Goal: Transaction & Acquisition: Purchase product/service

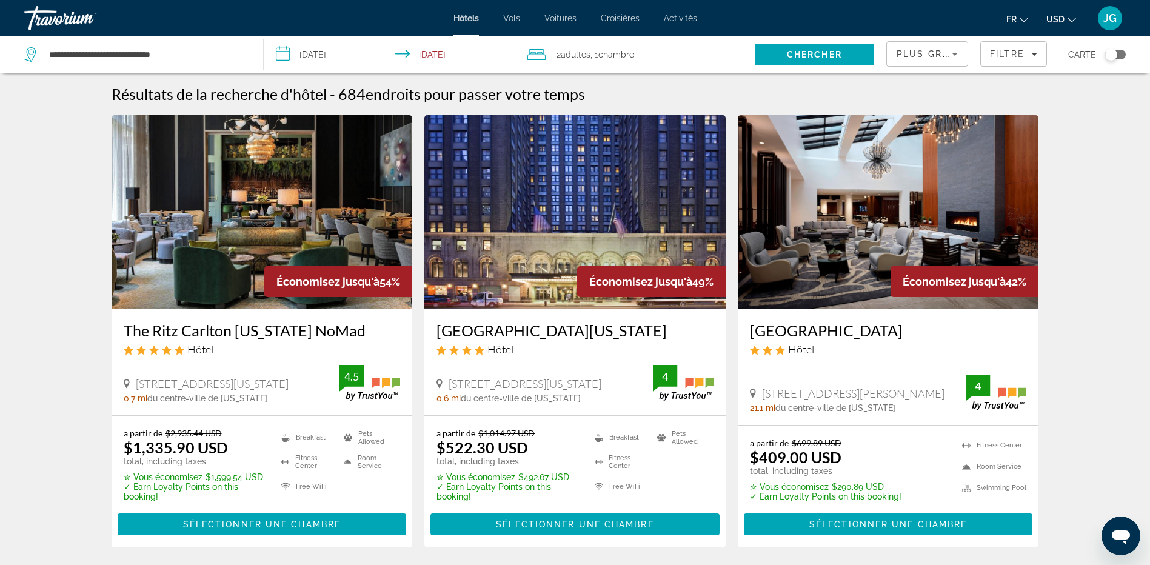
click at [932, 50] on span "Plus grandes économies" at bounding box center [969, 54] width 145 height 10
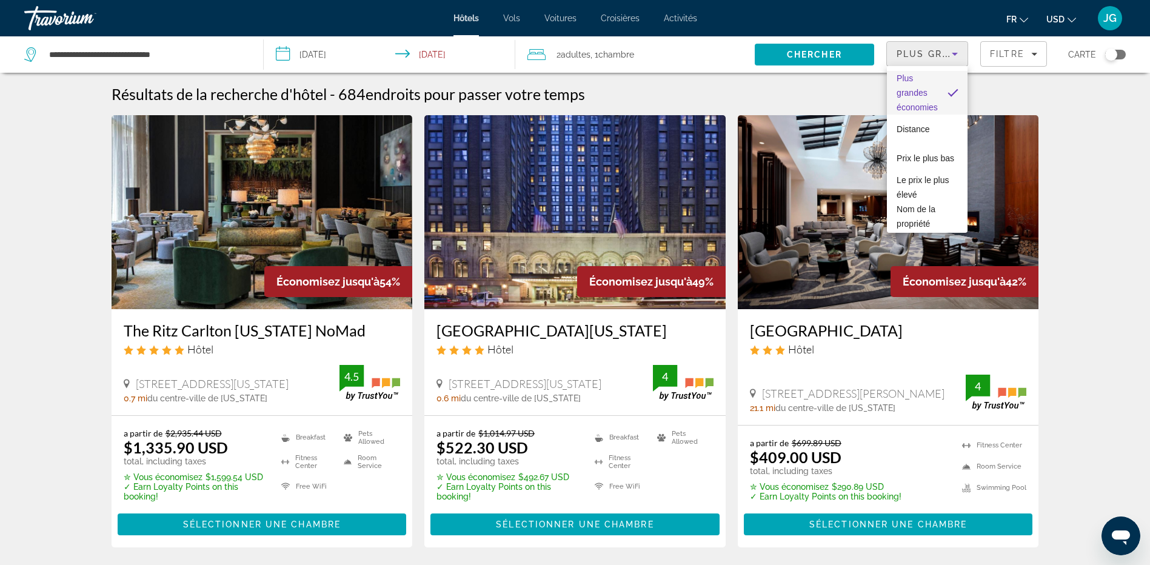
click at [994, 52] on div at bounding box center [575, 282] width 1150 height 565
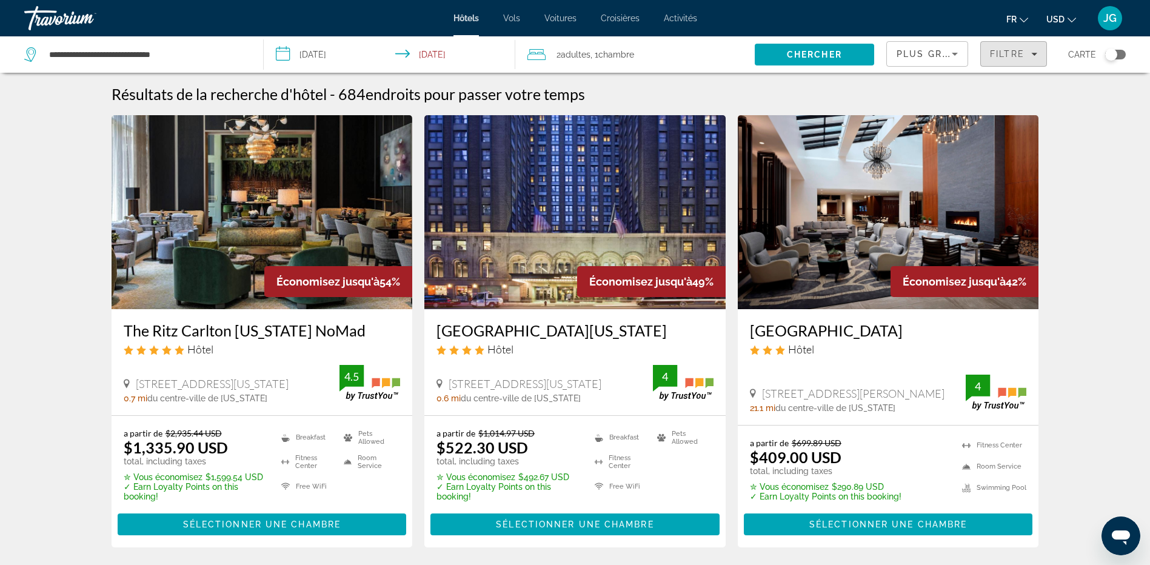
click at [994, 52] on span "Filtre" at bounding box center [1007, 54] width 35 height 10
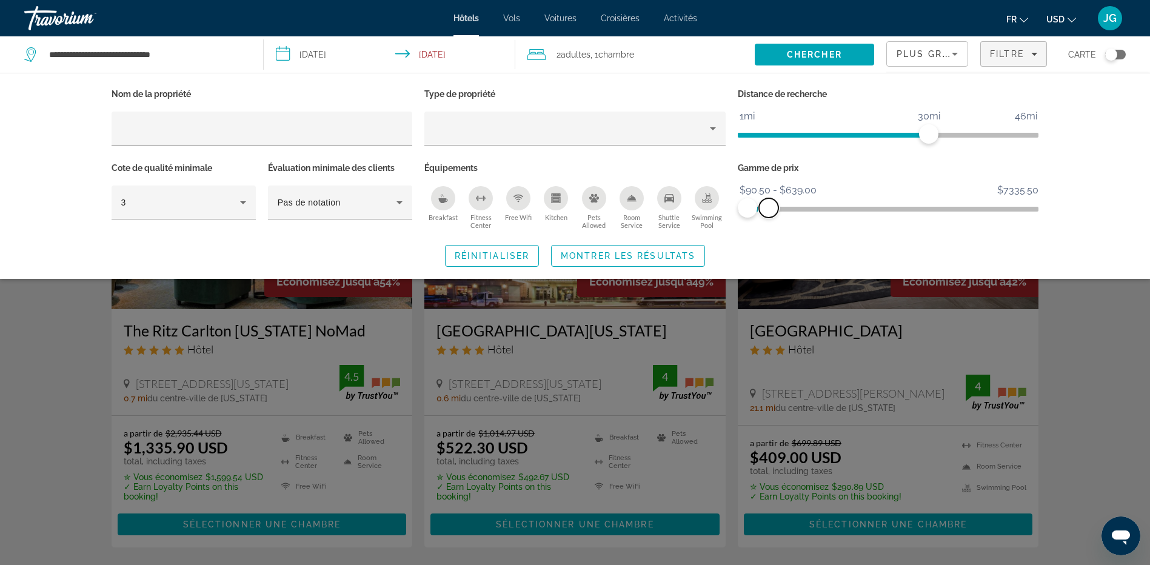
drag, startPoint x: 1027, startPoint y: 202, endPoint x: 769, endPoint y: 228, distance: 259.0
click at [769, 228] on div "Gamme de prix $90.50 $7335.50 $90.50 $639.00 $90.50 - $639.00" at bounding box center [888, 195] width 313 height 73
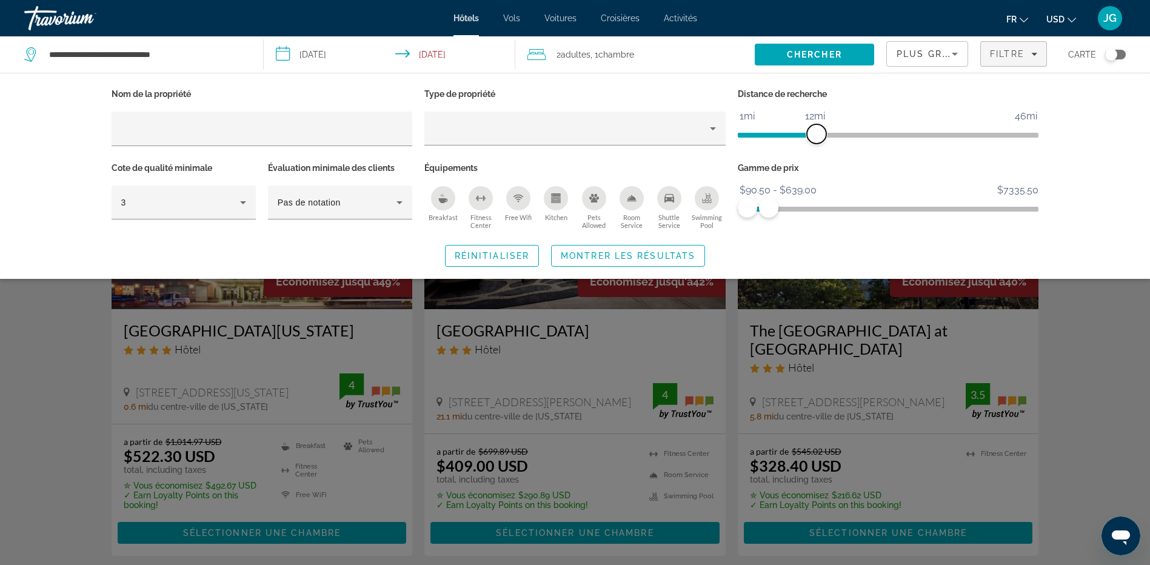
drag, startPoint x: 916, startPoint y: 138, endPoint x: 818, endPoint y: 142, distance: 98.4
click at [818, 142] on span "ngx-slider" at bounding box center [816, 133] width 19 height 19
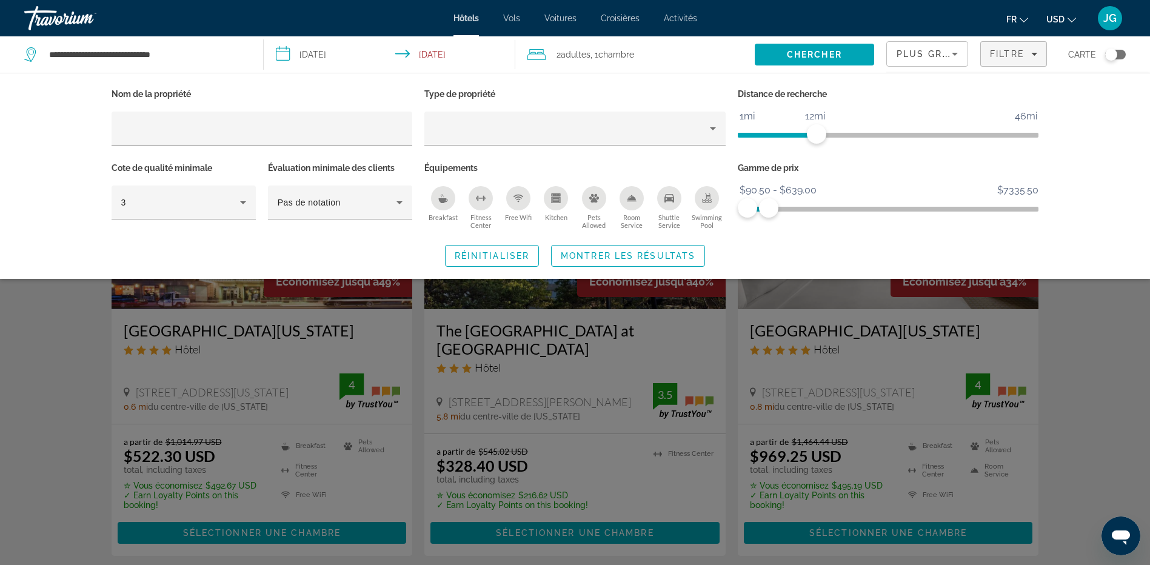
click at [1064, 392] on div "Search widget" at bounding box center [575, 373] width 1150 height 383
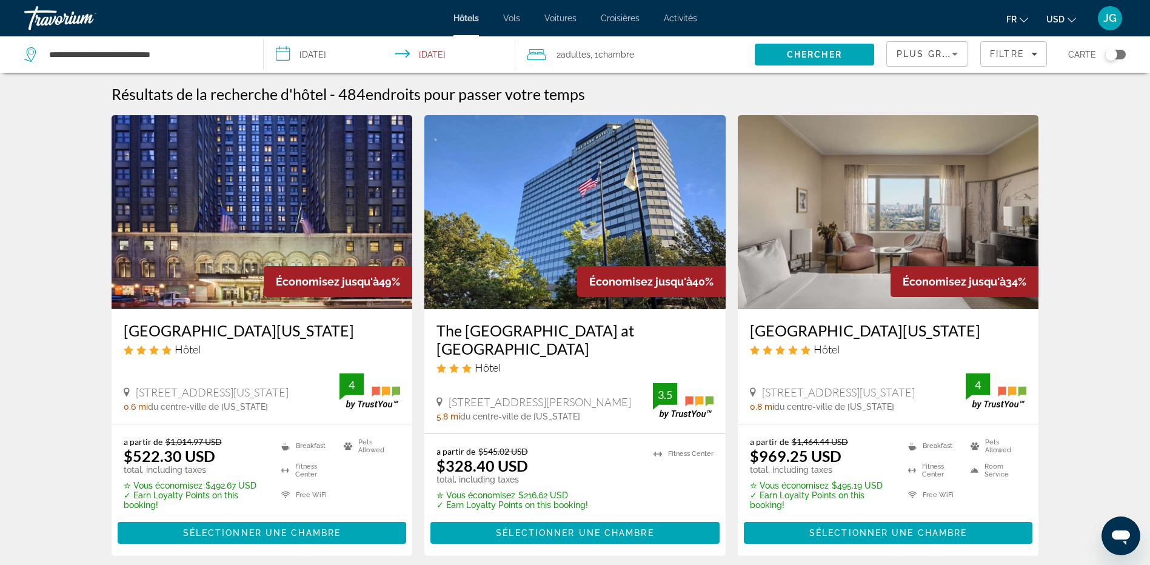
click at [911, 58] on div "Plus grandes économies" at bounding box center [924, 54] width 55 height 15
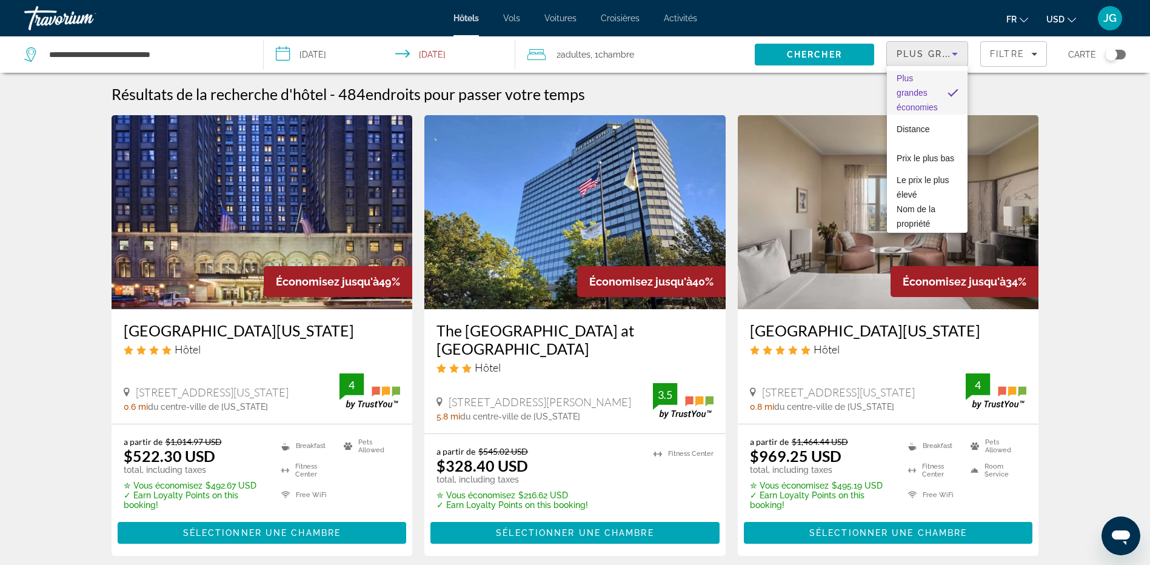
click at [911, 58] on div at bounding box center [575, 282] width 1150 height 565
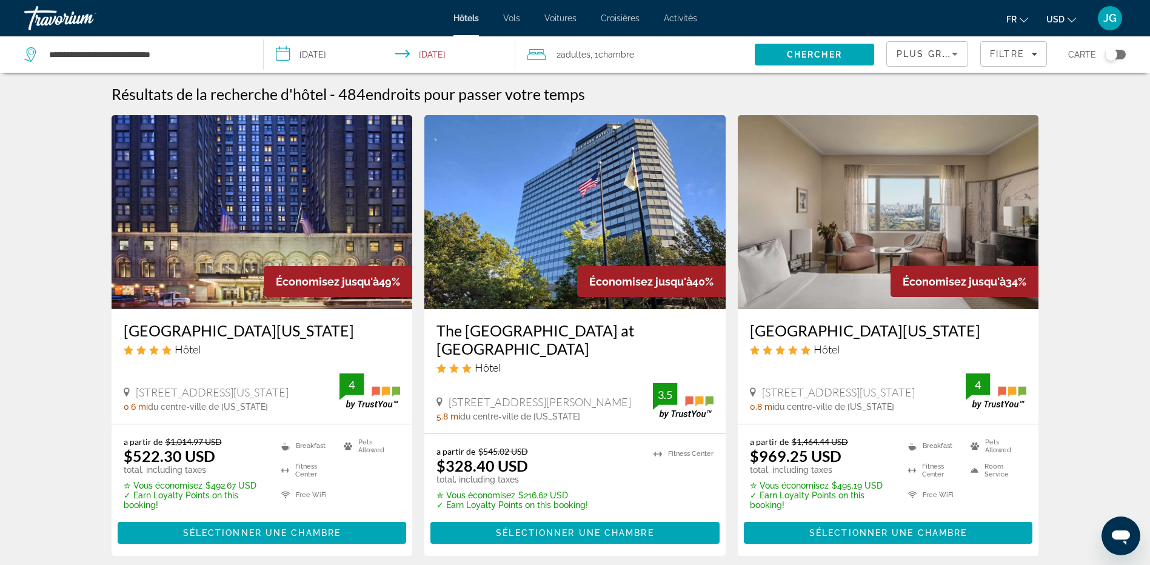
click at [1062, 13] on button "USD USD ($) MXN (Mex$) CAD (Can$) GBP (£) EUR (€) AUD (A$) NZD (NZ$) CNY (CN¥)" at bounding box center [1062, 19] width 30 height 18
click at [1045, 79] on button "CAD (Can$)" at bounding box center [1037, 80] width 60 height 16
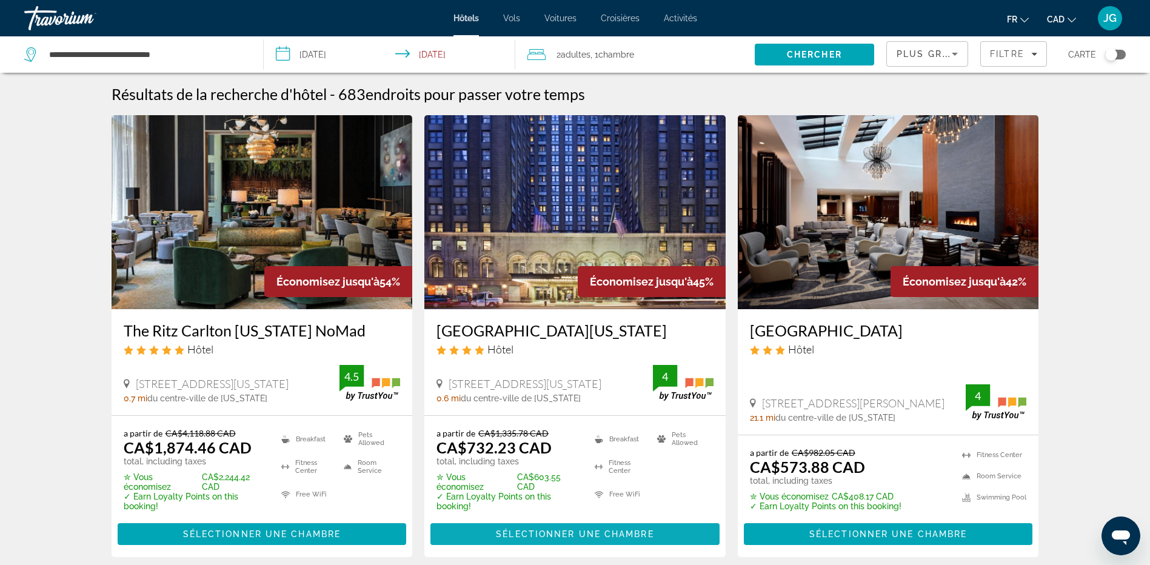
click at [597, 536] on span "Sélectionner une chambre" at bounding box center [575, 534] width 158 height 10
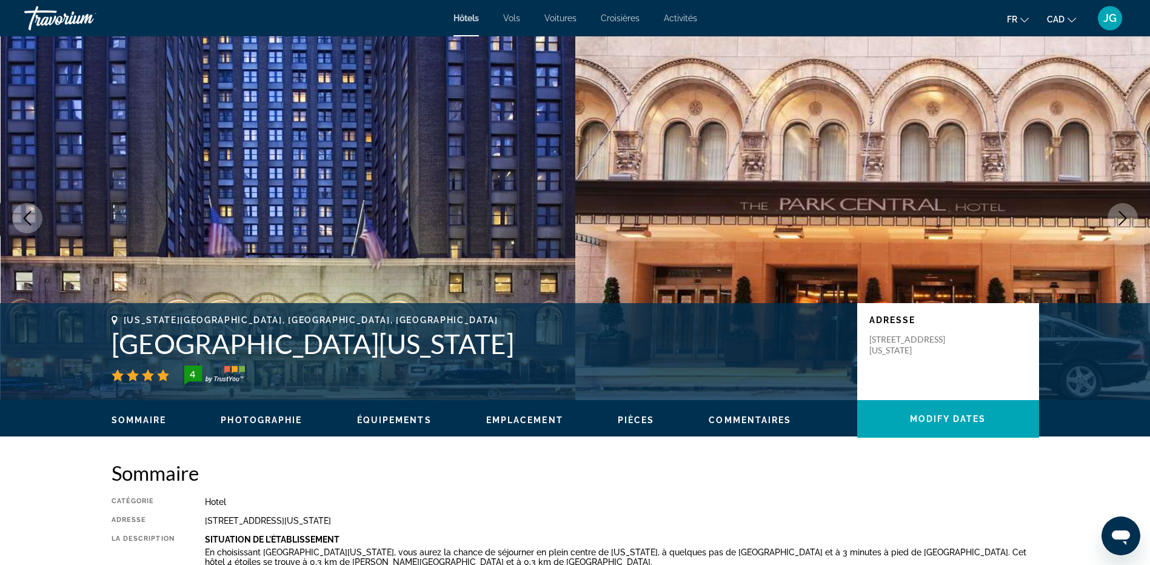
click at [1120, 213] on icon "Next image" at bounding box center [1123, 218] width 15 height 15
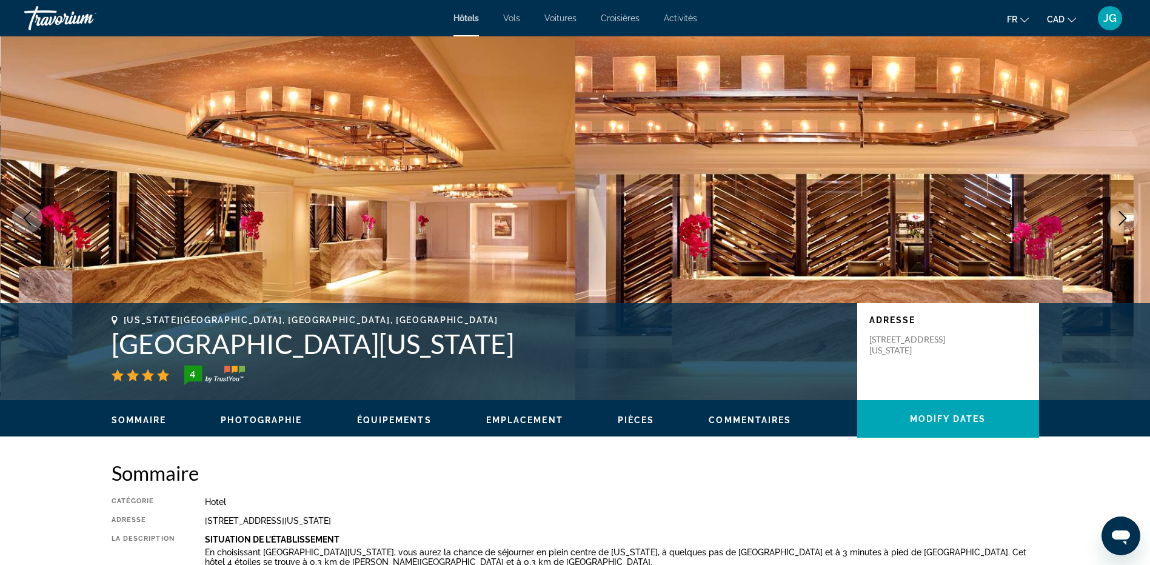
click at [1120, 213] on icon "Next image" at bounding box center [1123, 218] width 15 height 15
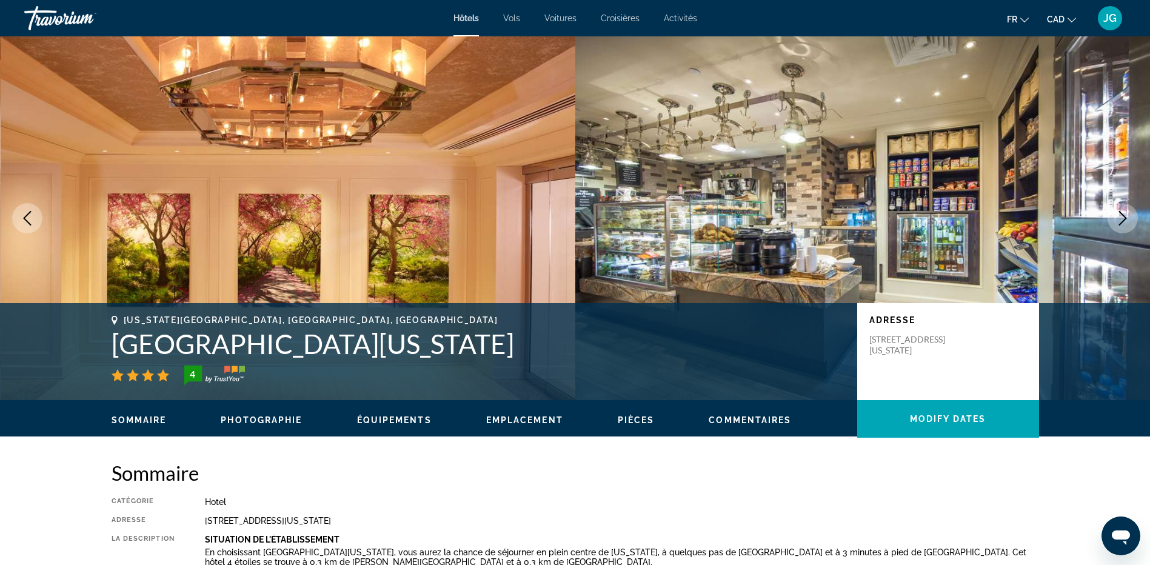
click at [1120, 213] on icon "Next image" at bounding box center [1123, 218] width 15 height 15
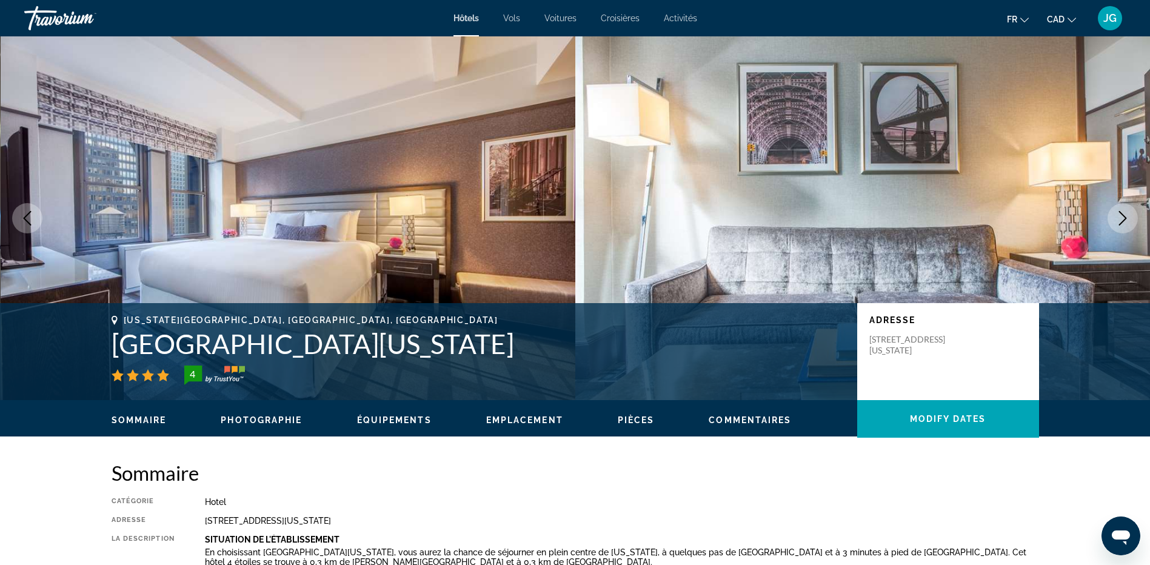
click at [1120, 213] on icon "Next image" at bounding box center [1123, 218] width 15 height 15
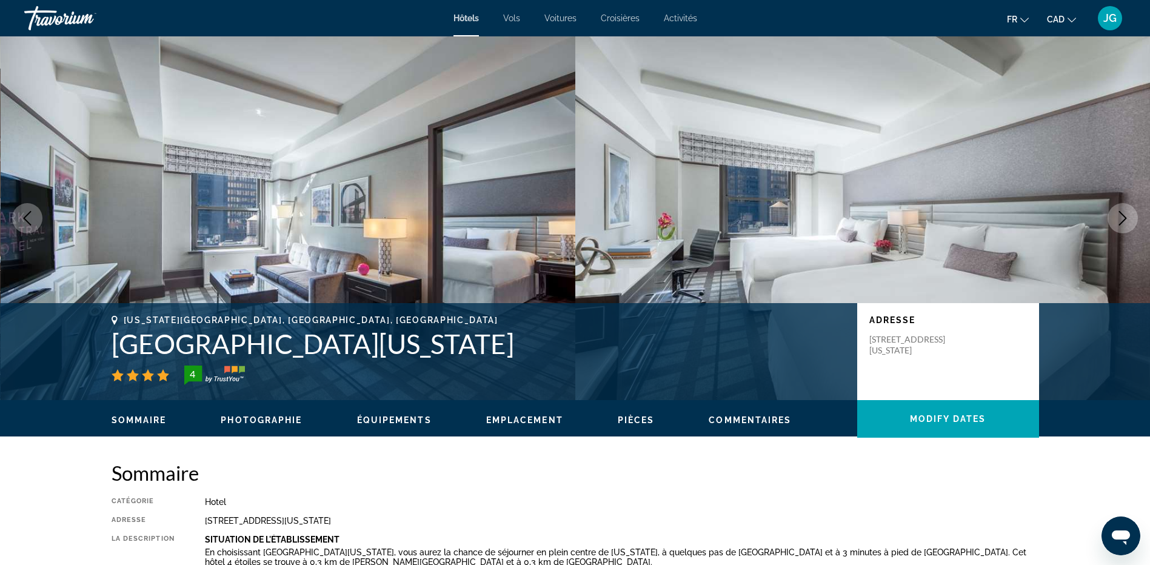
click at [1122, 210] on button "Next image" at bounding box center [1123, 218] width 30 height 30
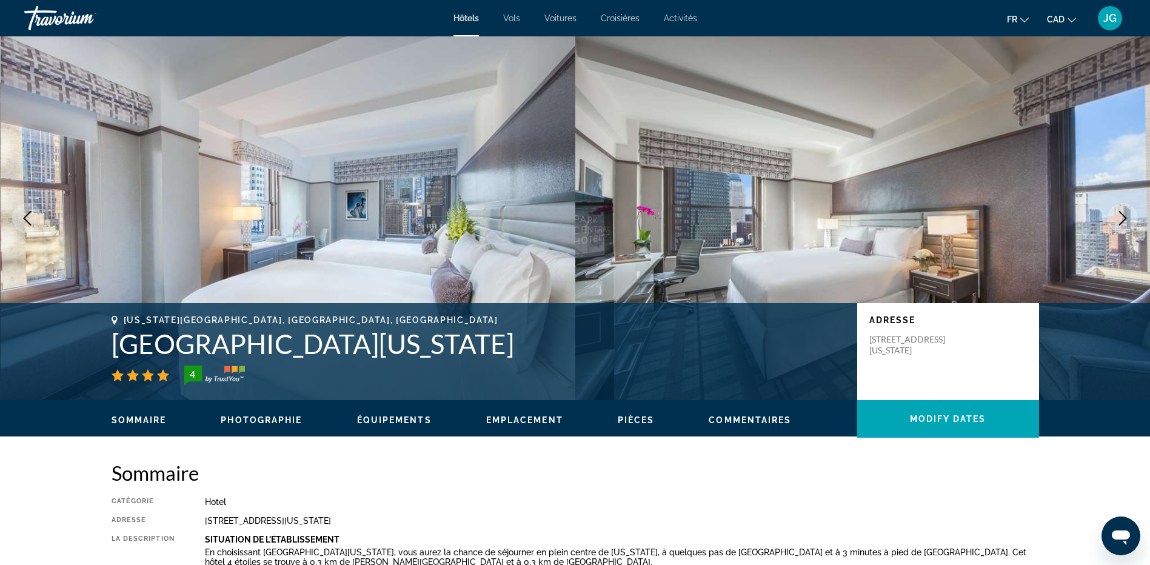
click at [1122, 210] on button "Next image" at bounding box center [1123, 218] width 30 height 30
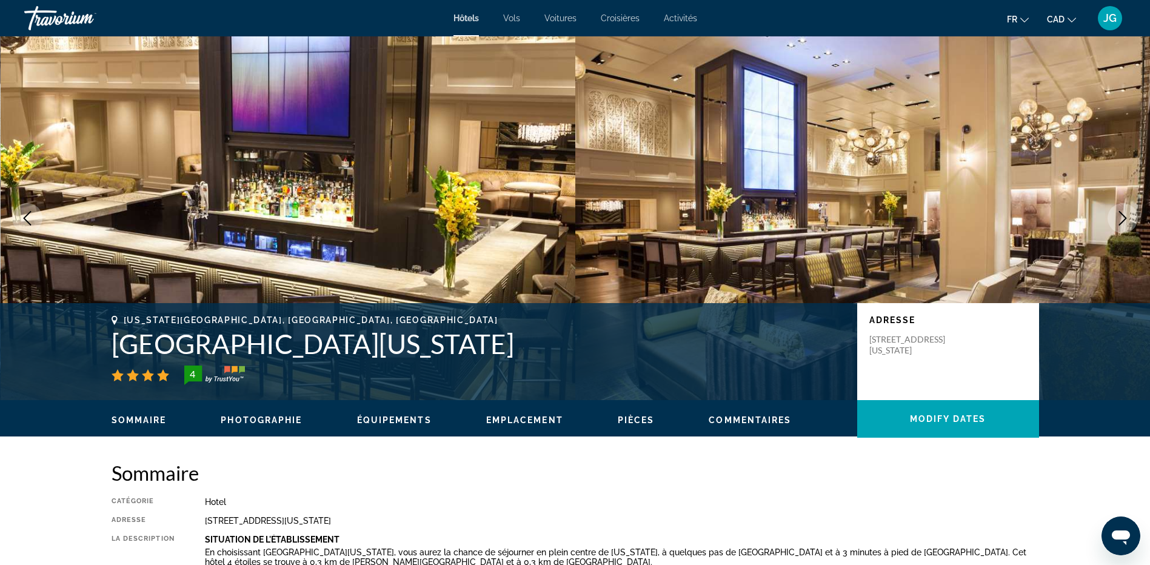
click at [1122, 210] on button "Next image" at bounding box center [1123, 218] width 30 height 30
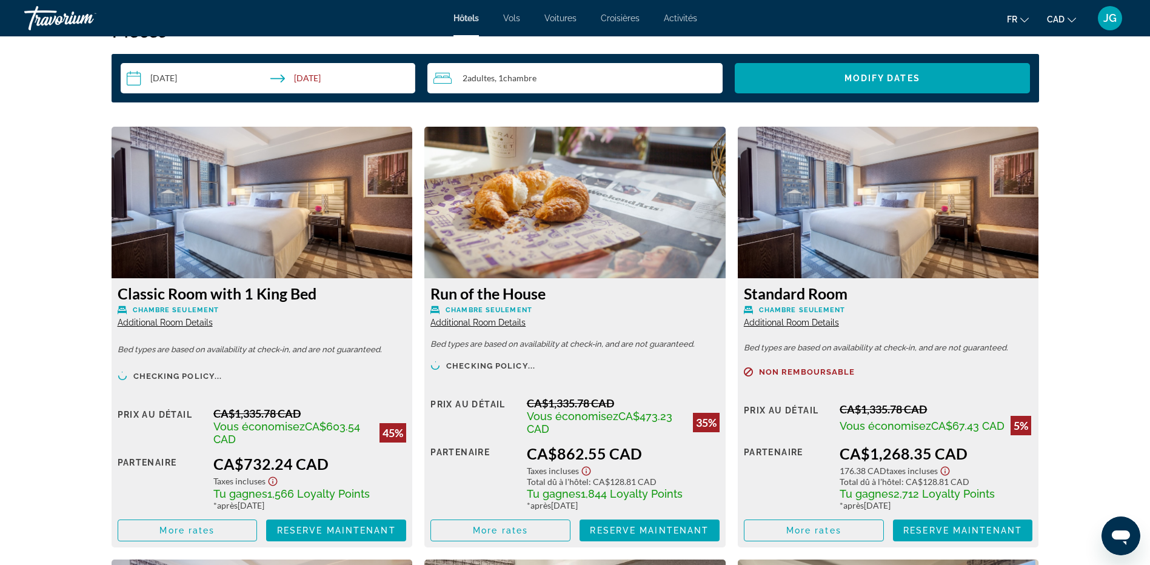
scroll to position [1617, 0]
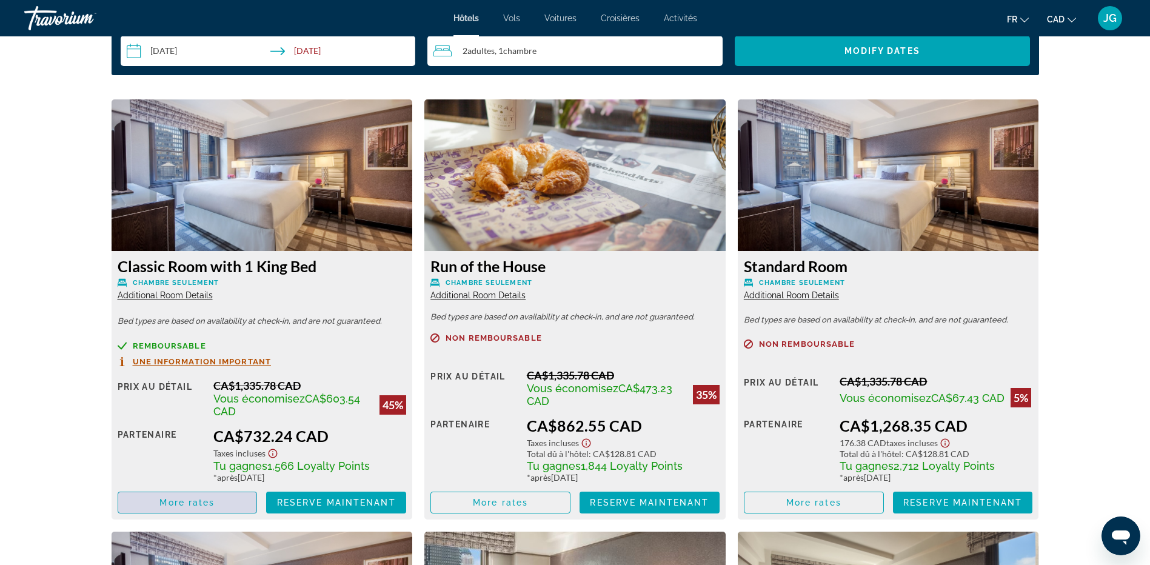
click at [210, 494] on span "Main content" at bounding box center [187, 502] width 139 height 29
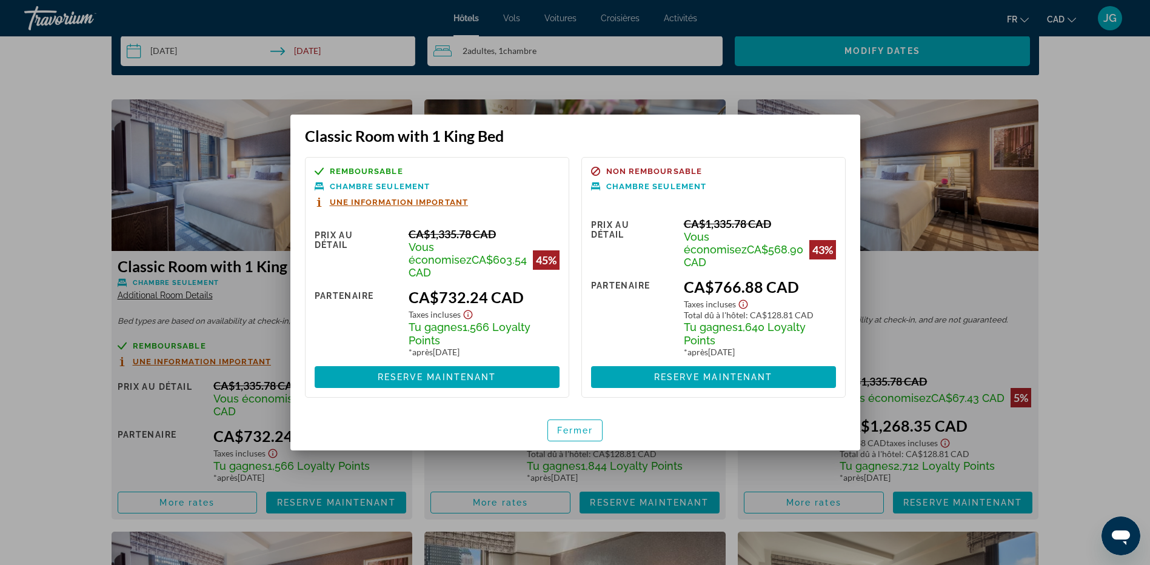
click at [358, 206] on span "Une information important" at bounding box center [399, 202] width 139 height 8
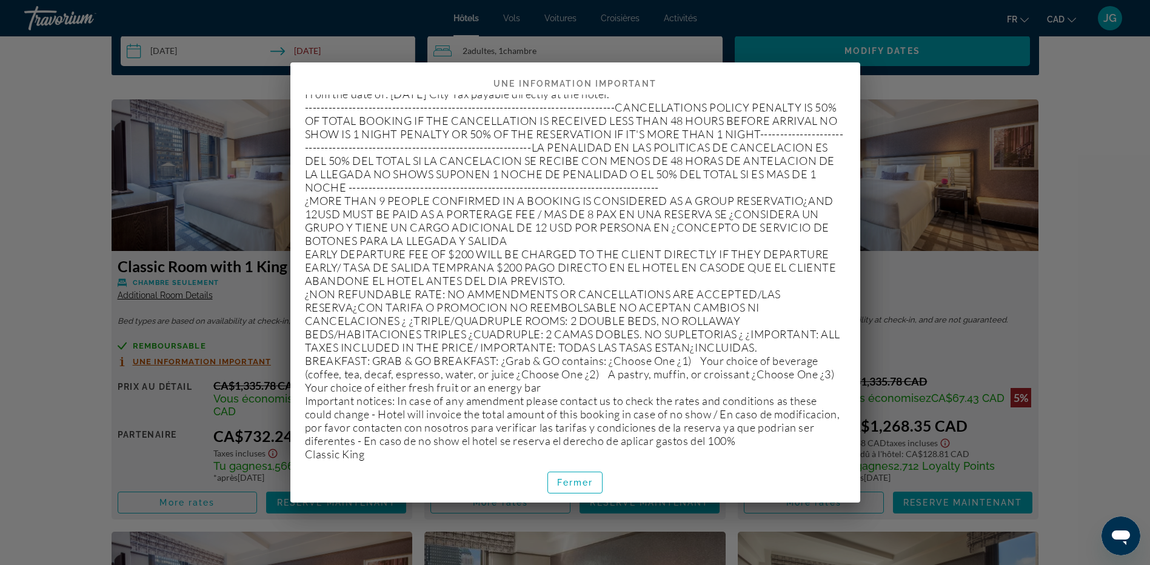
scroll to position [70, 0]
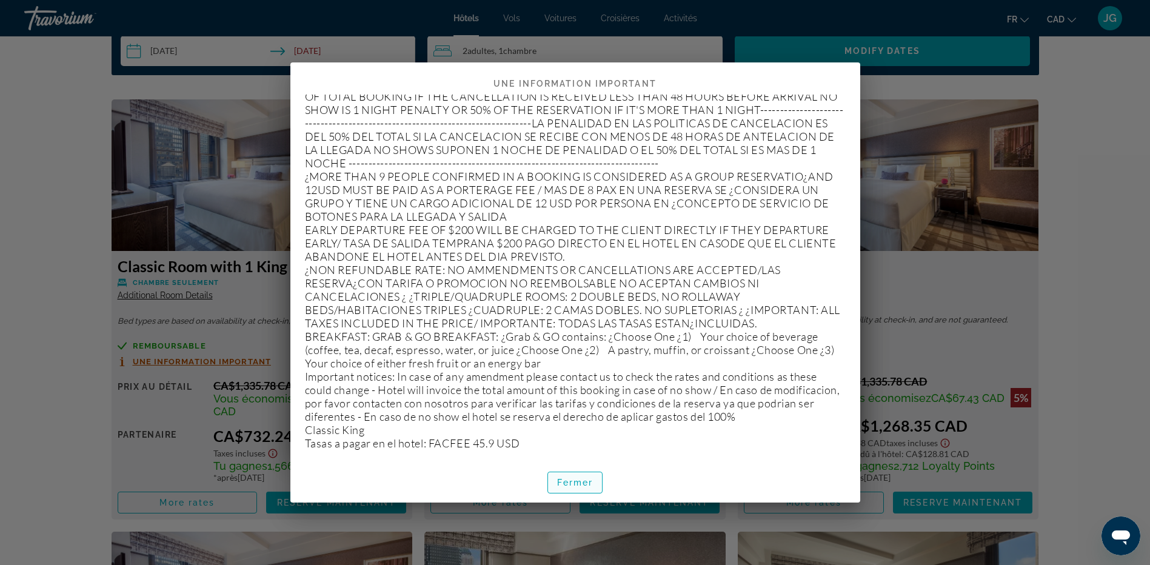
click at [563, 481] on span "Fermer" at bounding box center [575, 483] width 36 height 10
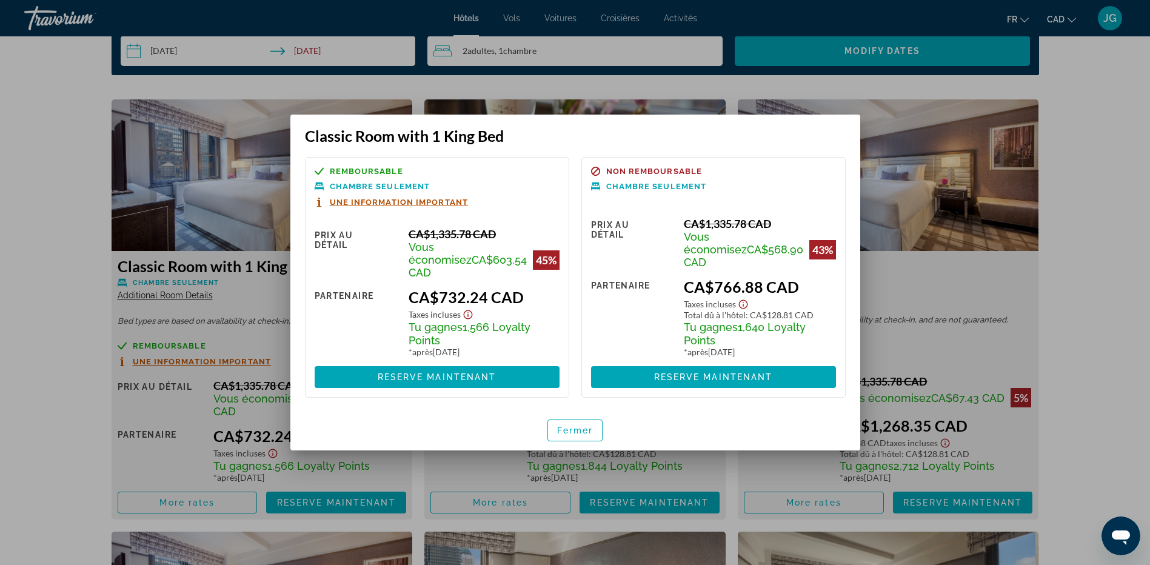
click at [58, 399] on div at bounding box center [575, 282] width 1150 height 565
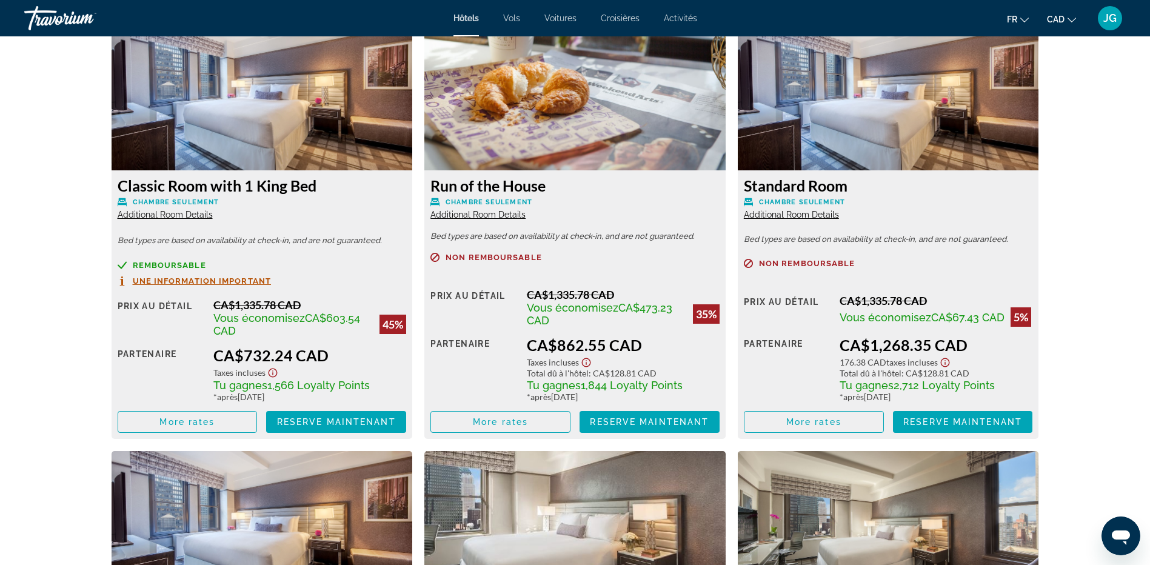
scroll to position [1617, 0]
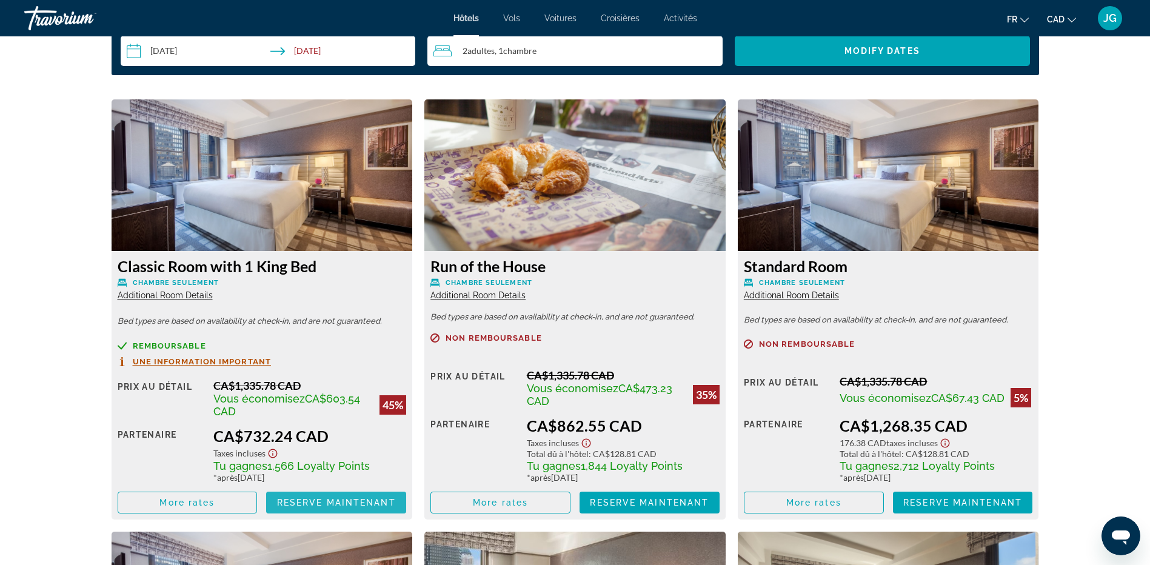
click at [344, 500] on span "Reserve maintenant" at bounding box center [336, 503] width 119 height 10
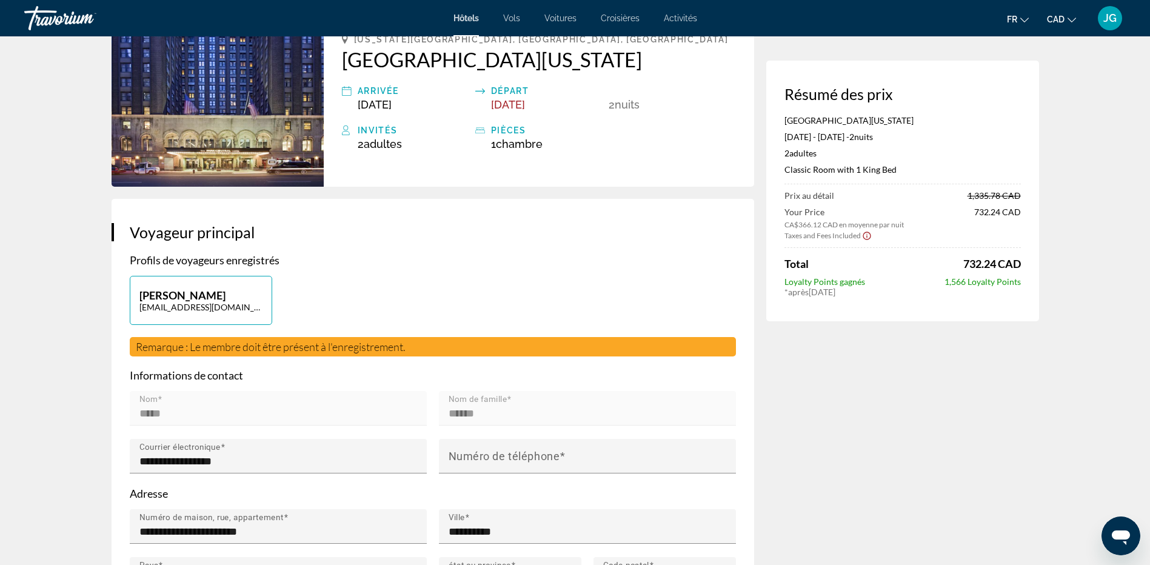
scroll to position [162, 0]
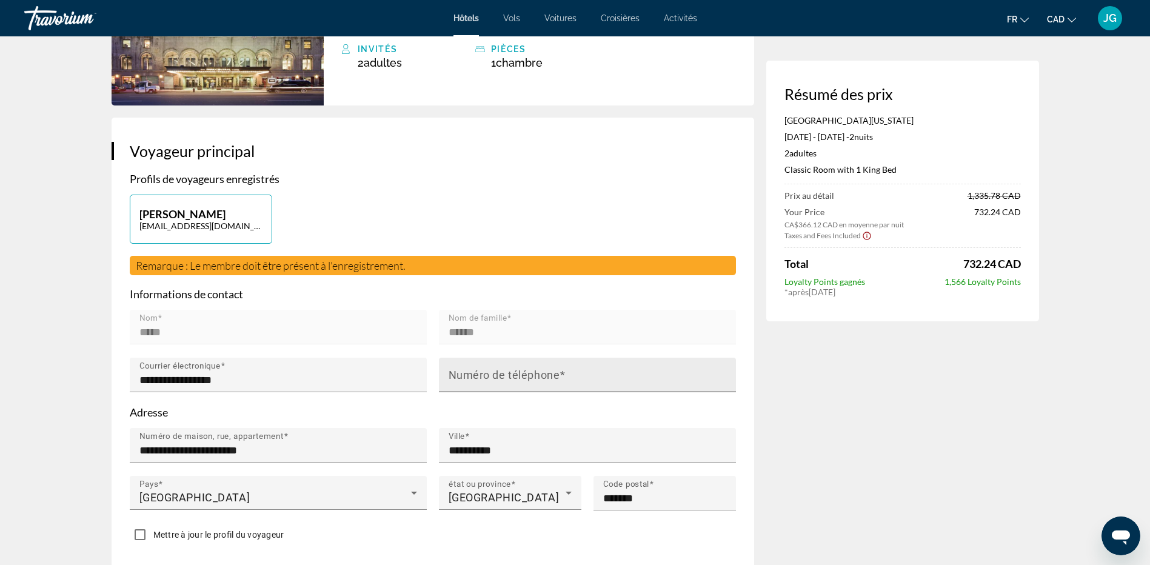
click at [512, 369] on mat-label "Numéro de téléphone" at bounding box center [505, 375] width 112 height 13
click at [512, 373] on input "Numéro de téléphone" at bounding box center [591, 380] width 285 height 15
type input "**********"
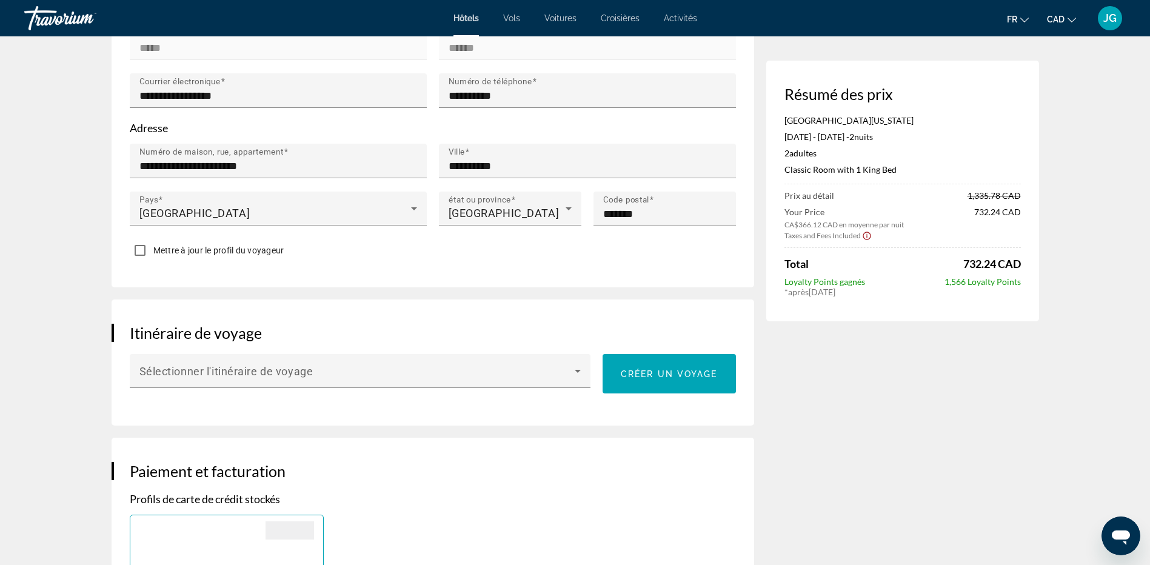
scroll to position [485, 0]
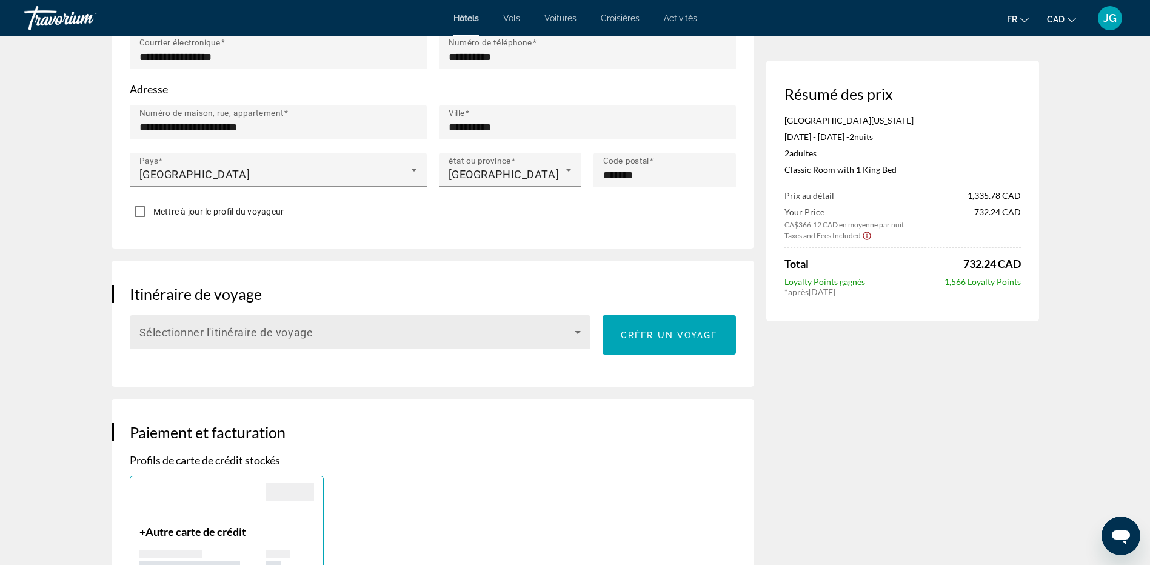
click at [580, 332] on icon "Main content" at bounding box center [578, 332] width 15 height 15
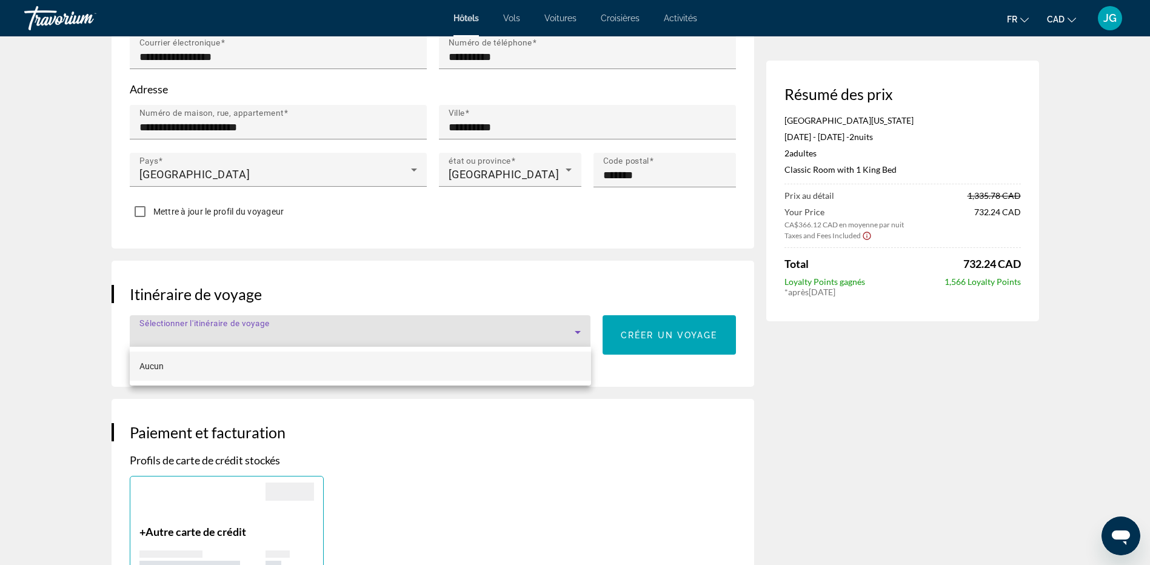
click at [580, 332] on div at bounding box center [575, 282] width 1150 height 565
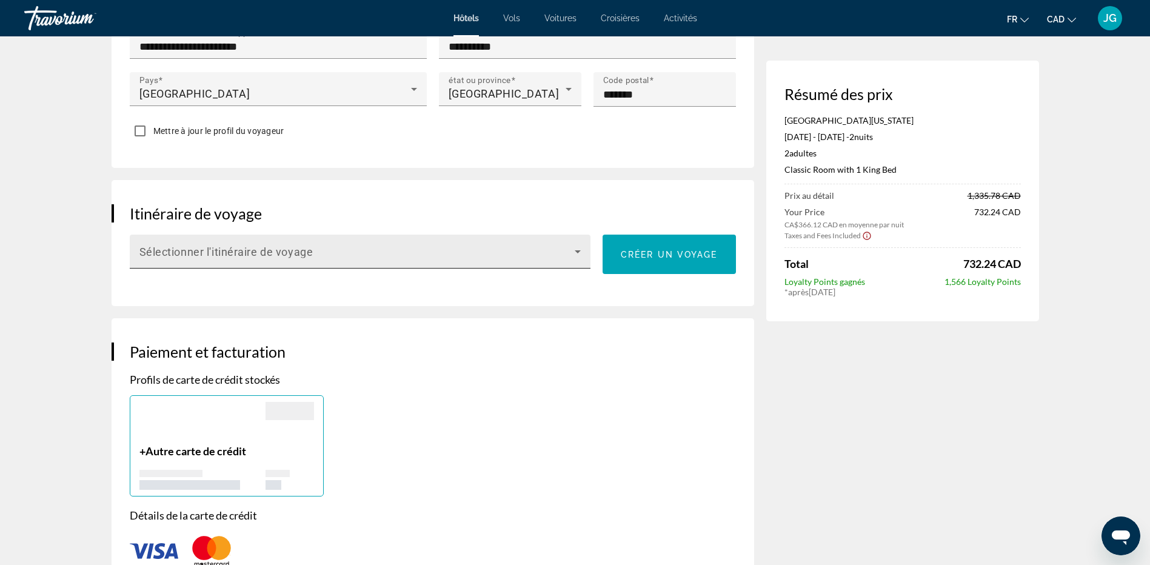
scroll to position [647, 0]
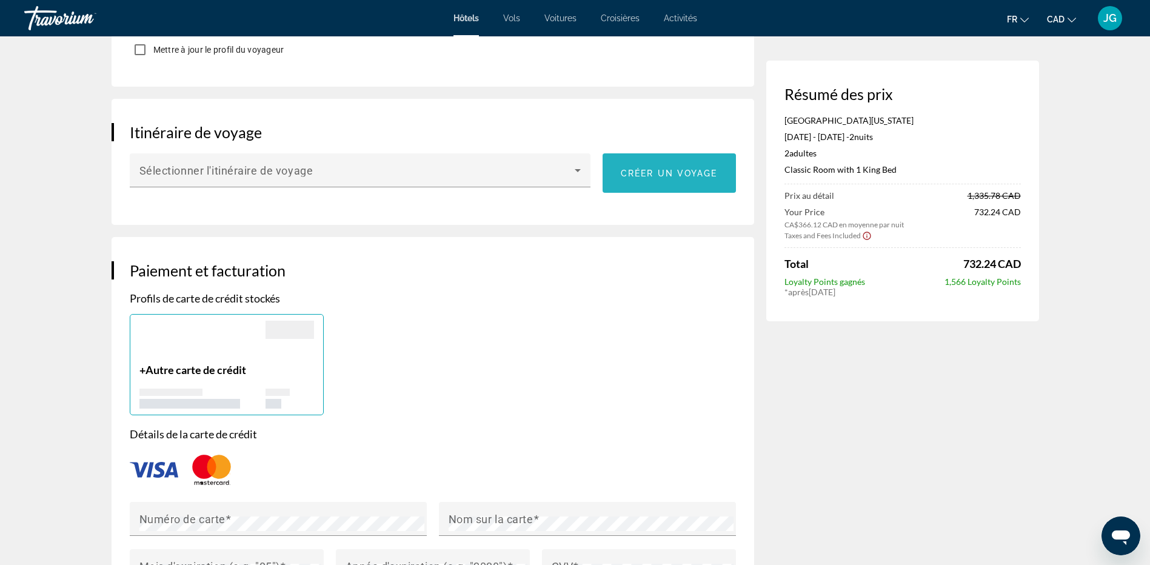
click at [646, 172] on span "Créer un voyage" at bounding box center [669, 174] width 97 height 10
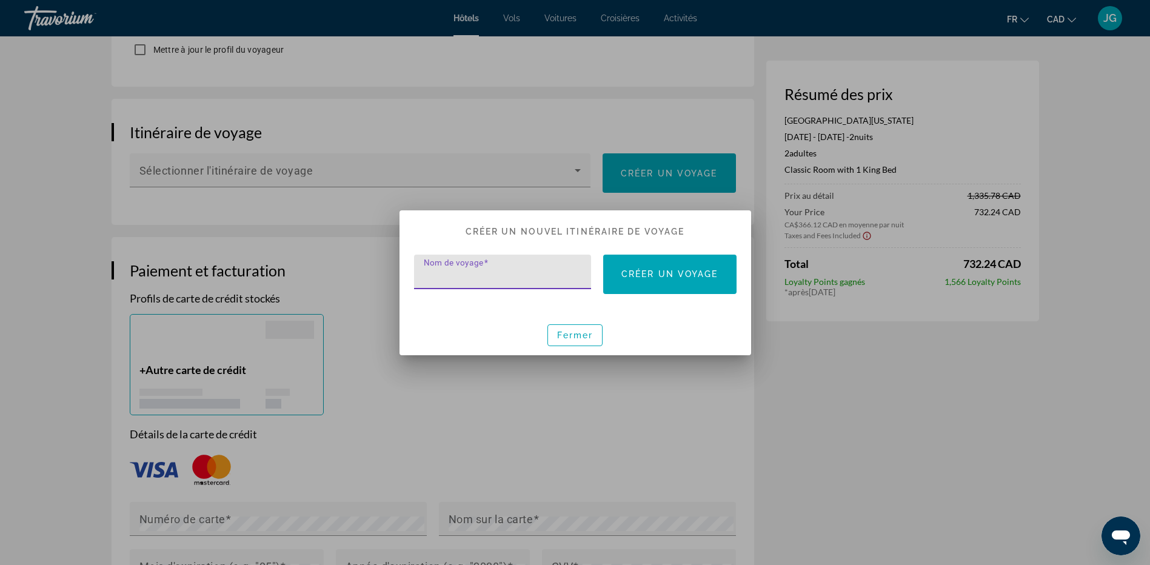
click at [560, 281] on input "Nom de voyage" at bounding box center [507, 277] width 166 height 15
click at [586, 340] on span "button" at bounding box center [575, 335] width 55 height 29
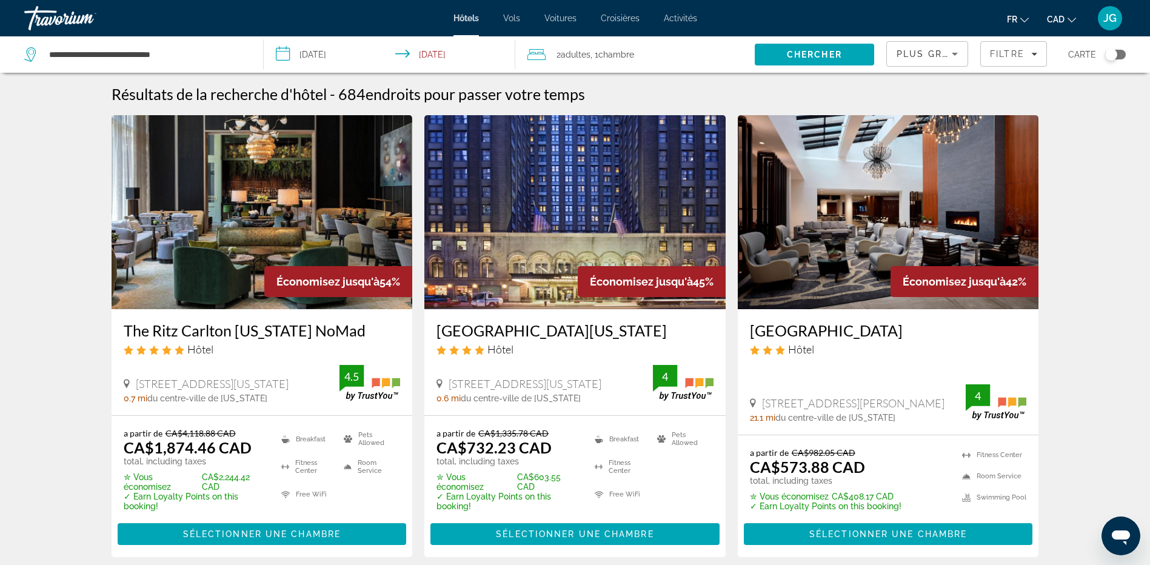
drag, startPoint x: 930, startPoint y: 406, endPoint x: 754, endPoint y: 404, distance: 175.3
click at [754, 404] on div "[STREET_ADDRESS][PERSON_NAME]" at bounding box center [858, 403] width 216 height 13
drag, startPoint x: 754, startPoint y: 404, endPoint x: 820, endPoint y: 378, distance: 70.8
click at [820, 378] on div "[GEOGRAPHIC_DATA] Hôtel [STREET_ADDRESS][PERSON_NAME] 21.1 mi du centre-ville d…" at bounding box center [888, 372] width 301 height 126
click at [1027, 51] on div "Filtre" at bounding box center [1013, 54] width 47 height 10
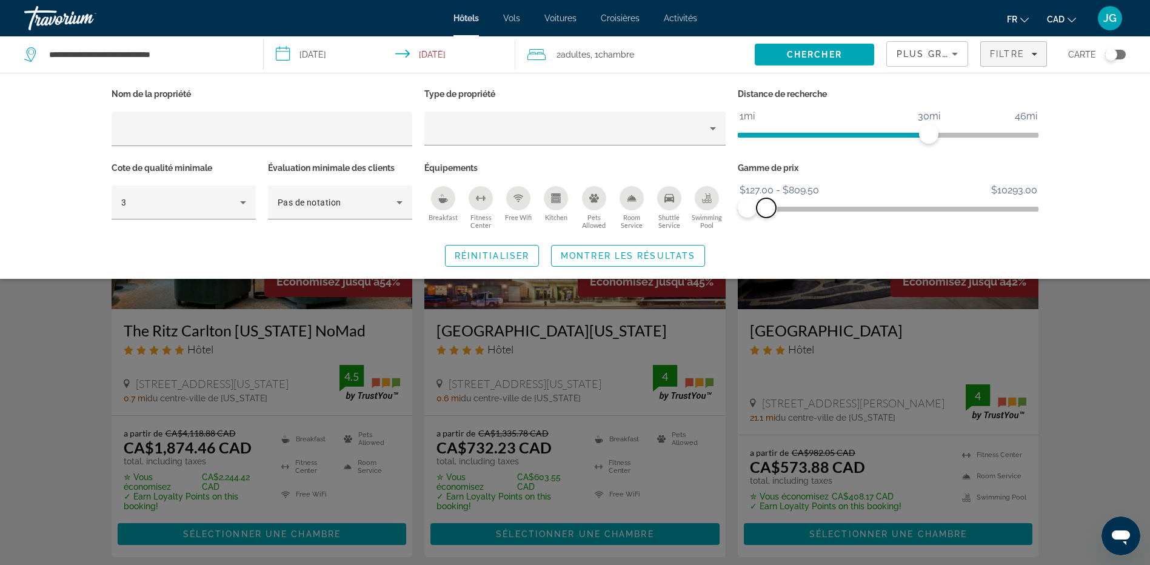
drag, startPoint x: 1031, startPoint y: 204, endPoint x: 766, endPoint y: 218, distance: 264.8
click at [766, 218] on div "Gamme de prix $127.00 $10293.00 $127.00 $809.50 $127.00 - $809.50" at bounding box center [888, 195] width 313 height 73
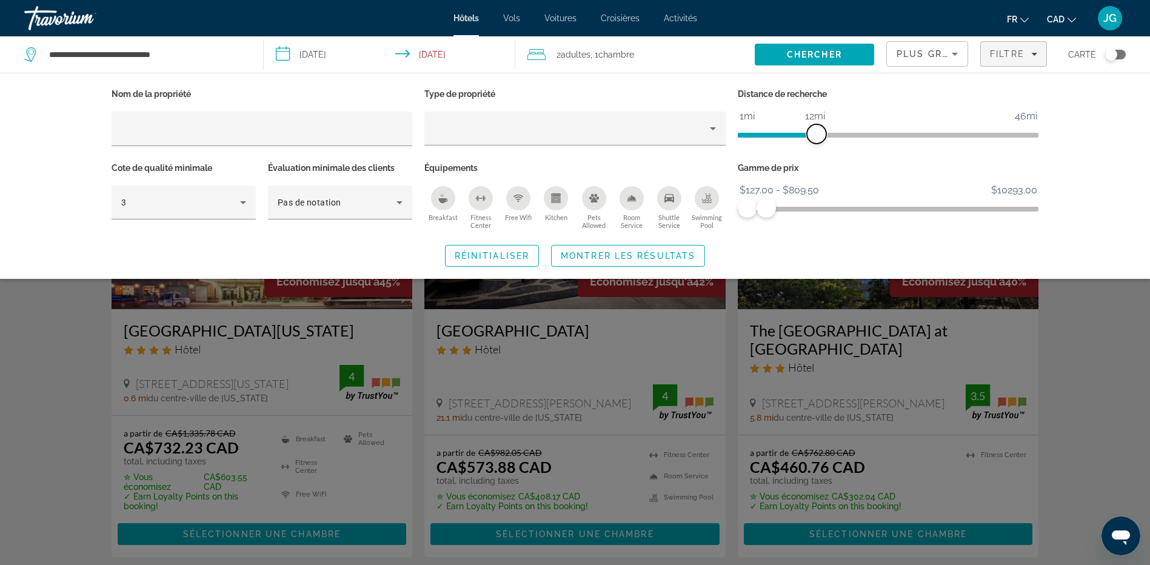
drag, startPoint x: 932, startPoint y: 140, endPoint x: 815, endPoint y: 145, distance: 117.1
click at [815, 145] on div "Distance de recherche 1mi 46mi 12mi" at bounding box center [888, 122] width 313 height 74
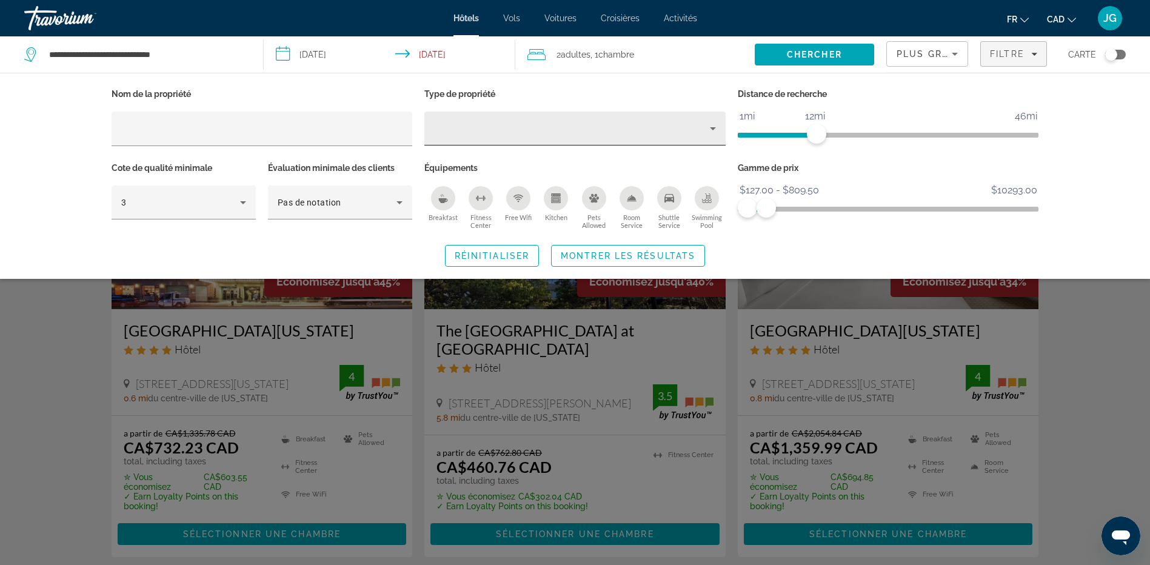
click at [686, 123] on div "Property type" at bounding box center [572, 128] width 276 height 15
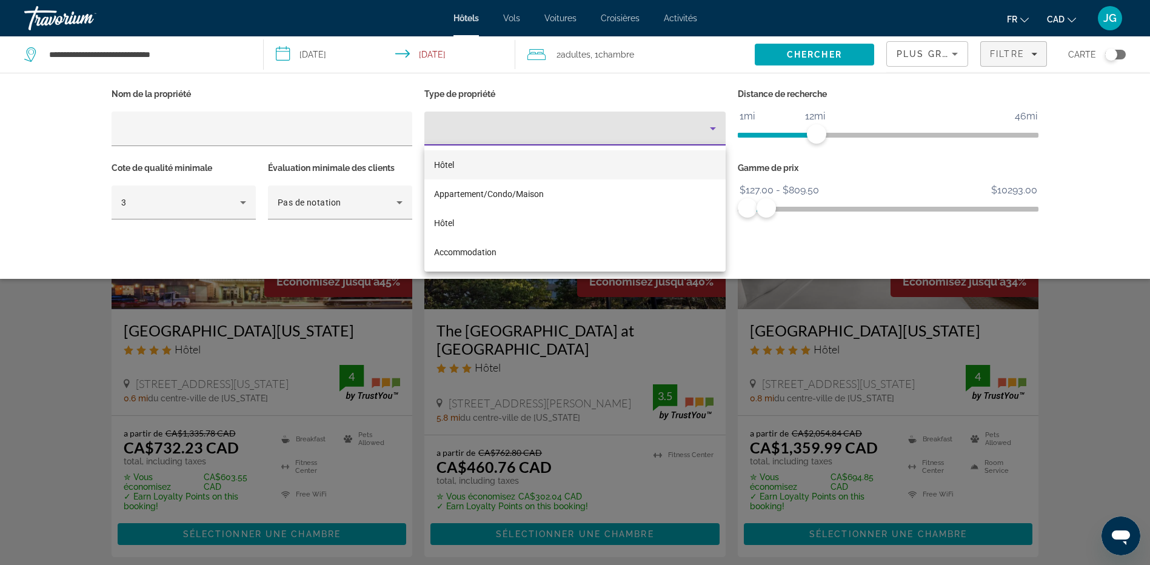
click at [302, 239] on div at bounding box center [575, 282] width 1150 height 565
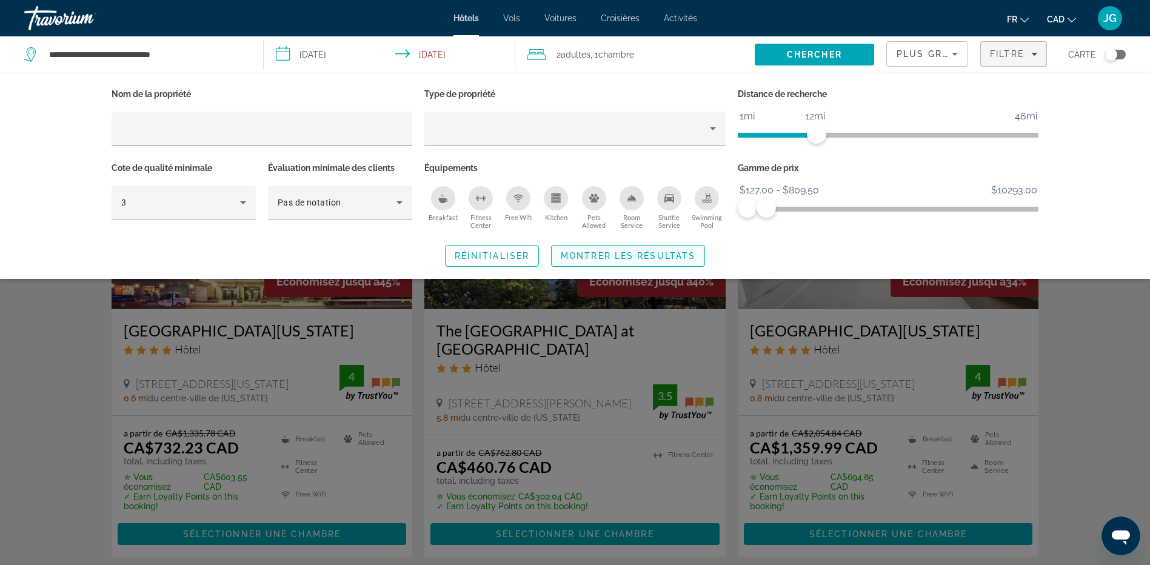
click at [567, 252] on span "Montrer les résultats" at bounding box center [628, 256] width 135 height 10
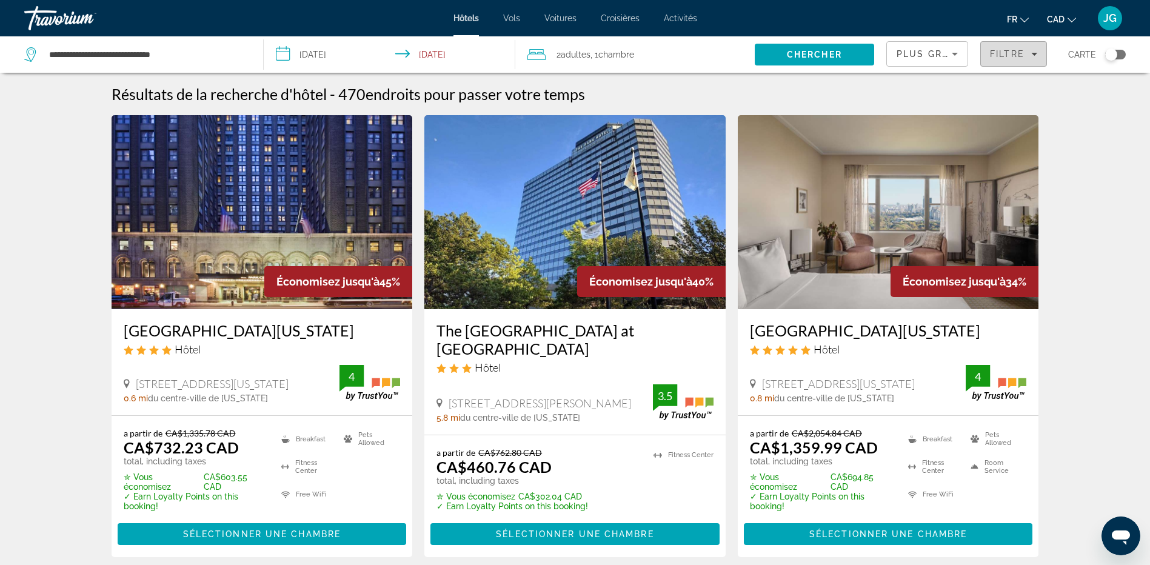
click at [1026, 59] on span "Filters" at bounding box center [1013, 53] width 65 height 29
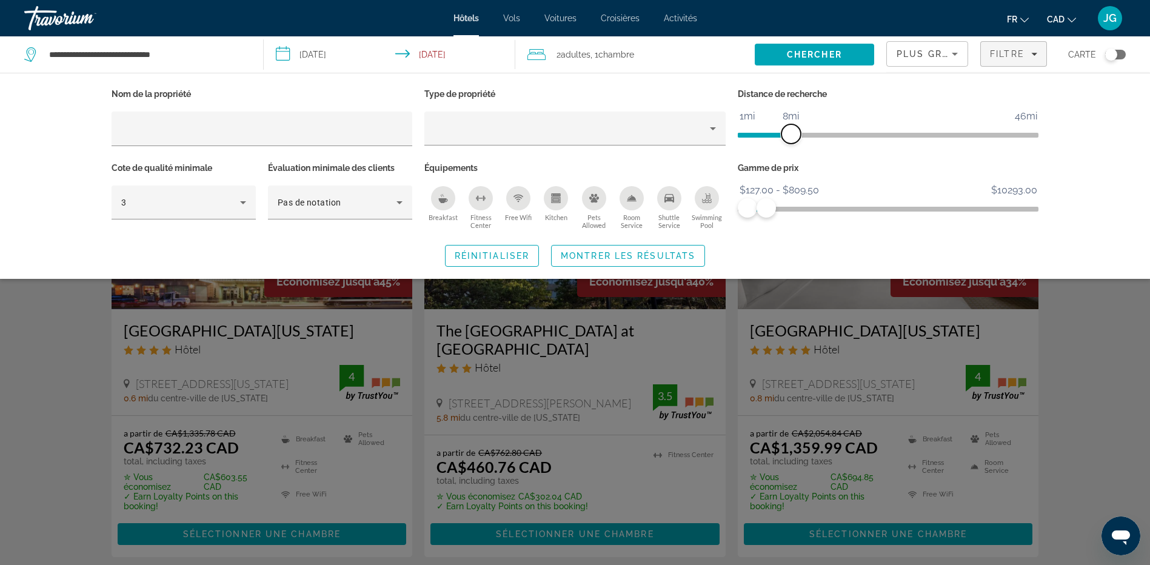
drag, startPoint x: 811, startPoint y: 136, endPoint x: 790, endPoint y: 141, distance: 21.9
click at [790, 141] on span "ngx-slider" at bounding box center [791, 133] width 19 height 19
click at [653, 253] on span "Montrer les résultats" at bounding box center [628, 256] width 135 height 10
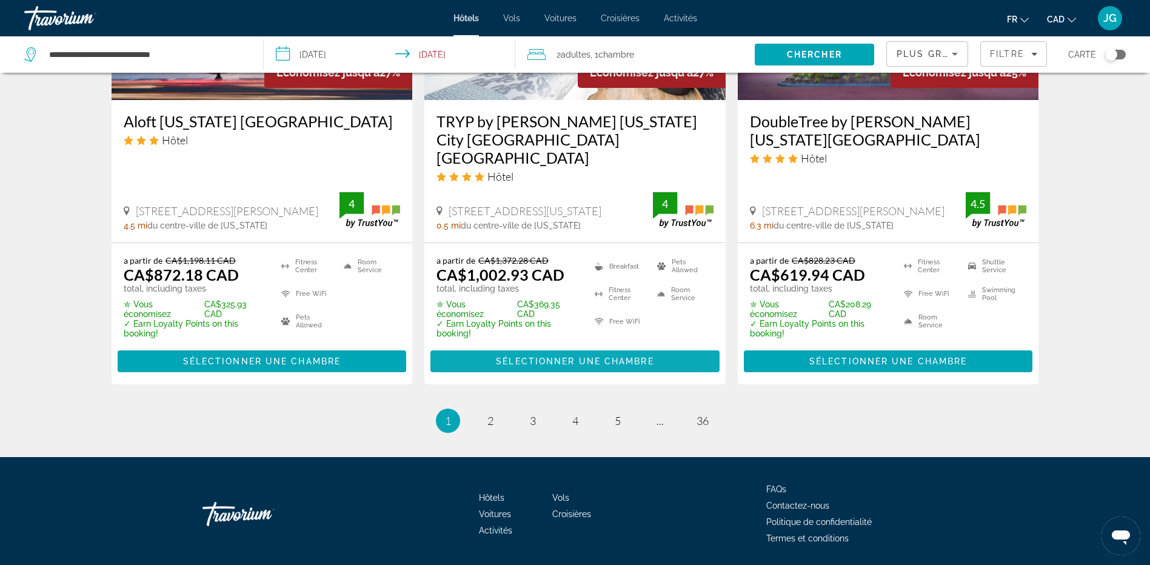
scroll to position [1617, 0]
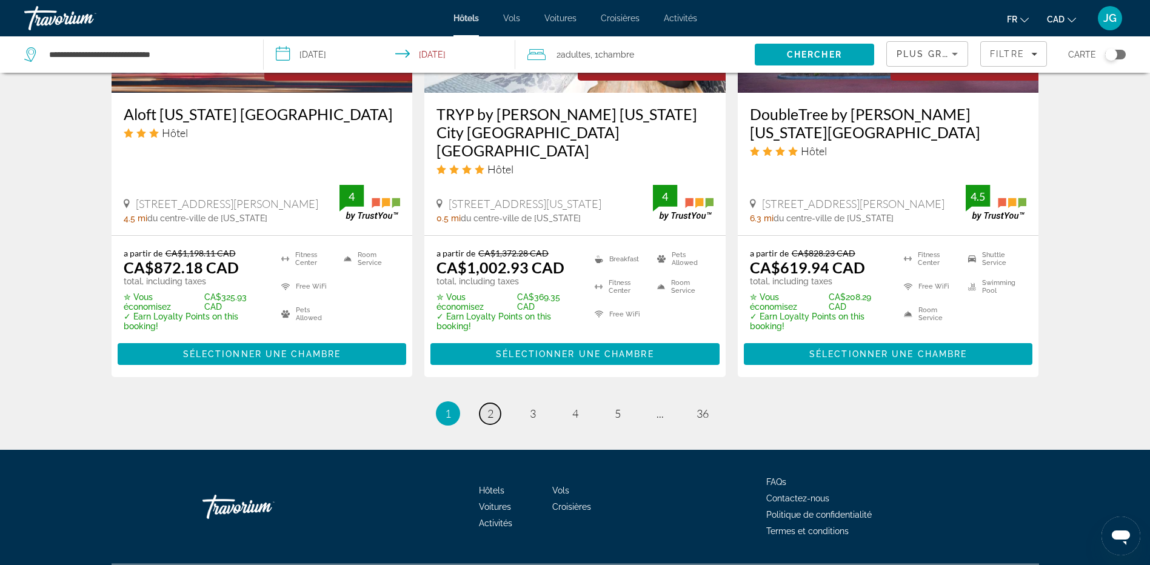
click at [484, 403] on link "page 2" at bounding box center [490, 413] width 21 height 21
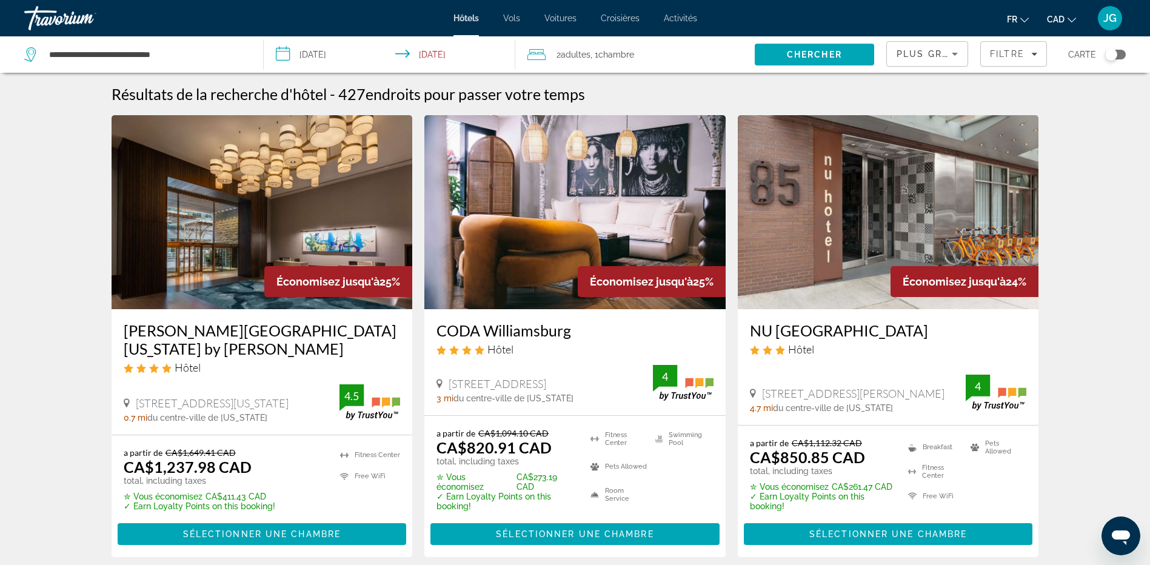
click at [914, 59] on div "Plus grandes économies" at bounding box center [924, 54] width 55 height 15
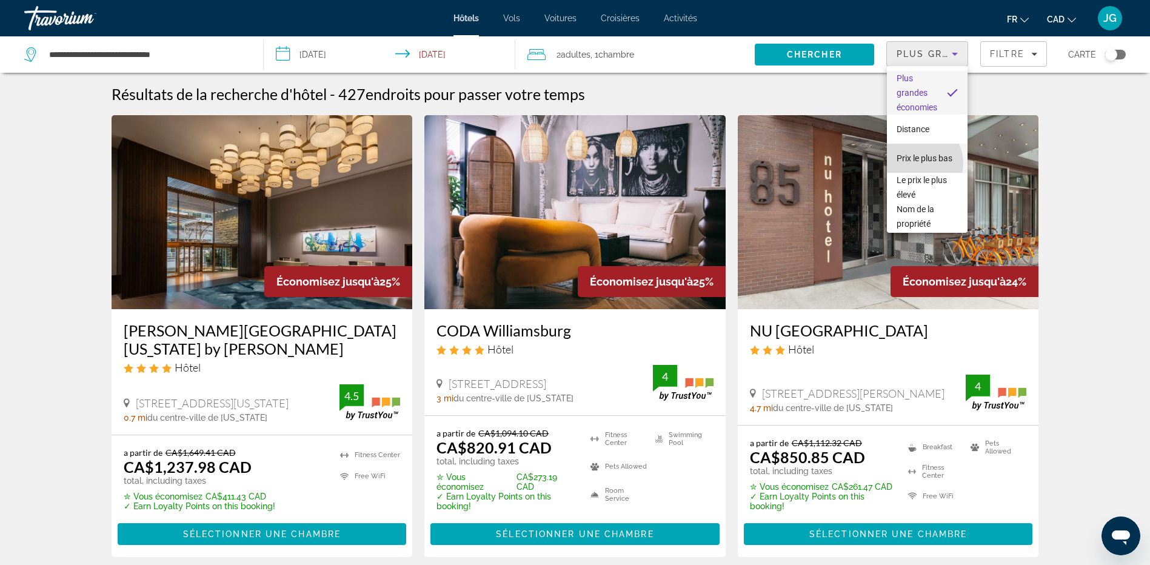
click at [919, 163] on span "Prix le plus bas" at bounding box center [925, 158] width 56 height 15
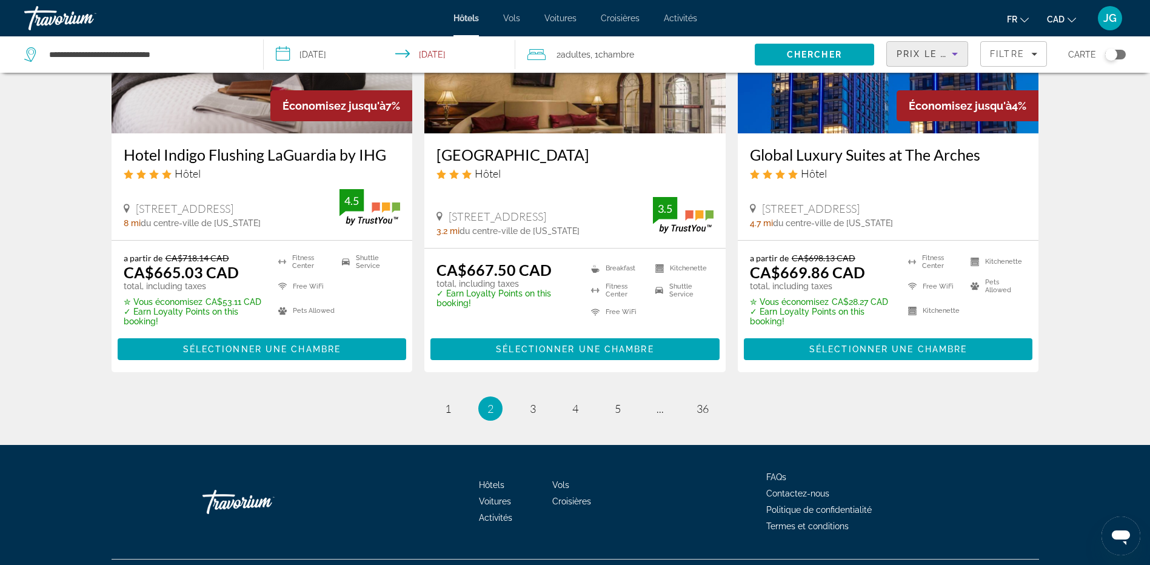
scroll to position [1631, 0]
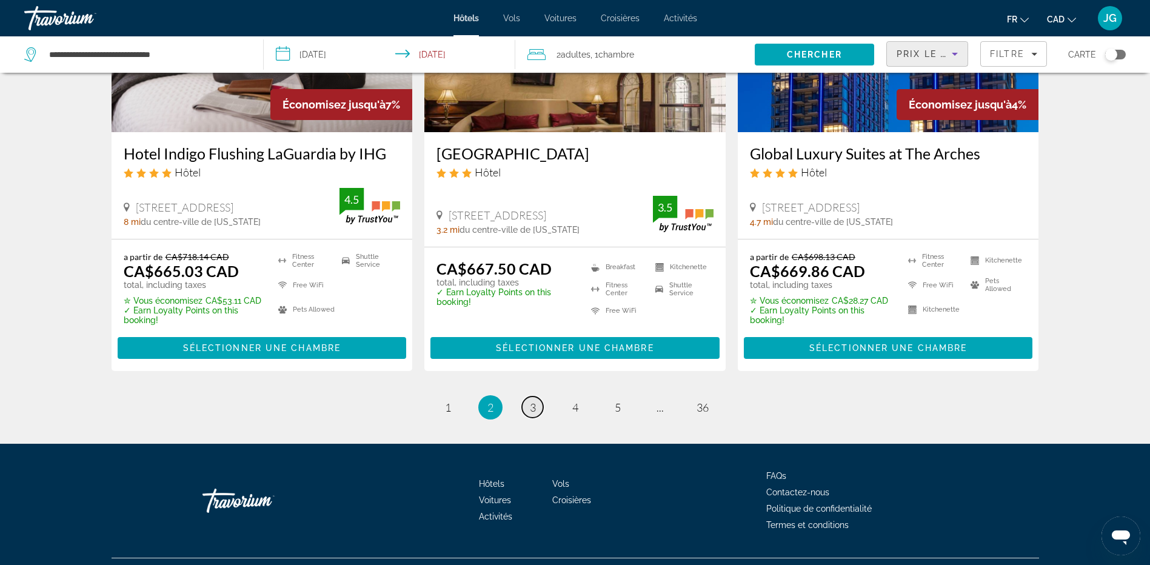
click at [525, 397] on link "page 3" at bounding box center [532, 407] width 21 height 21
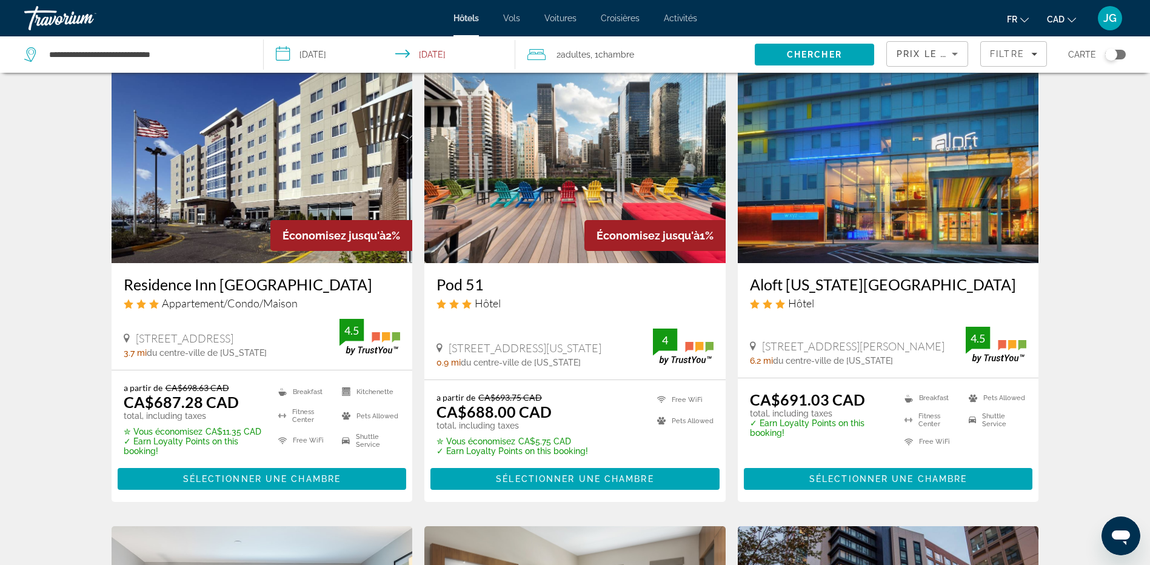
scroll to position [485, 0]
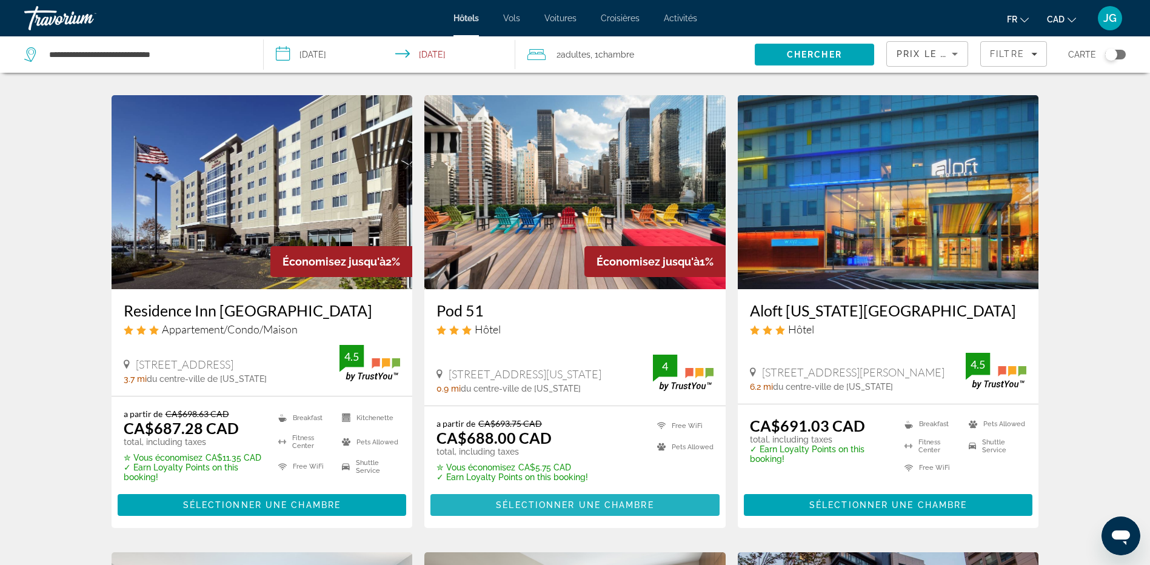
click at [551, 504] on span "Sélectionner une chambre" at bounding box center [575, 505] width 158 height 10
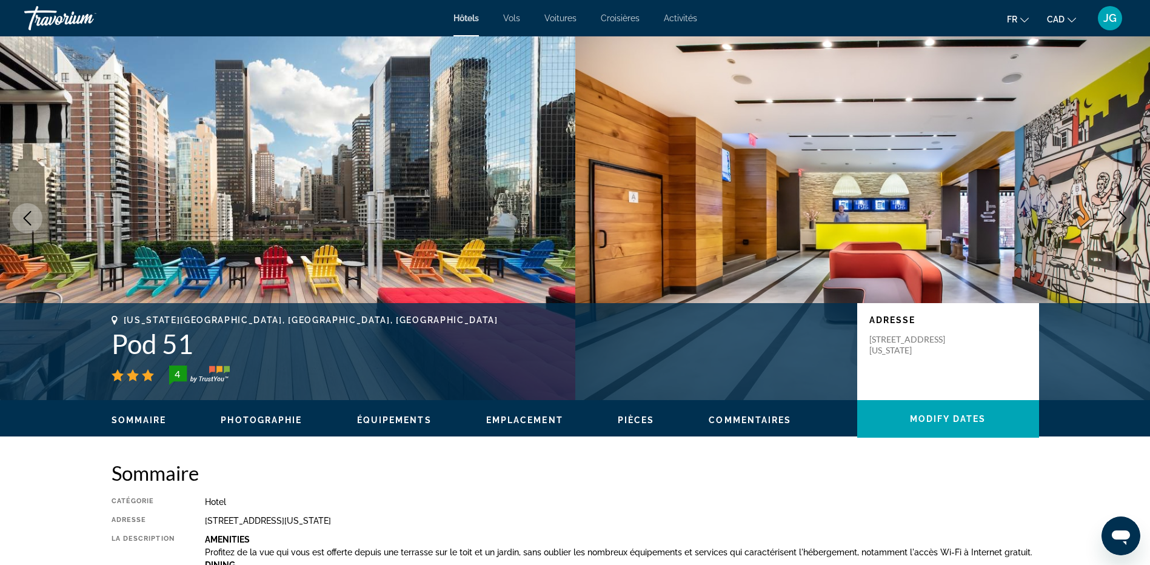
click at [1121, 218] on icon "Next image" at bounding box center [1123, 218] width 15 height 15
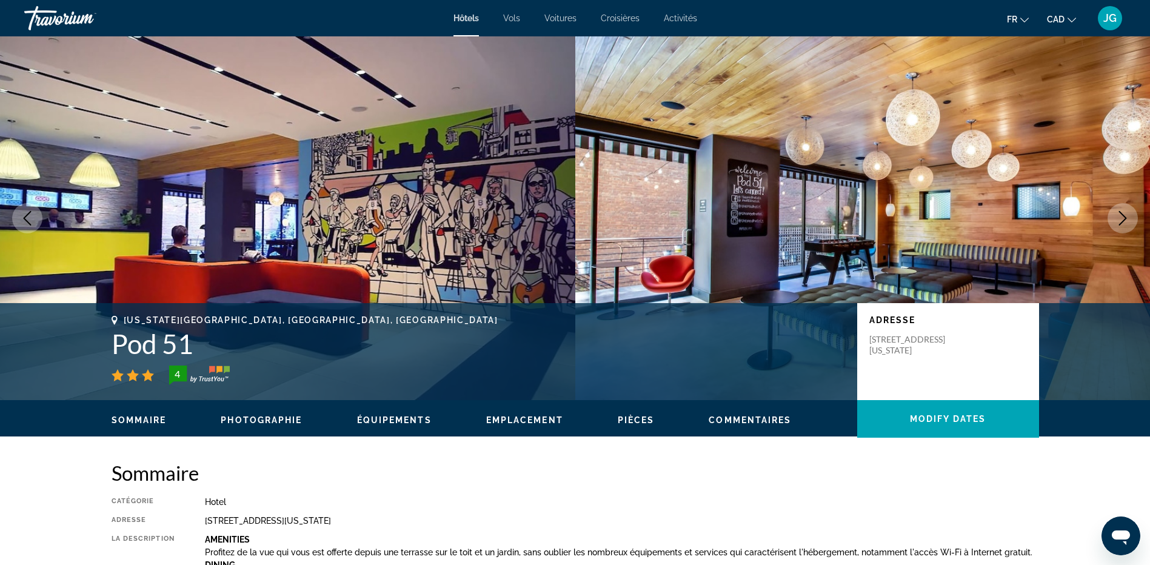
click at [1121, 218] on icon "Next image" at bounding box center [1123, 218] width 15 height 15
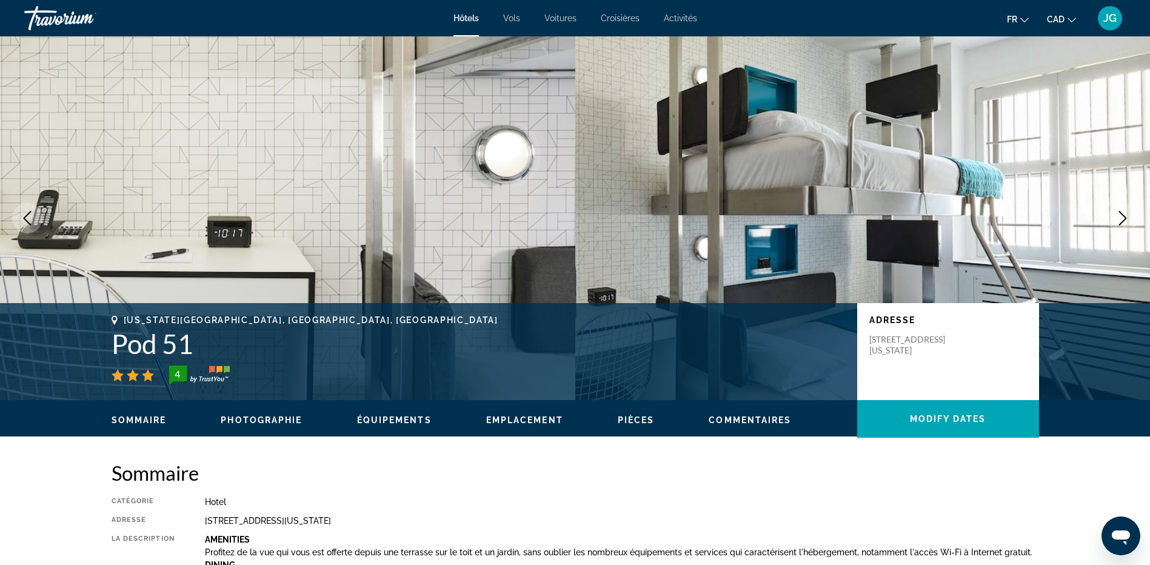
click at [1121, 218] on icon "Next image" at bounding box center [1123, 218] width 15 height 15
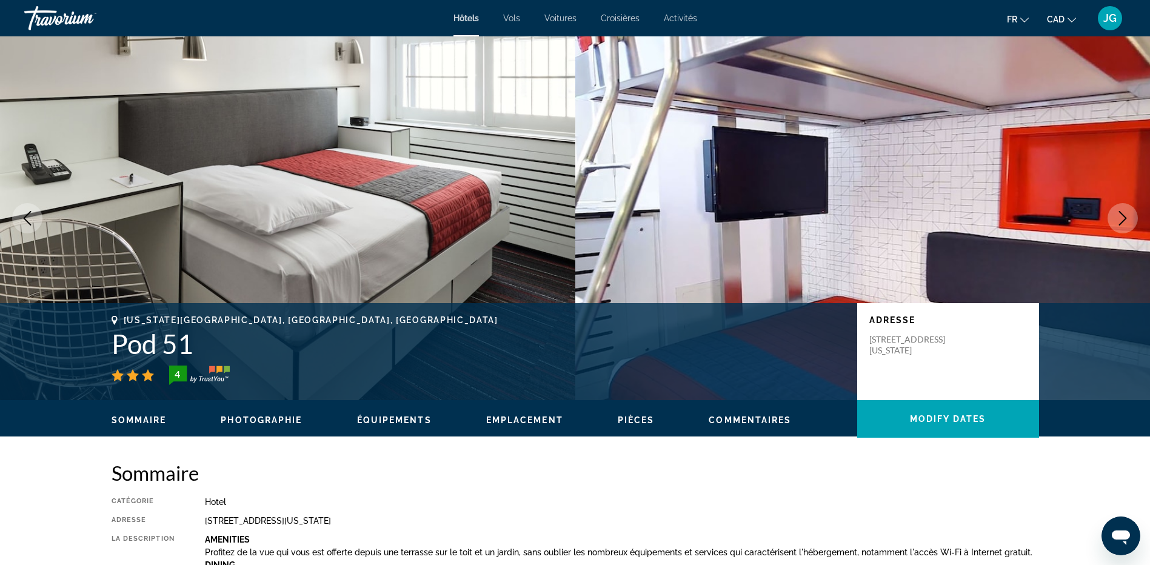
click at [1121, 218] on icon "Next image" at bounding box center [1123, 218] width 15 height 15
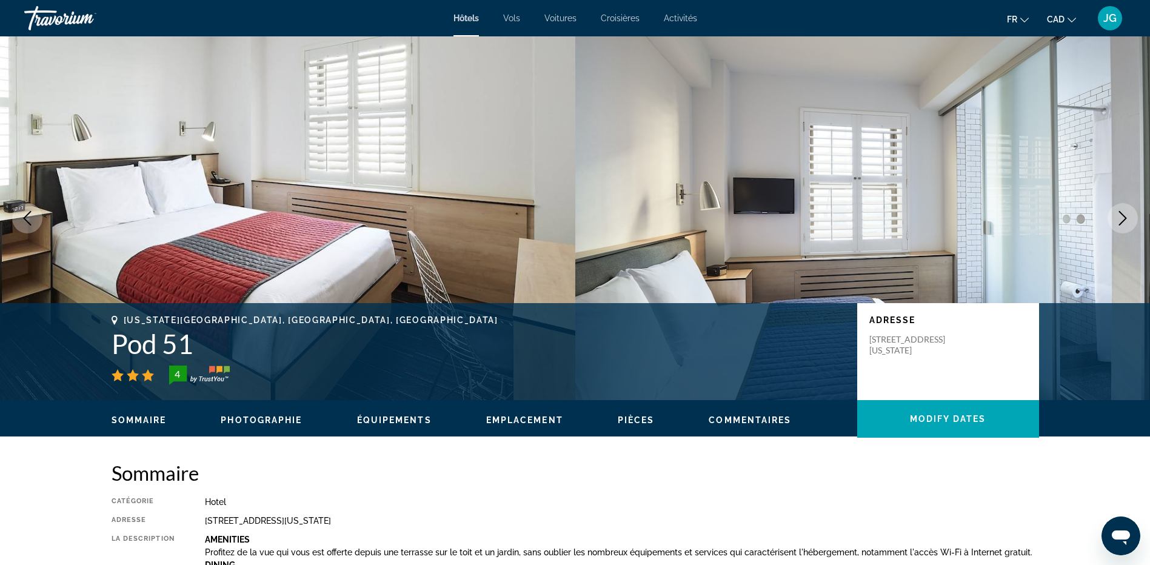
click at [1121, 218] on icon "Next image" at bounding box center [1123, 218] width 15 height 15
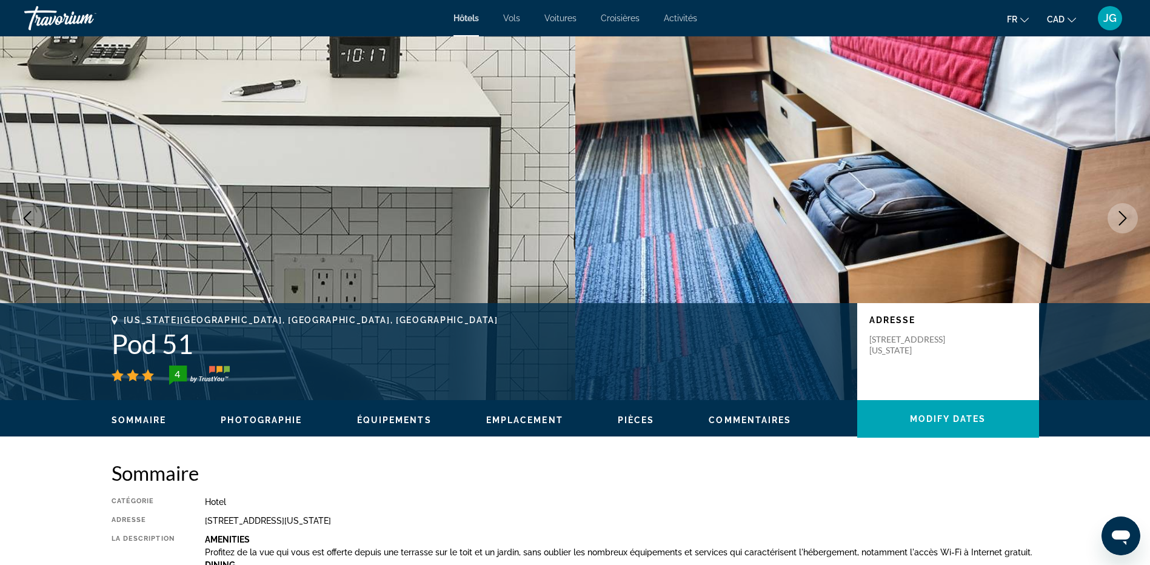
click at [1121, 218] on icon "Next image" at bounding box center [1123, 218] width 15 height 15
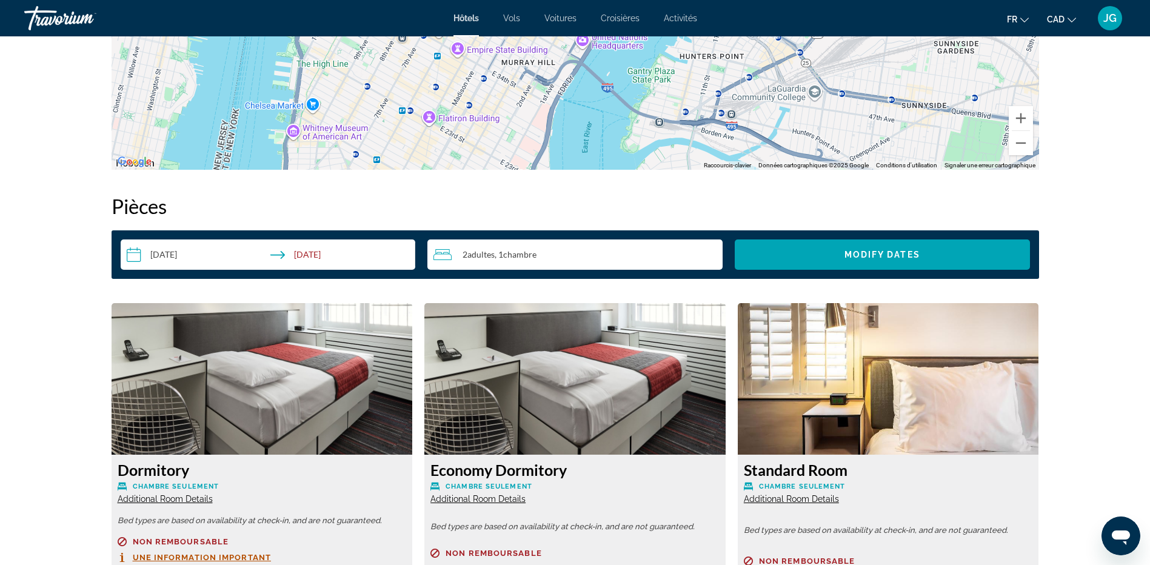
scroll to position [1375, 0]
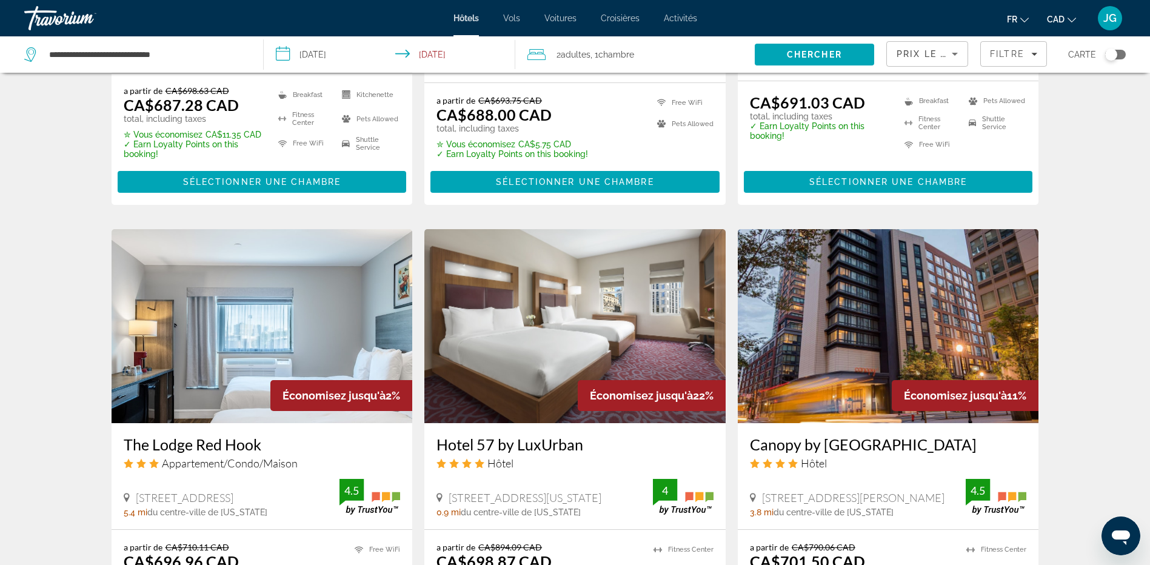
scroll to position [970, 0]
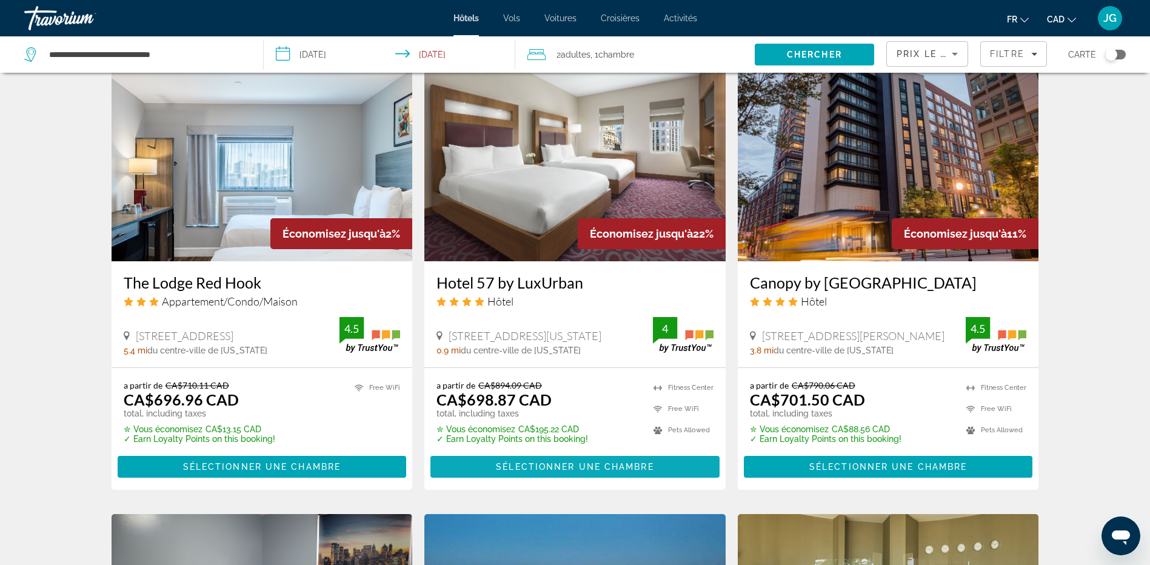
click at [526, 464] on span "Sélectionner une chambre" at bounding box center [575, 467] width 158 height 10
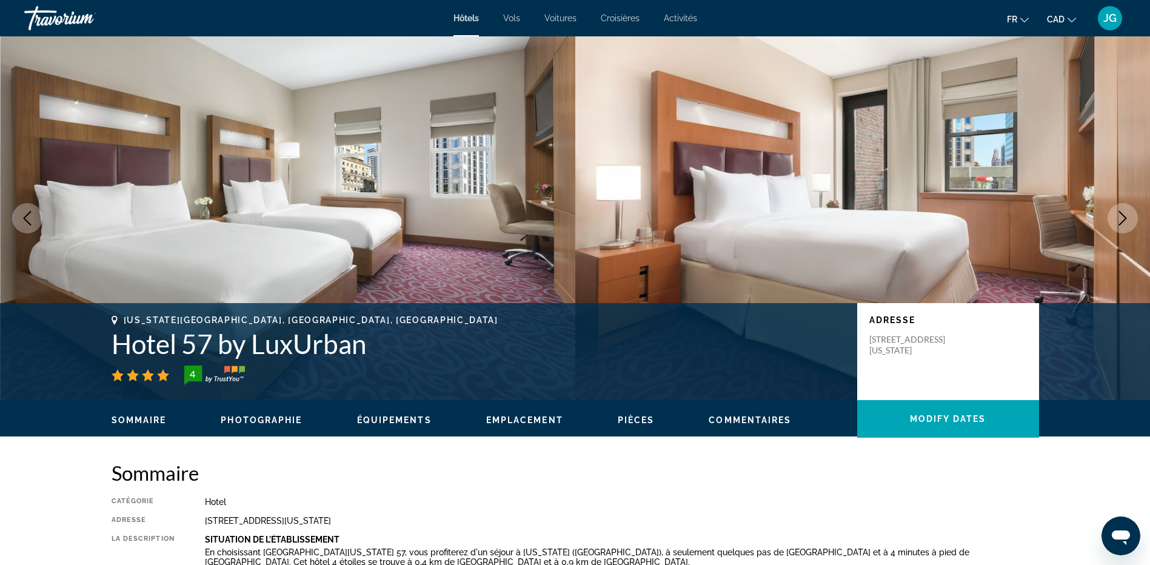
click at [1124, 215] on icon "Next image" at bounding box center [1123, 218] width 15 height 15
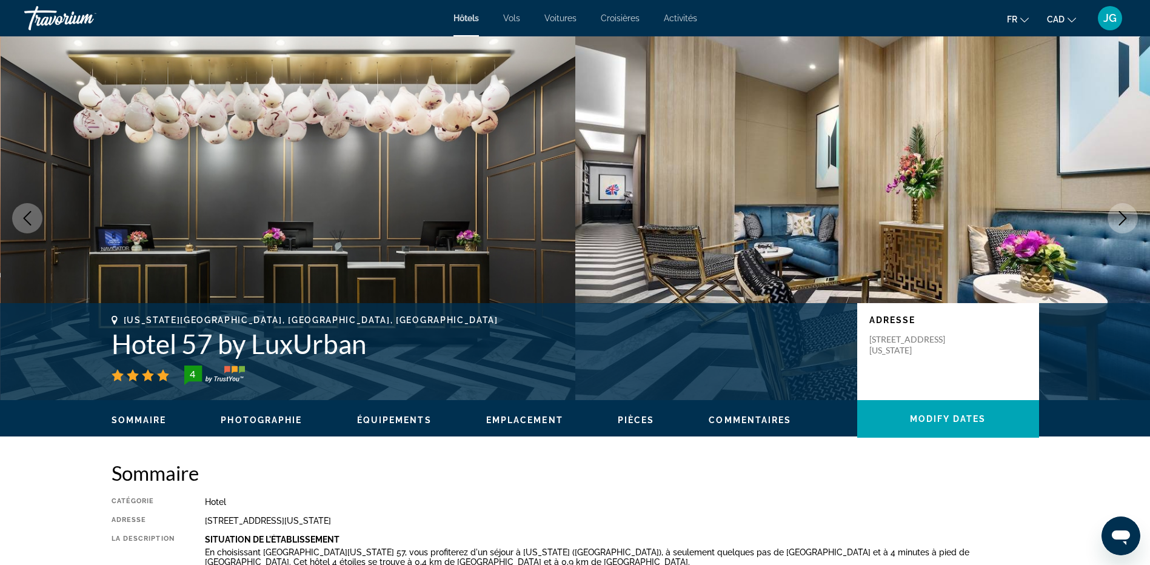
click at [1124, 215] on icon "Next image" at bounding box center [1123, 218] width 15 height 15
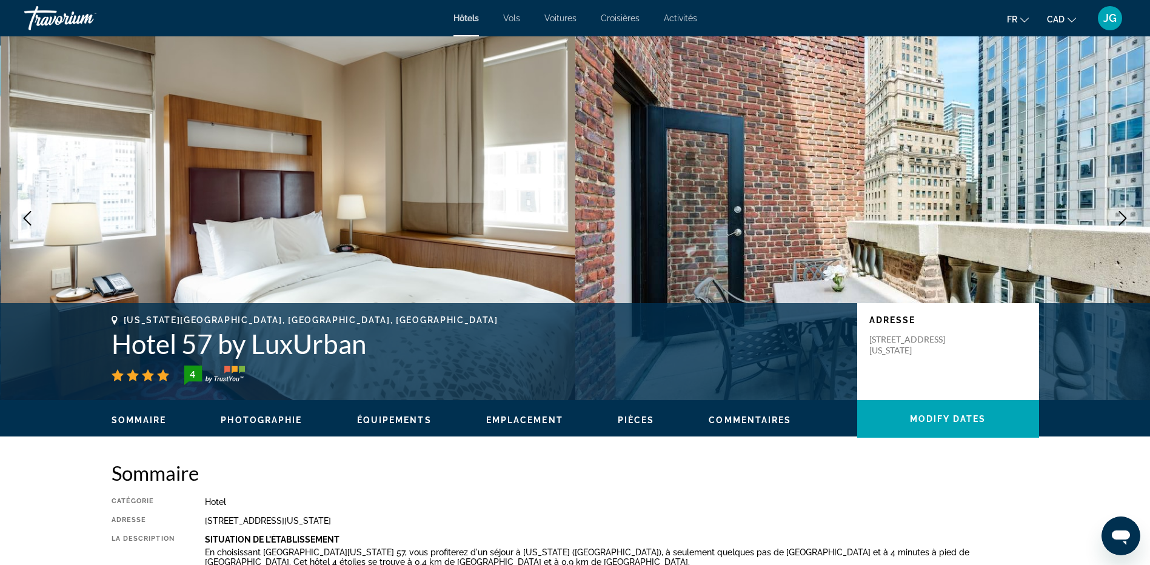
click at [1124, 215] on icon "Next image" at bounding box center [1123, 218] width 15 height 15
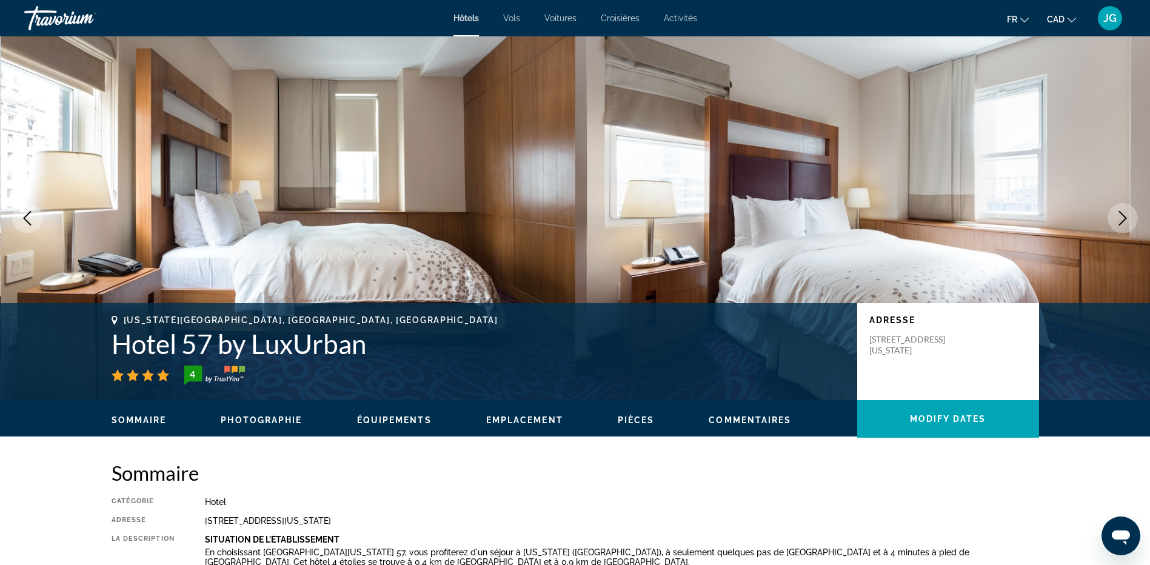
click at [1124, 215] on icon "Next image" at bounding box center [1123, 218] width 15 height 15
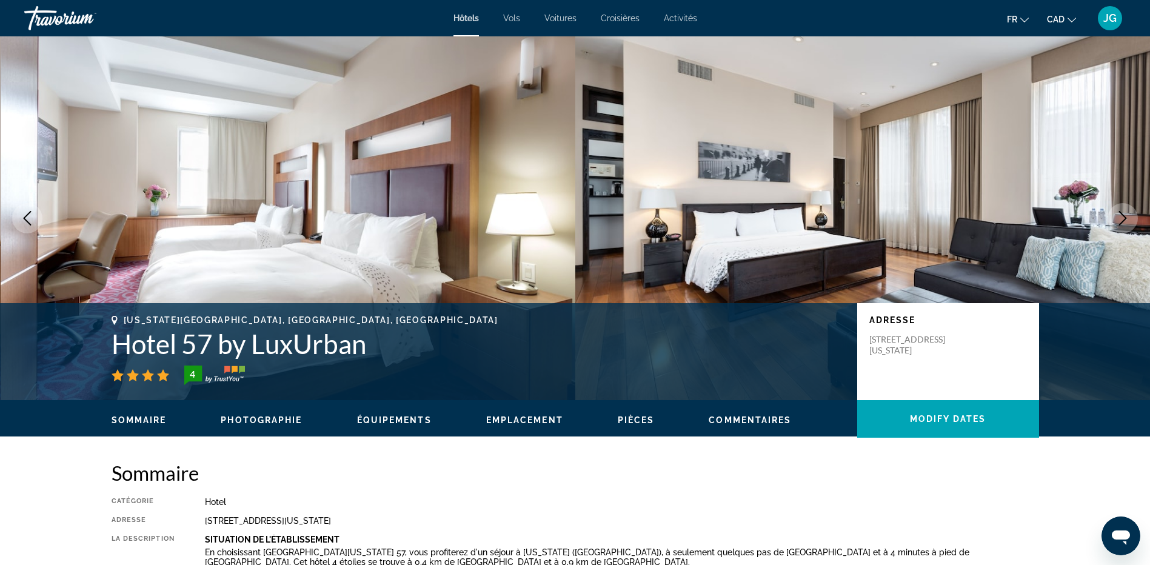
click at [1124, 215] on icon "Next image" at bounding box center [1123, 218] width 15 height 15
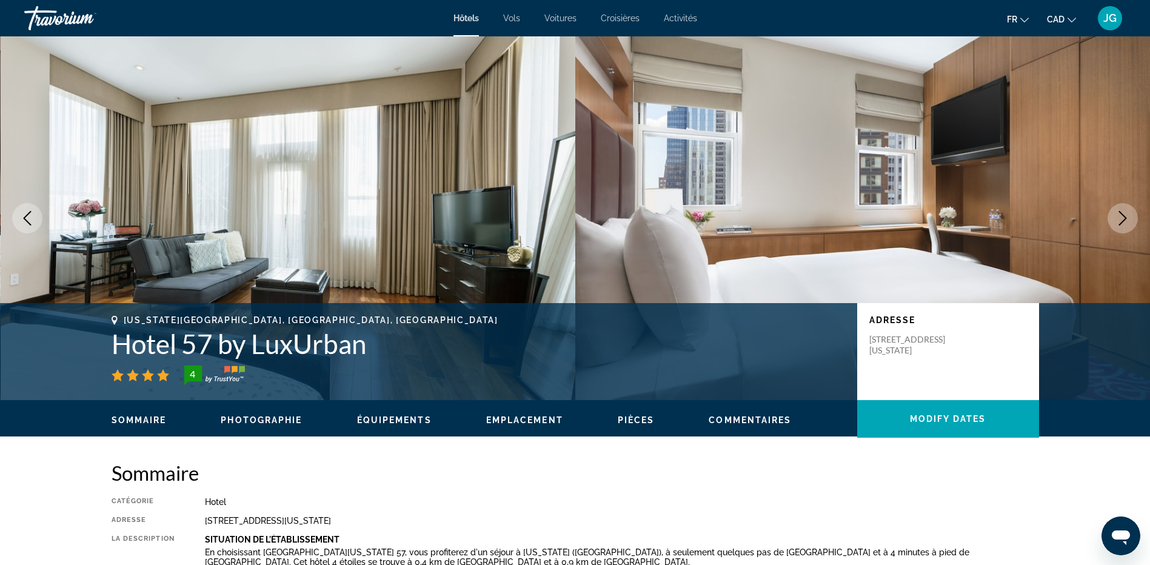
click at [1124, 215] on icon "Next image" at bounding box center [1123, 218] width 15 height 15
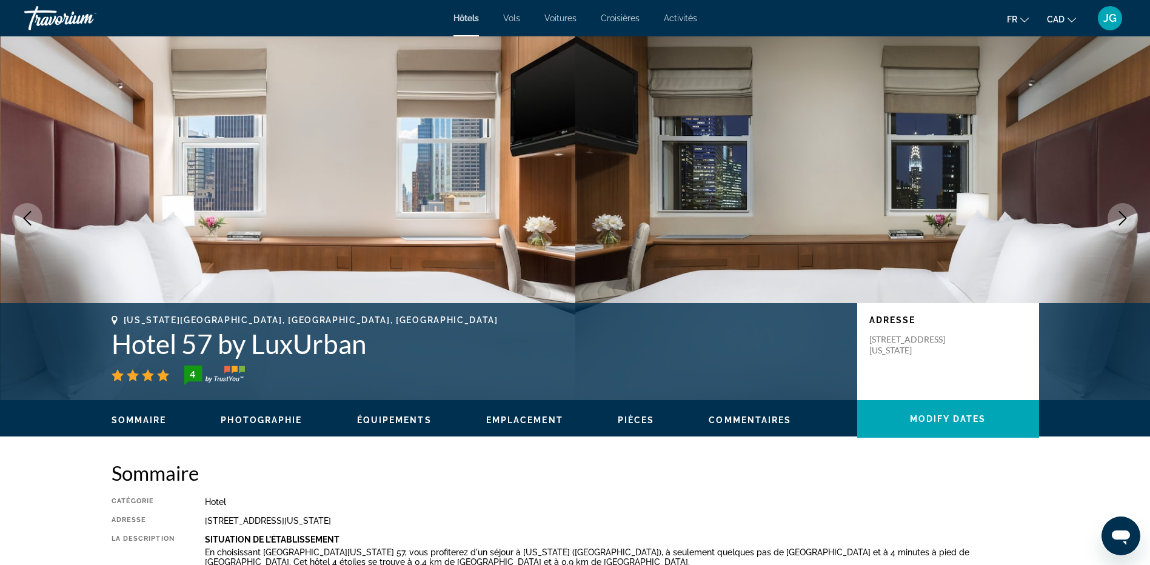
click at [1124, 215] on icon "Next image" at bounding box center [1123, 218] width 15 height 15
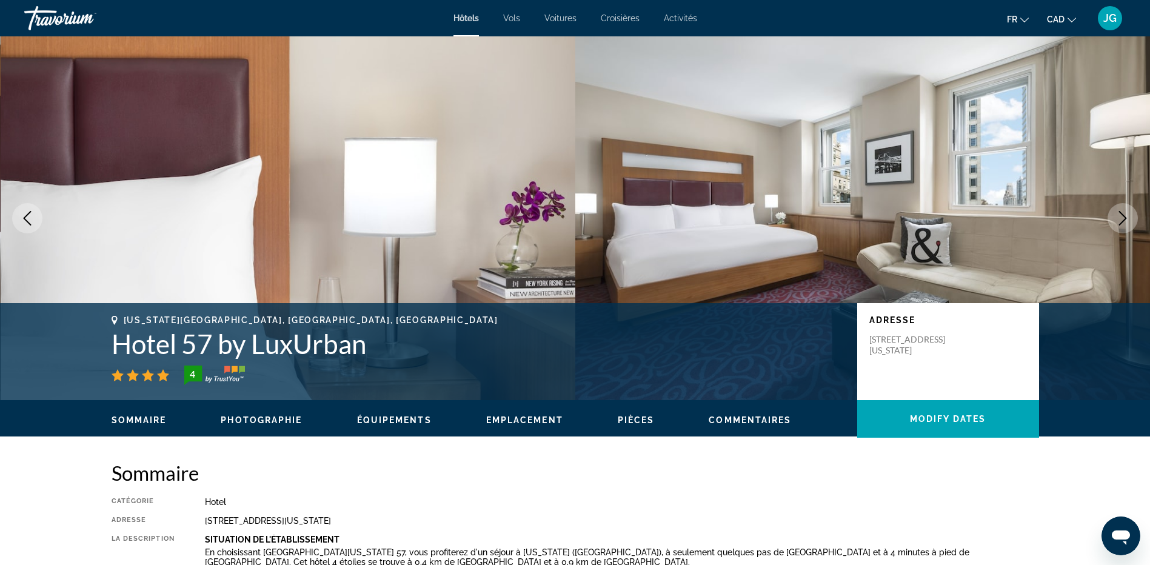
click at [1124, 215] on icon "Next image" at bounding box center [1123, 218] width 15 height 15
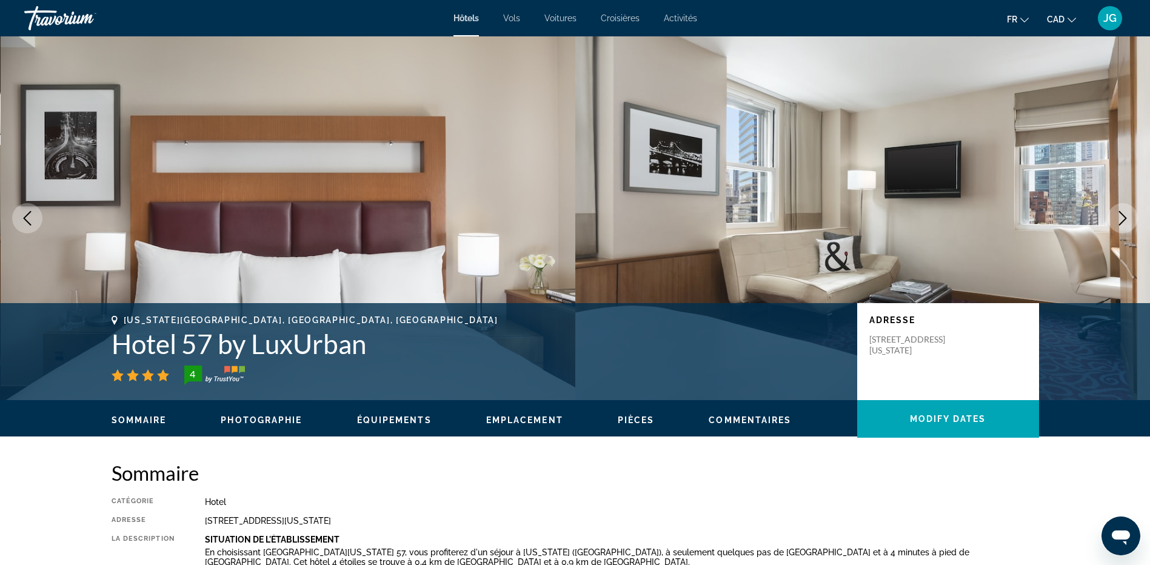
click at [1122, 213] on icon "Next image" at bounding box center [1123, 218] width 8 height 15
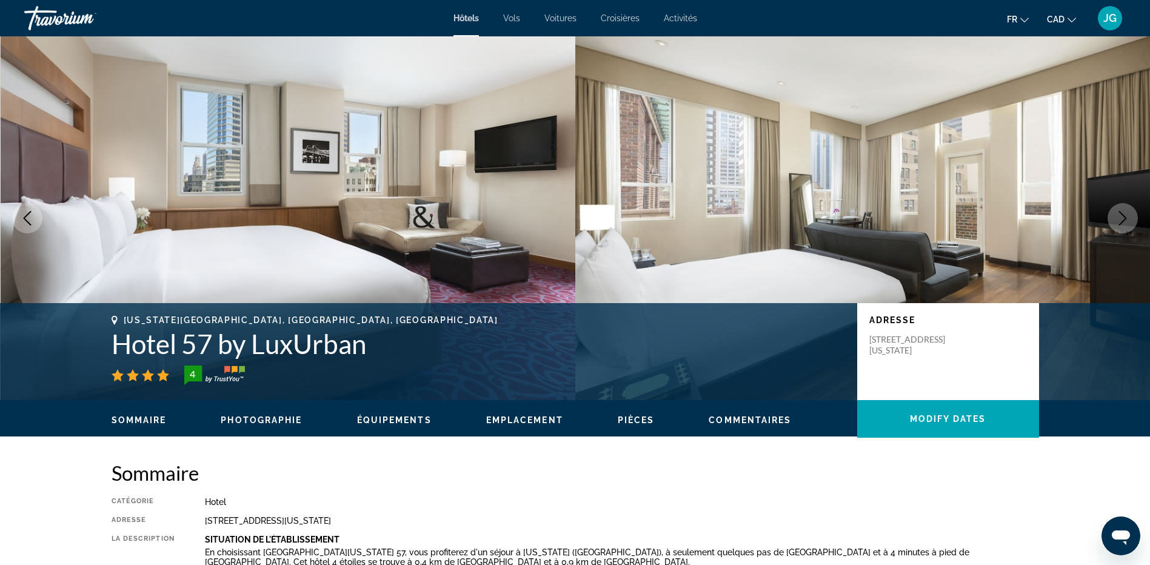
click at [1122, 213] on icon "Next image" at bounding box center [1123, 218] width 8 height 15
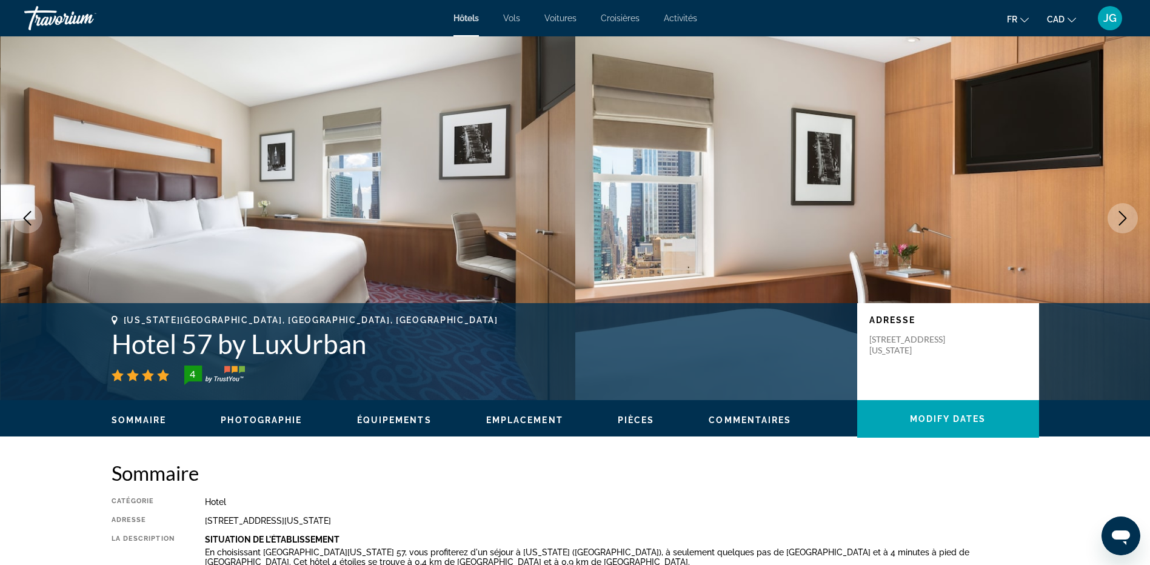
click at [1122, 213] on icon "Next image" at bounding box center [1123, 218] width 8 height 15
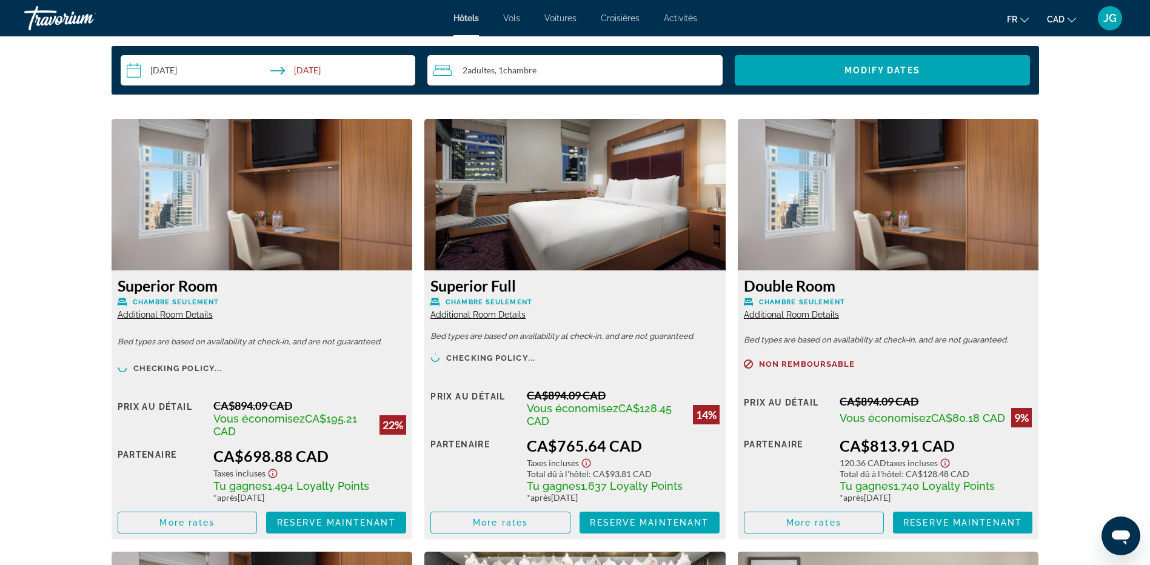
scroll to position [1617, 0]
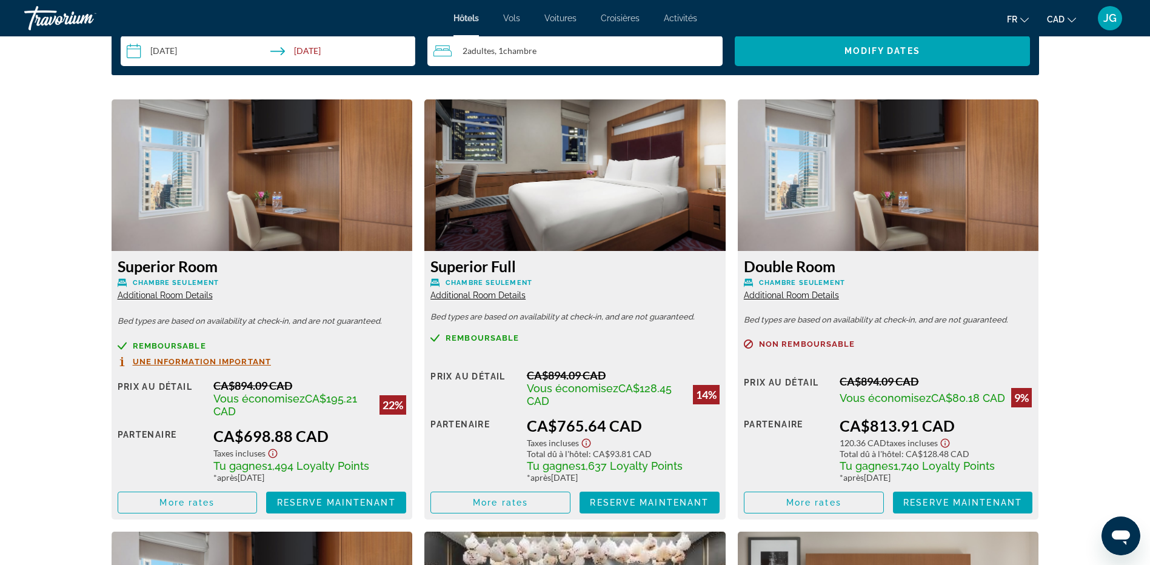
click at [192, 293] on span "Additional Room Details" at bounding box center [165, 295] width 95 height 10
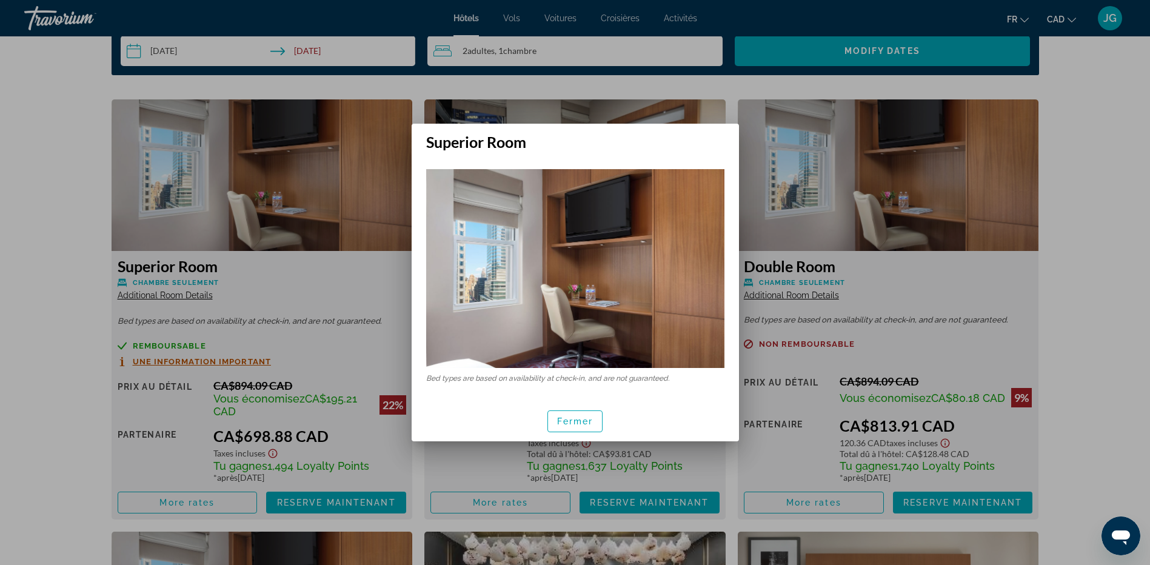
scroll to position [0, 0]
click at [586, 419] on span "Fermer" at bounding box center [575, 422] width 36 height 10
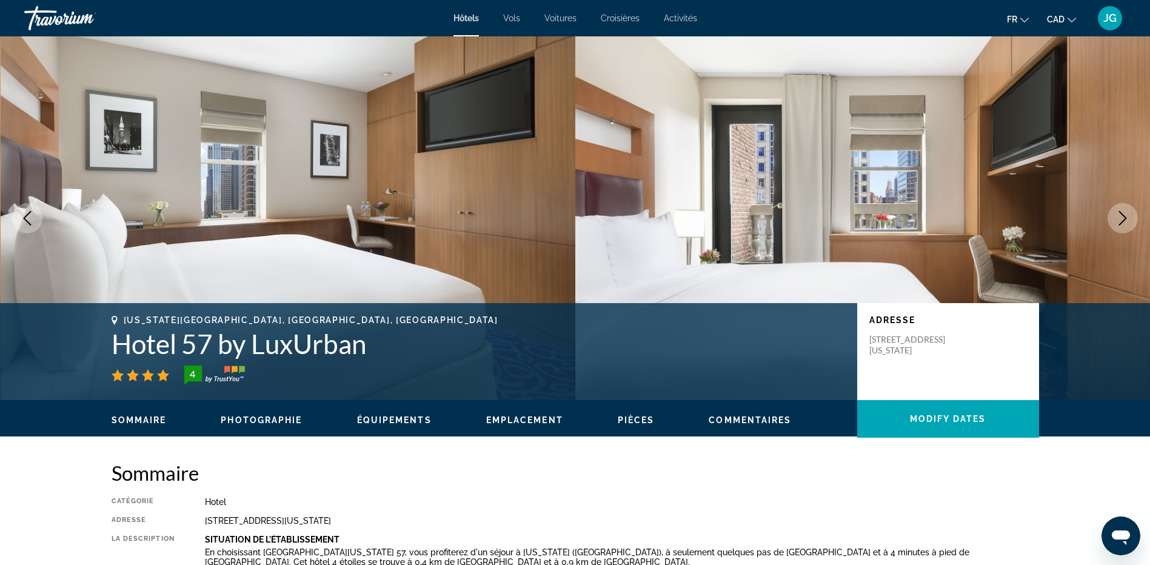
scroll to position [1617, 0]
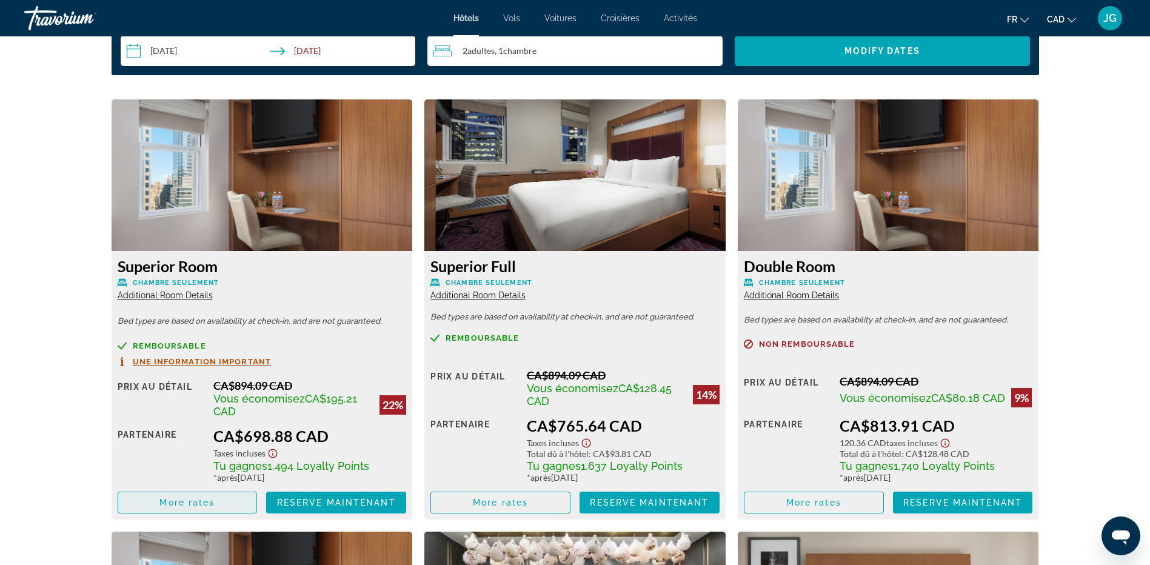
click at [184, 500] on span "More rates" at bounding box center [186, 503] width 55 height 10
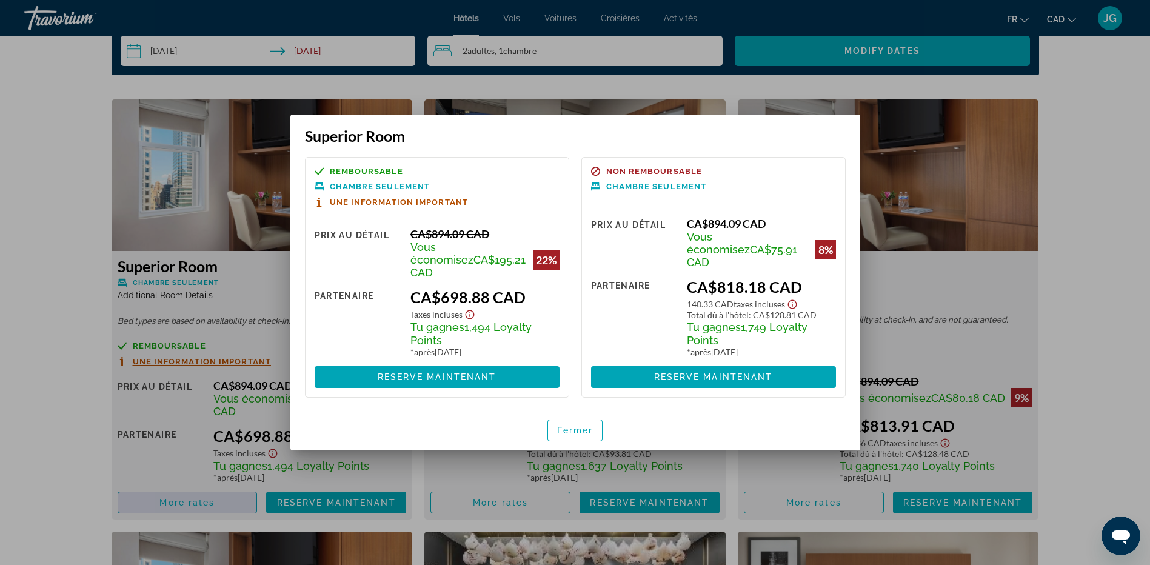
scroll to position [0, 0]
click at [52, 268] on div at bounding box center [575, 282] width 1150 height 565
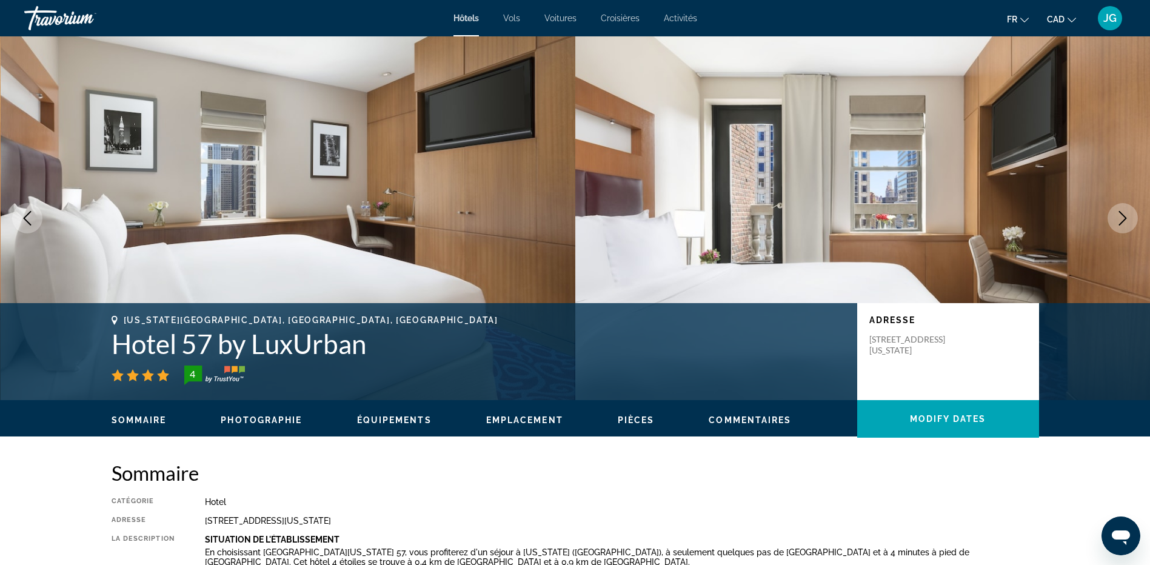
scroll to position [1617, 0]
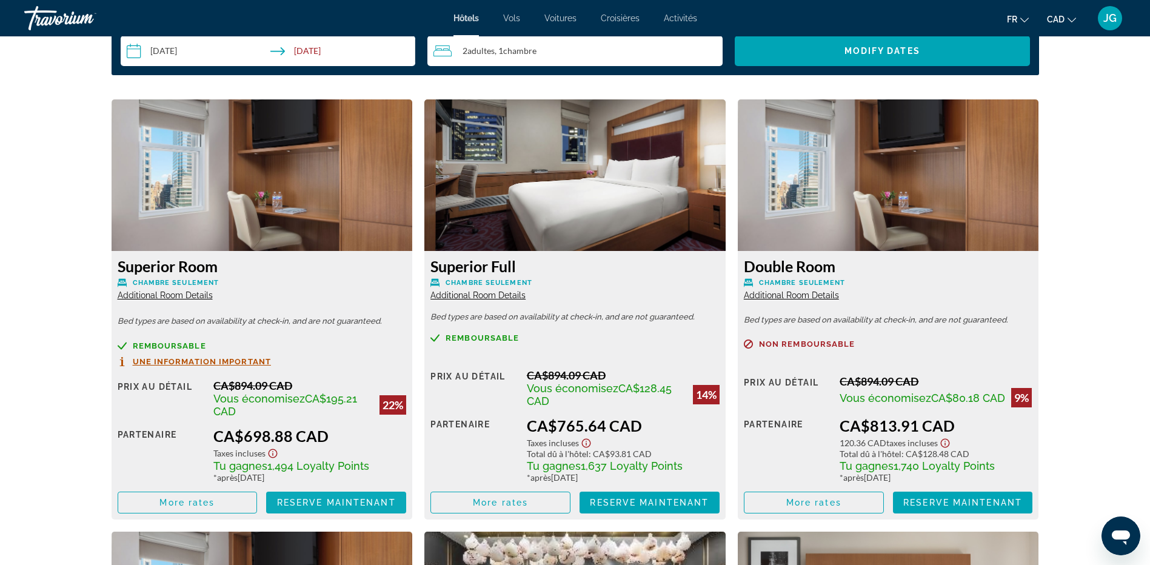
click at [337, 505] on span "Reserve maintenant" at bounding box center [336, 503] width 119 height 10
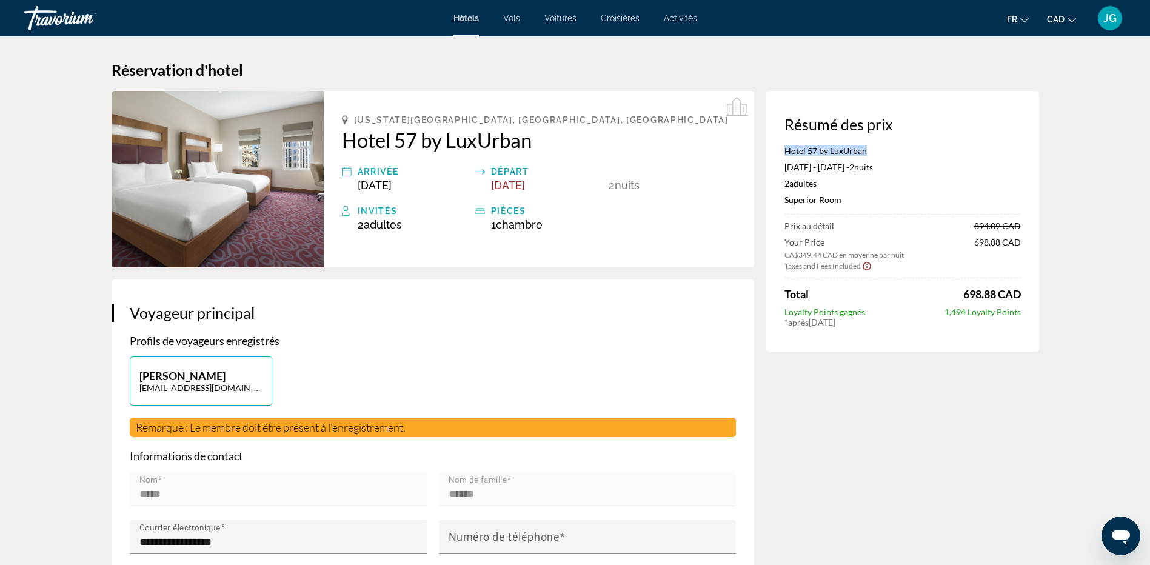
drag, startPoint x: 867, startPoint y: 150, endPoint x: 786, endPoint y: 152, distance: 80.1
click at [786, 152] on p "Hotel 57 by LuxUrban" at bounding box center [903, 151] width 236 height 10
copy p "Hotel 57 by LuxUrban"
click at [672, 244] on div "[US_STATE][GEOGRAPHIC_DATA], [GEOGRAPHIC_DATA], [GEOGRAPHIC_DATA] 57 by LuxUrba…" at bounding box center [539, 179] width 431 height 176
drag, startPoint x: 878, startPoint y: 149, endPoint x: 782, endPoint y: 153, distance: 96.5
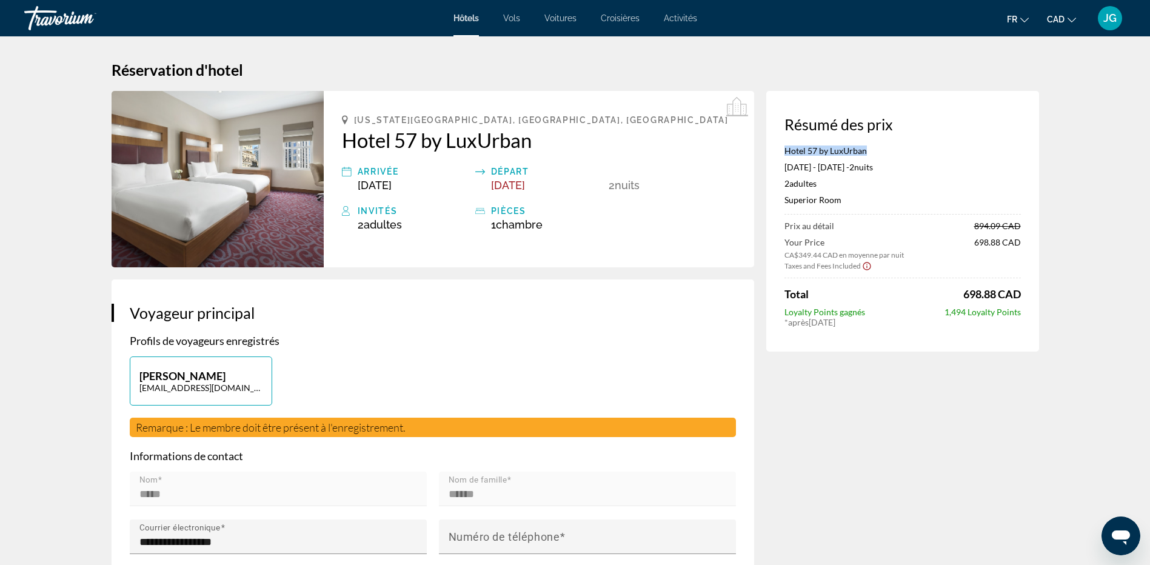
click at [782, 153] on div "Résumé des prix Hotel 57 by LuxUrban [DATE] - [DATE] - 2 nuit nuits 2 Adulte Ad…" at bounding box center [902, 221] width 273 height 261
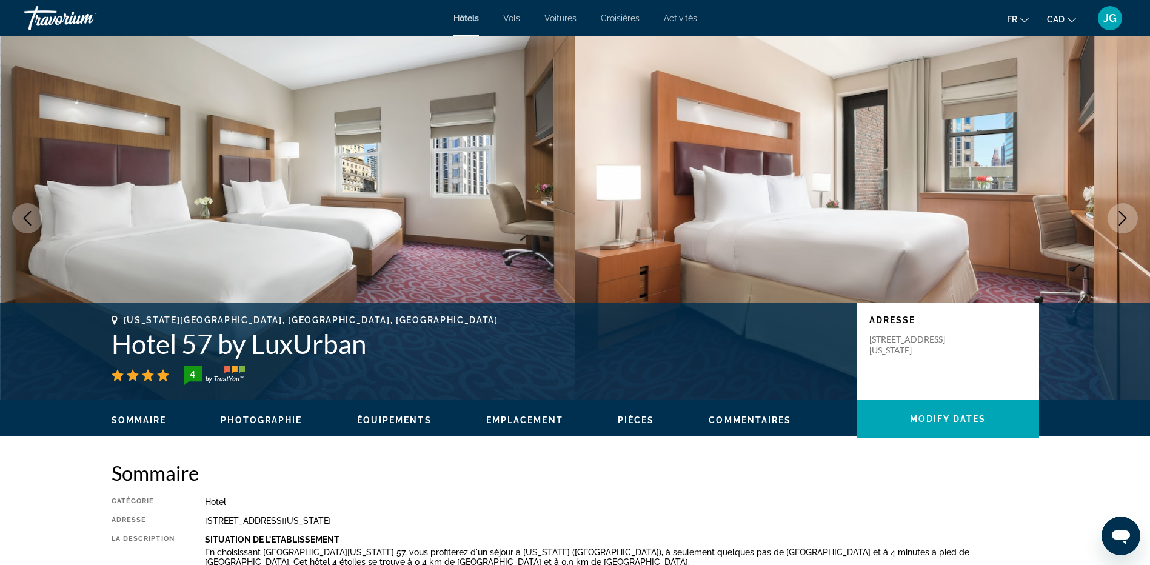
click at [1124, 220] on icon "Next image" at bounding box center [1123, 218] width 15 height 15
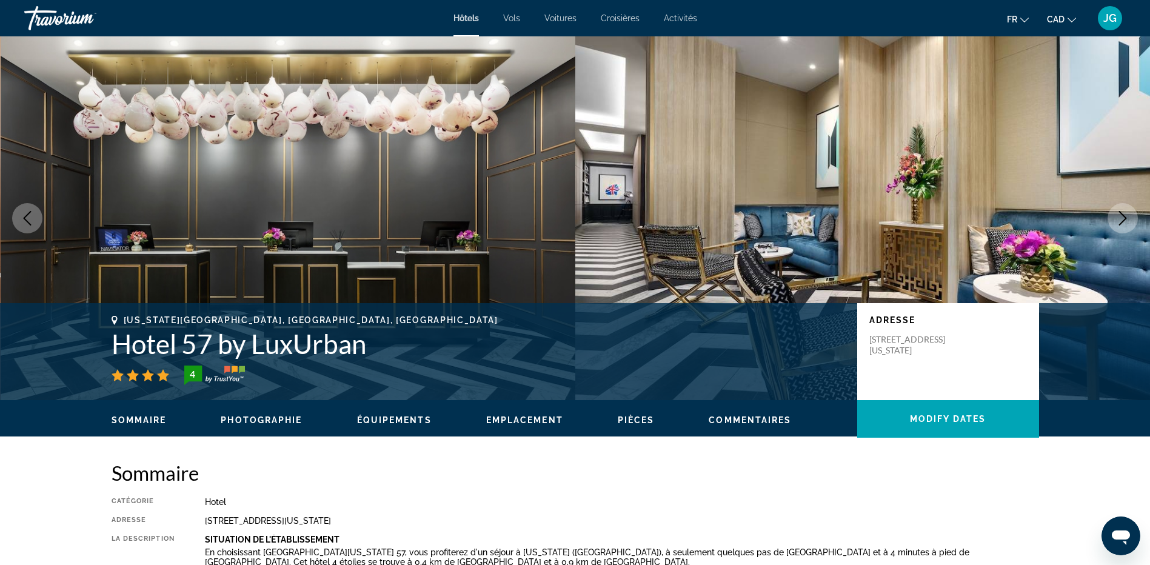
click at [1124, 220] on icon "Next image" at bounding box center [1123, 218] width 15 height 15
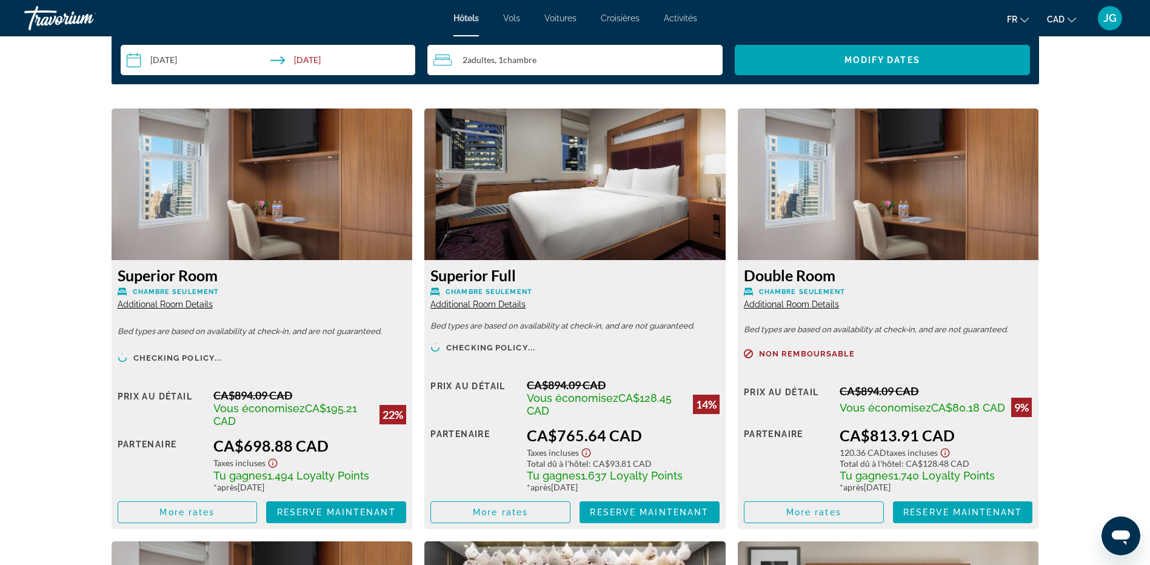
scroll to position [1617, 0]
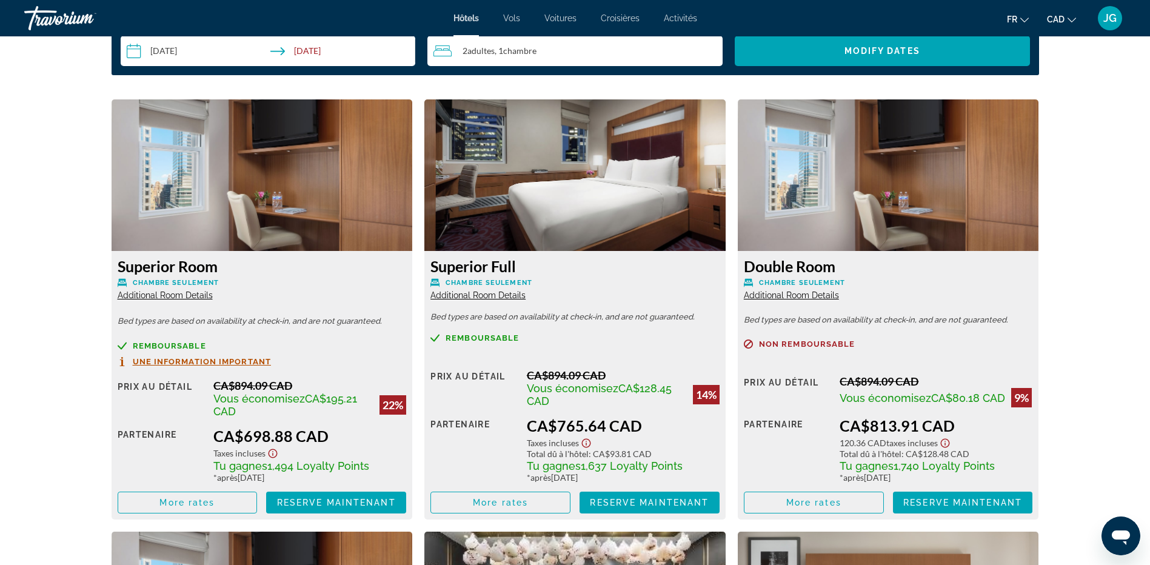
click at [649, 189] on img "Main content" at bounding box center [574, 175] width 301 height 152
click at [624, 501] on span "Reserve maintenant" at bounding box center [649, 503] width 119 height 10
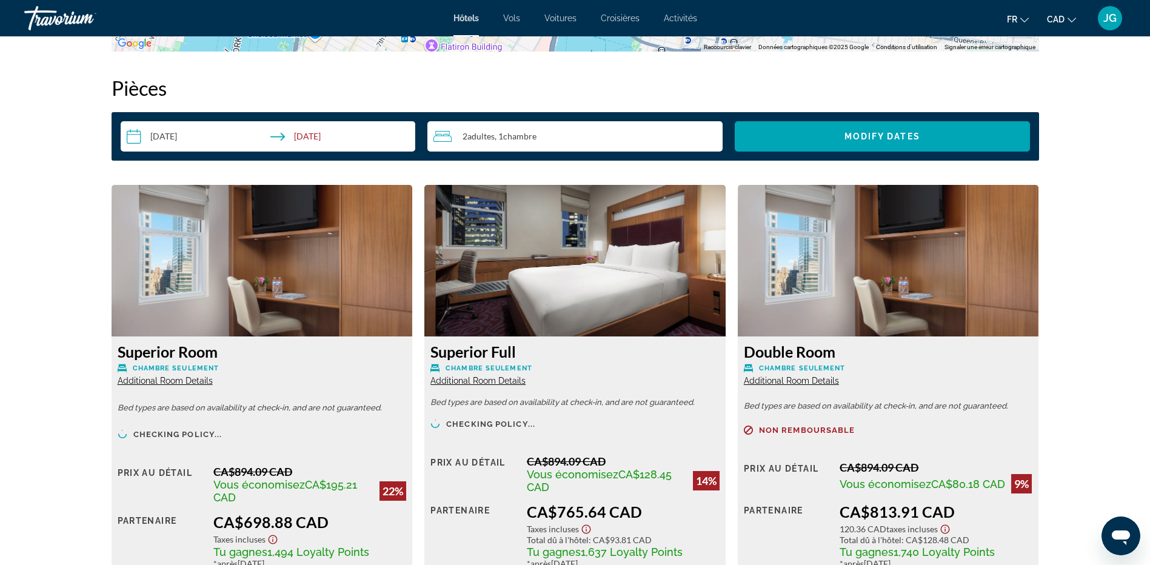
scroll to position [1617, 0]
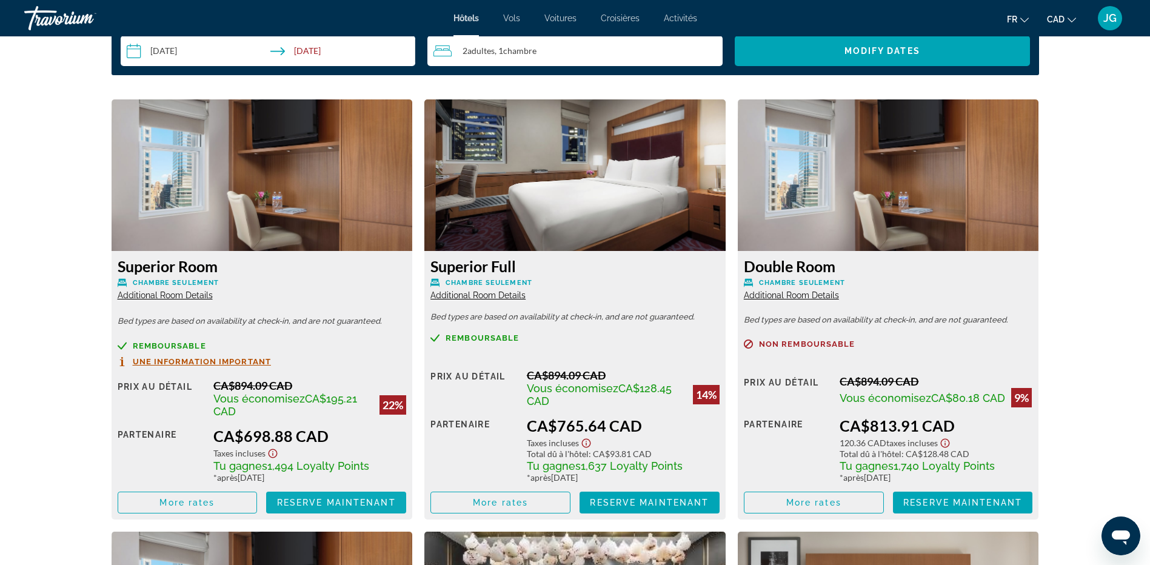
click at [327, 503] on span "Reserve maintenant" at bounding box center [336, 503] width 119 height 10
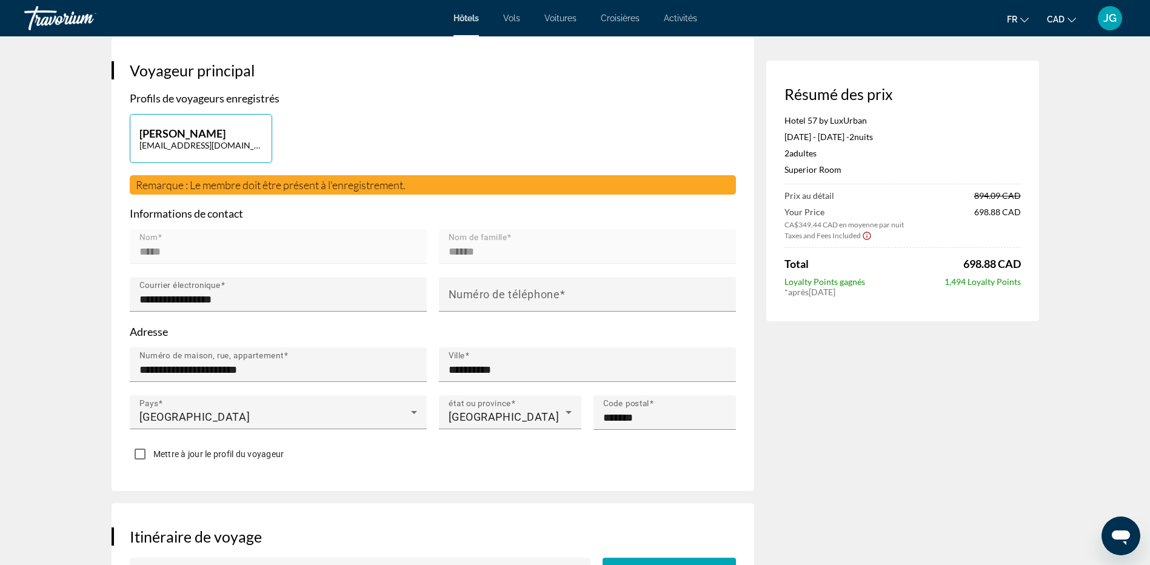
scroll to position [323, 0]
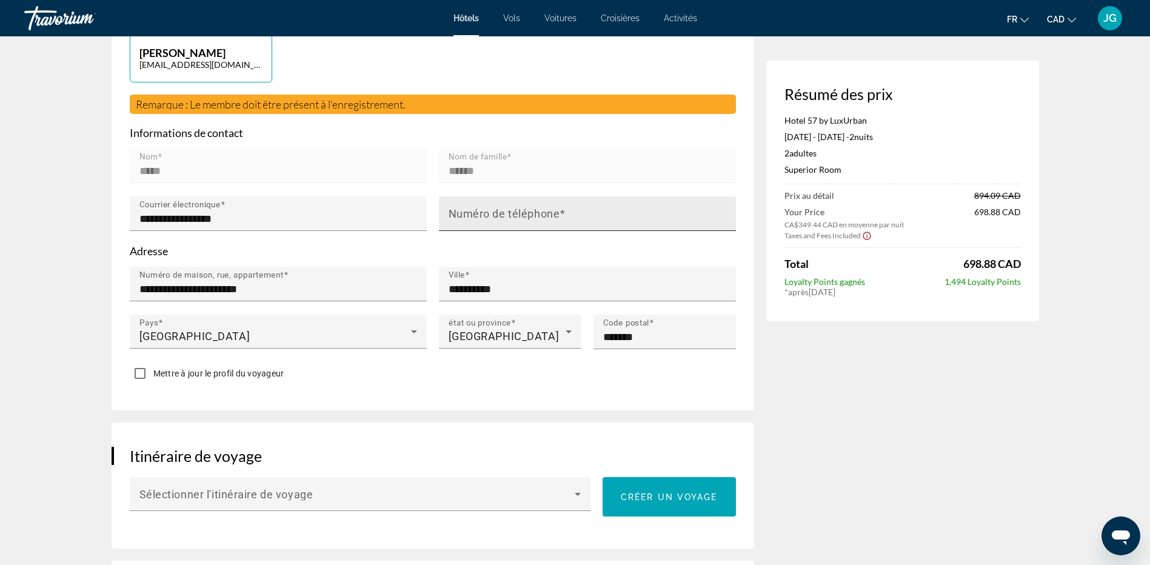
click at [491, 209] on mat-label "Numéro de téléphone" at bounding box center [505, 213] width 112 height 13
click at [491, 212] on input "Numéro de téléphone" at bounding box center [591, 219] width 285 height 15
type input "**********"
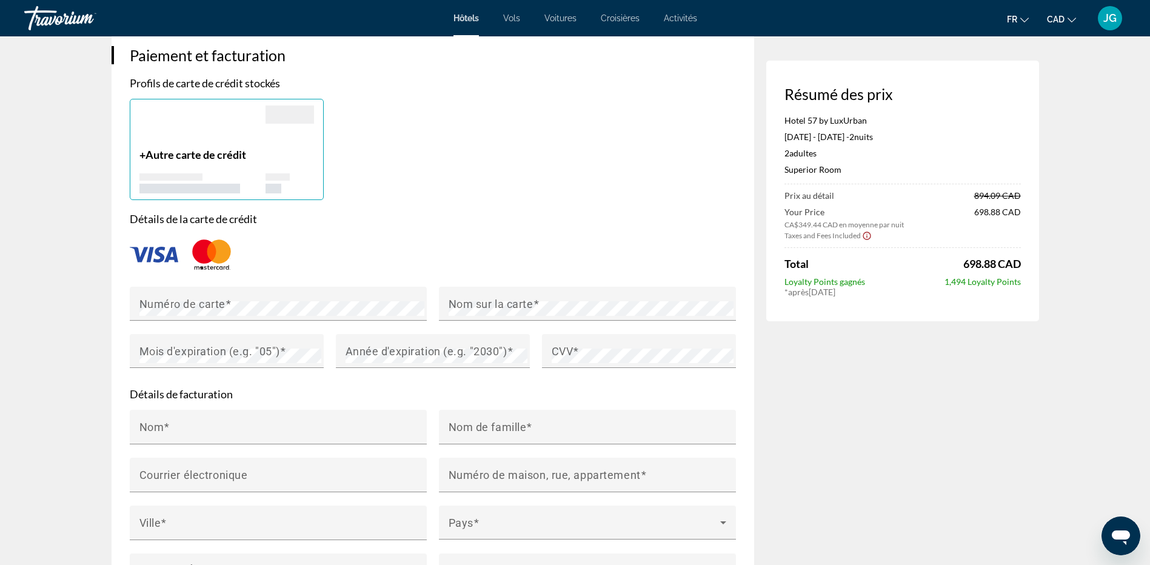
scroll to position [970, 0]
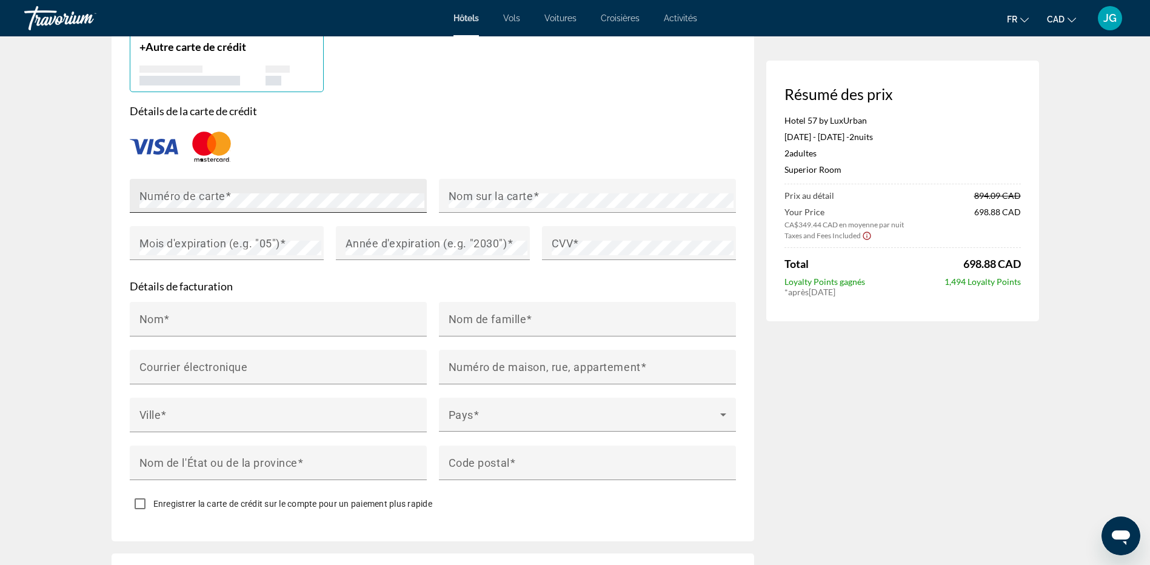
click at [218, 196] on mat-label "Numéro de carte" at bounding box center [182, 195] width 86 height 13
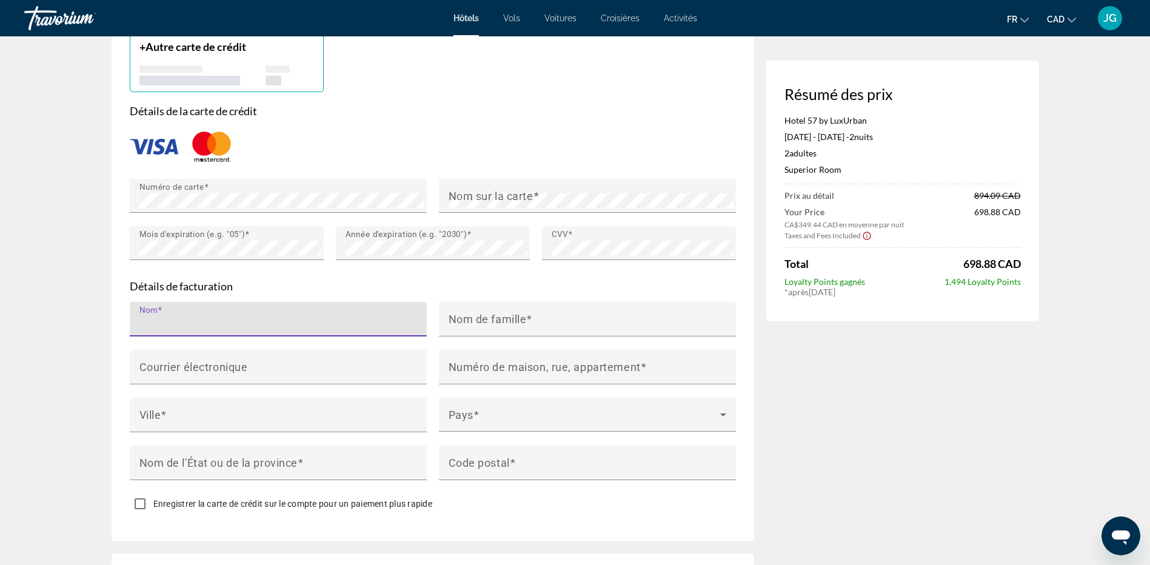
click at [218, 321] on input "Nom" at bounding box center [281, 324] width 285 height 15
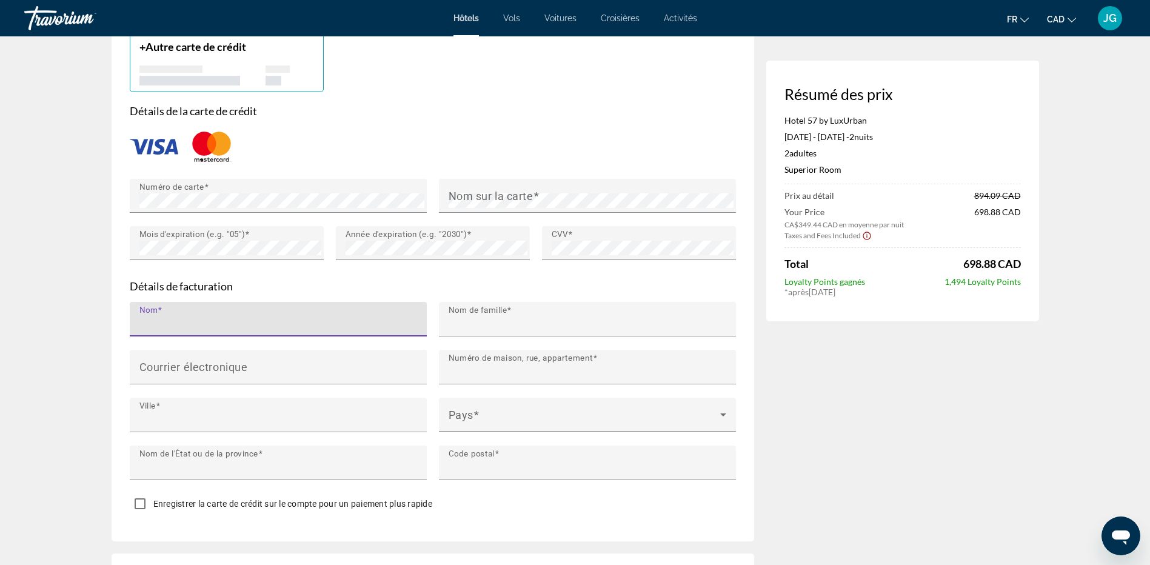
type input "*****"
type input "******"
type input "**********"
type input "******"
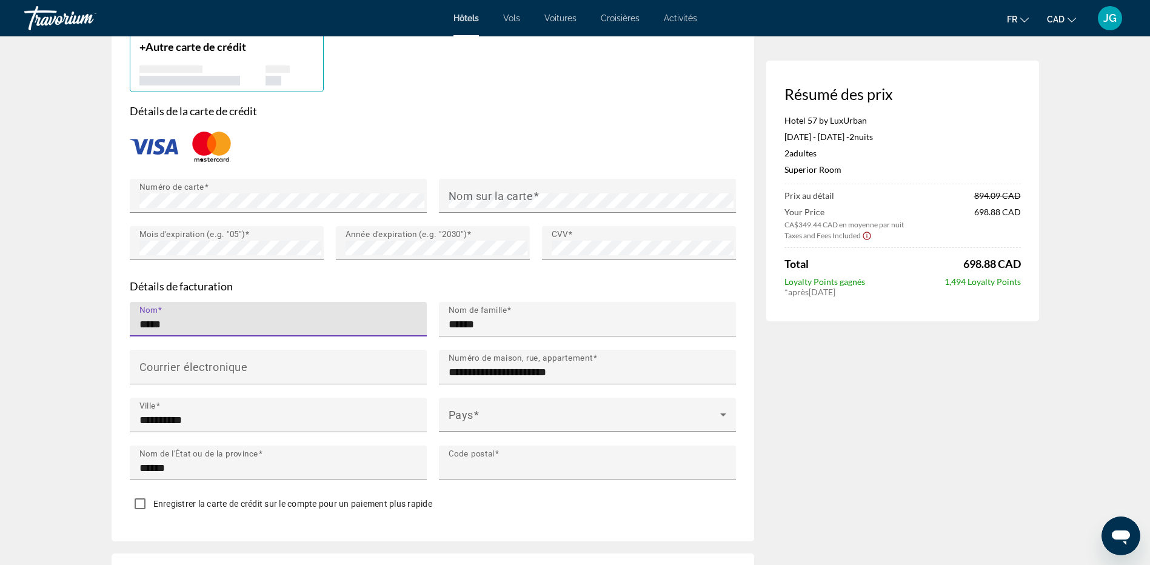
type input "*******"
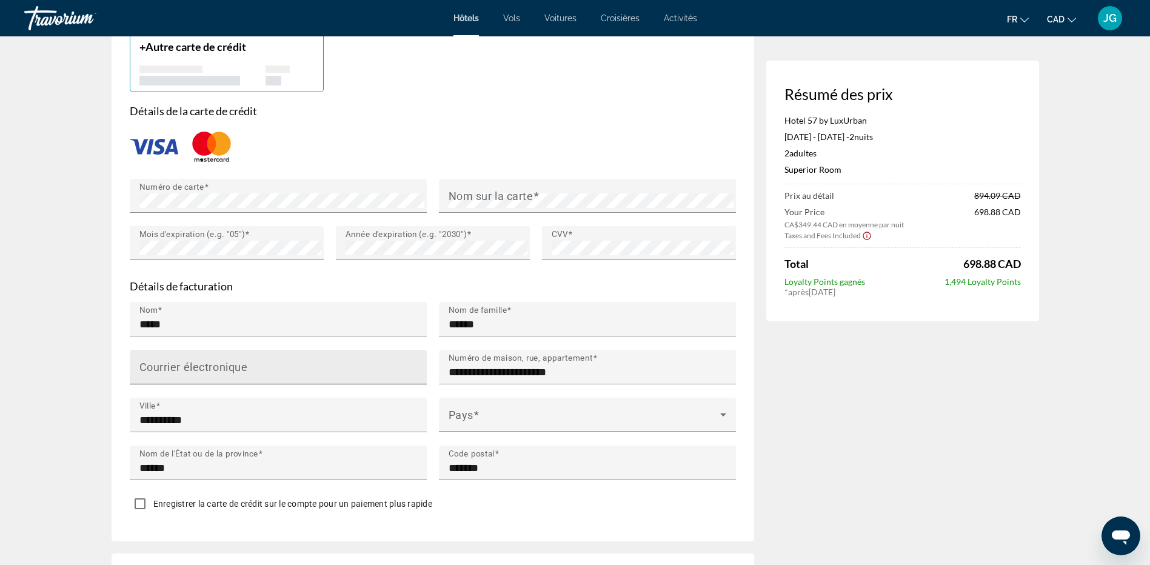
click at [201, 360] on mat-label "Courrier électronique" at bounding box center [193, 366] width 109 height 13
click at [201, 365] on input "Courrier électronique" at bounding box center [281, 372] width 285 height 15
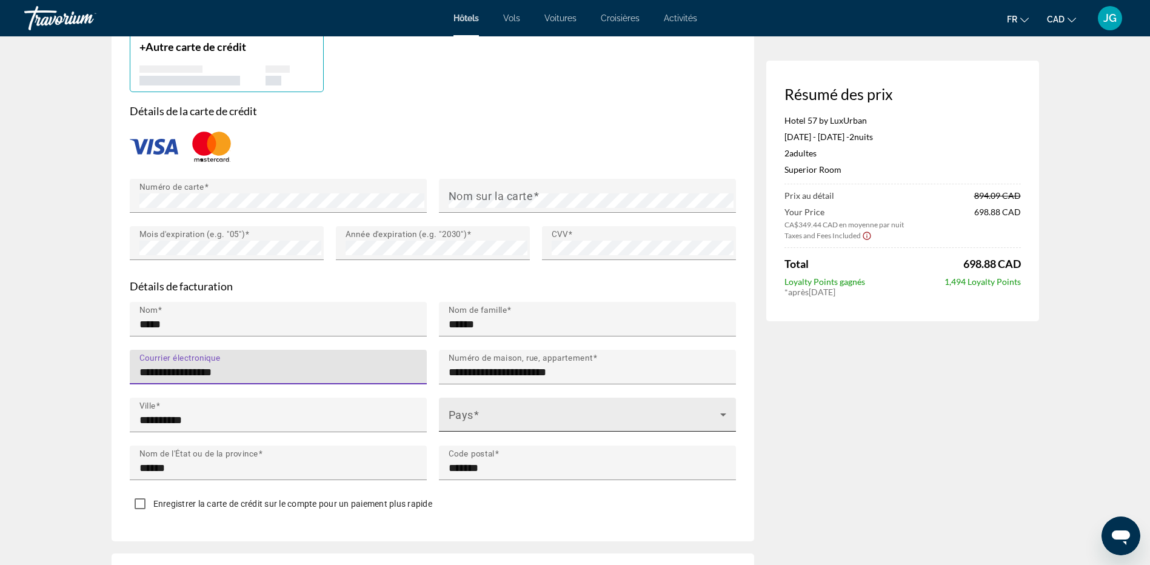
type input "**********"
click at [580, 418] on span "Main content" at bounding box center [585, 419] width 272 height 15
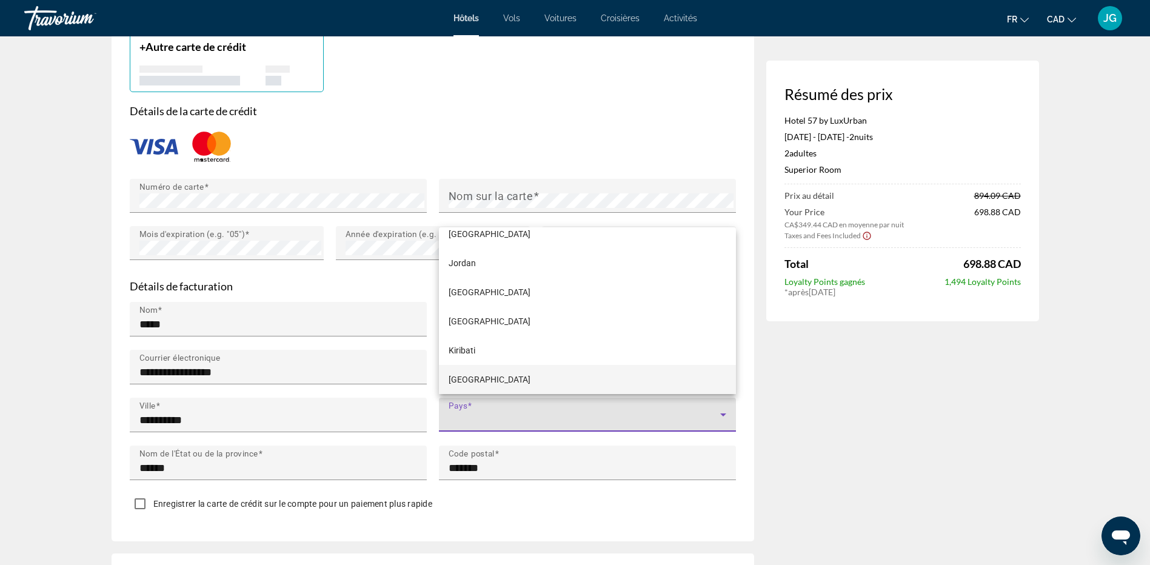
scroll to position [1140, 0]
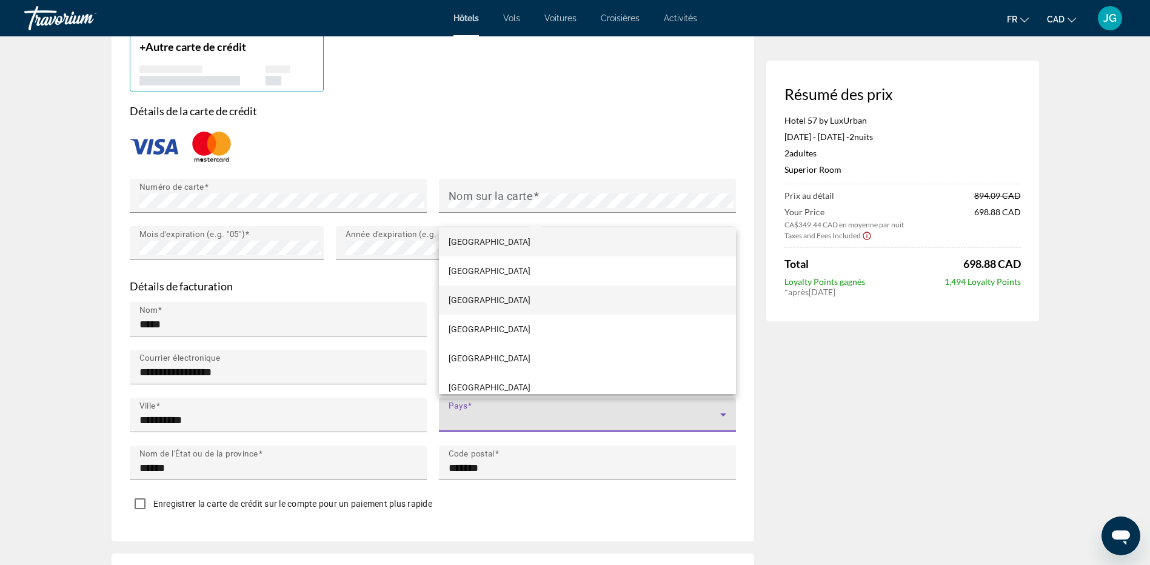
click at [498, 307] on mat-option "[GEOGRAPHIC_DATA]" at bounding box center [587, 300] width 297 height 29
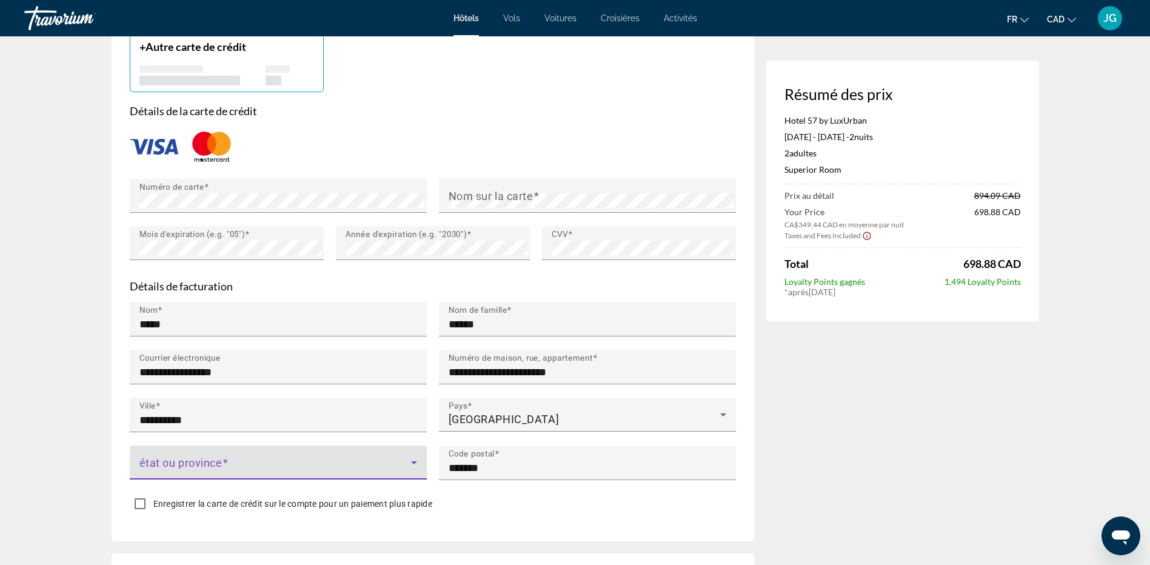
click at [292, 460] on span "Main content" at bounding box center [275, 467] width 272 height 15
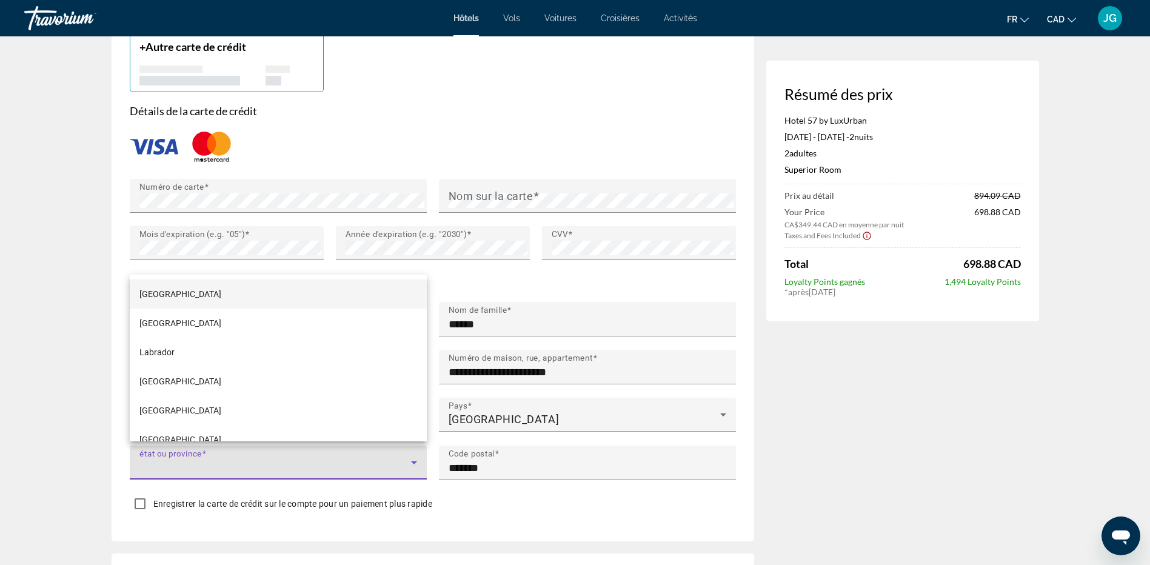
scroll to position [216, 0]
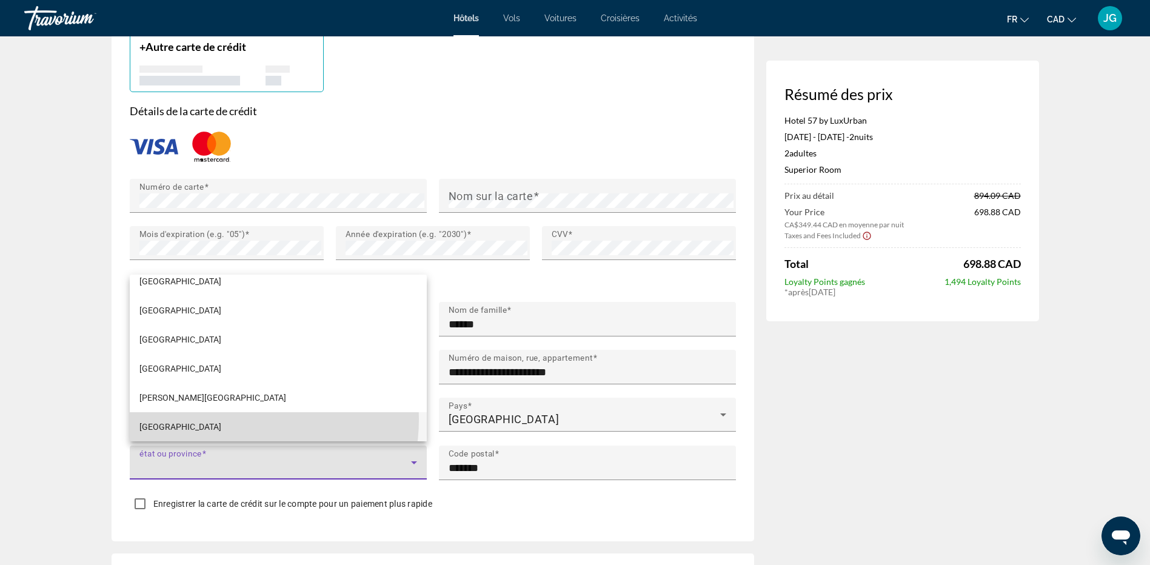
click at [221, 419] on mat-option "[GEOGRAPHIC_DATA]" at bounding box center [278, 426] width 297 height 29
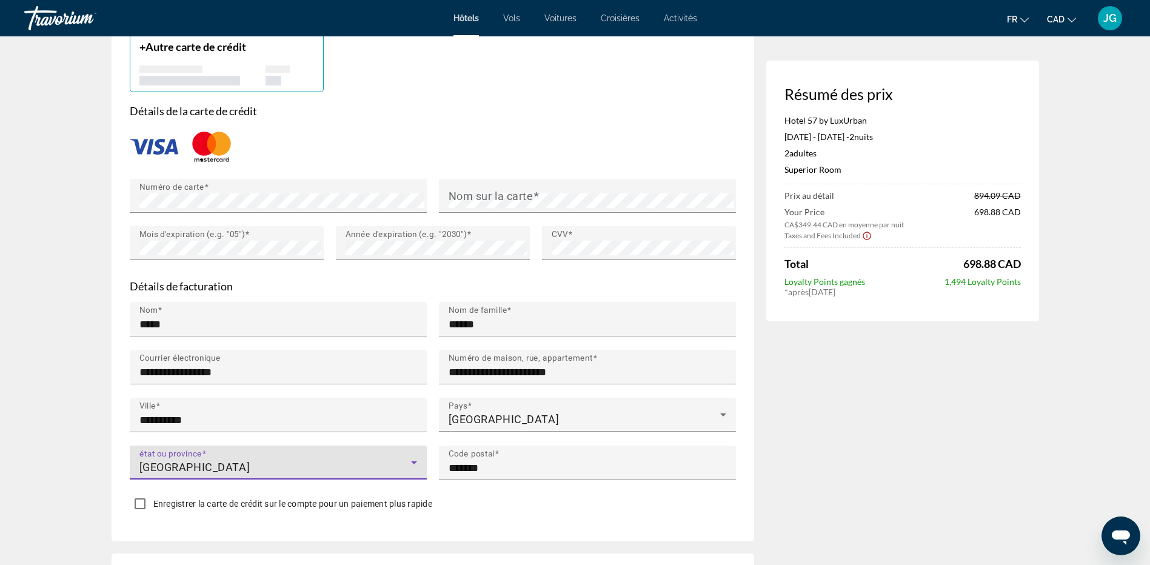
scroll to position [1051, 0]
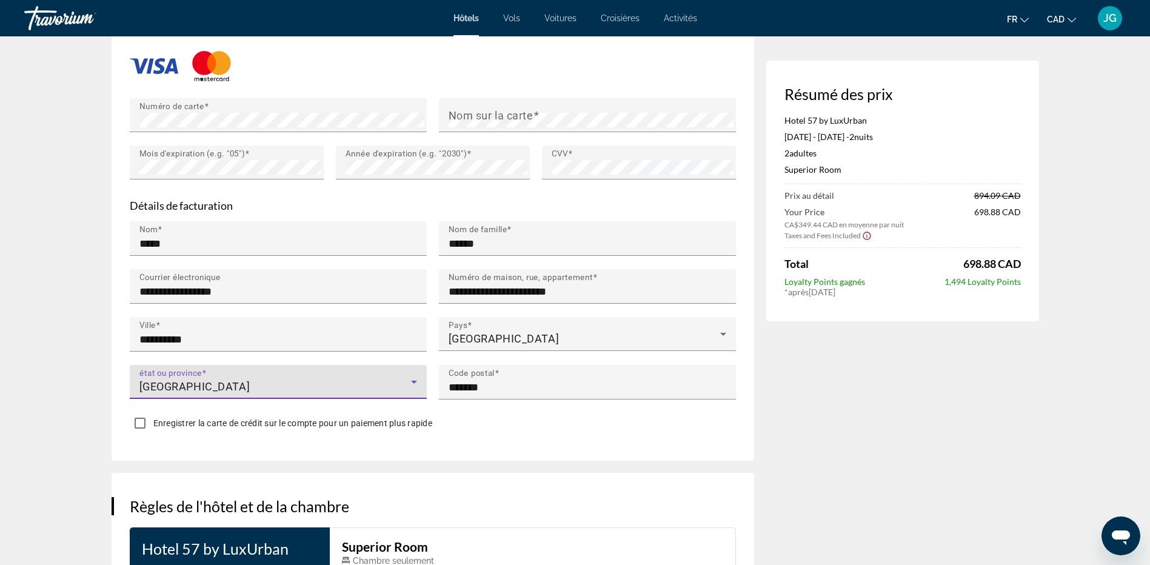
click at [283, 418] on span "Enregistrer la carte de crédit sur le compte pour un paiement plus rapide" at bounding box center [292, 423] width 279 height 10
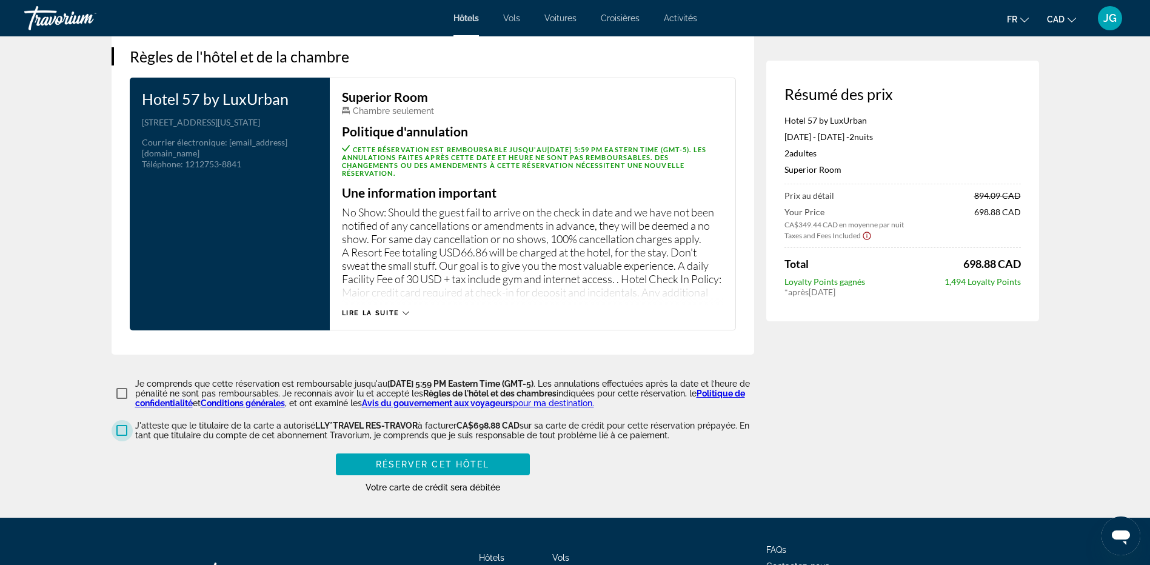
scroll to position [1597, 0]
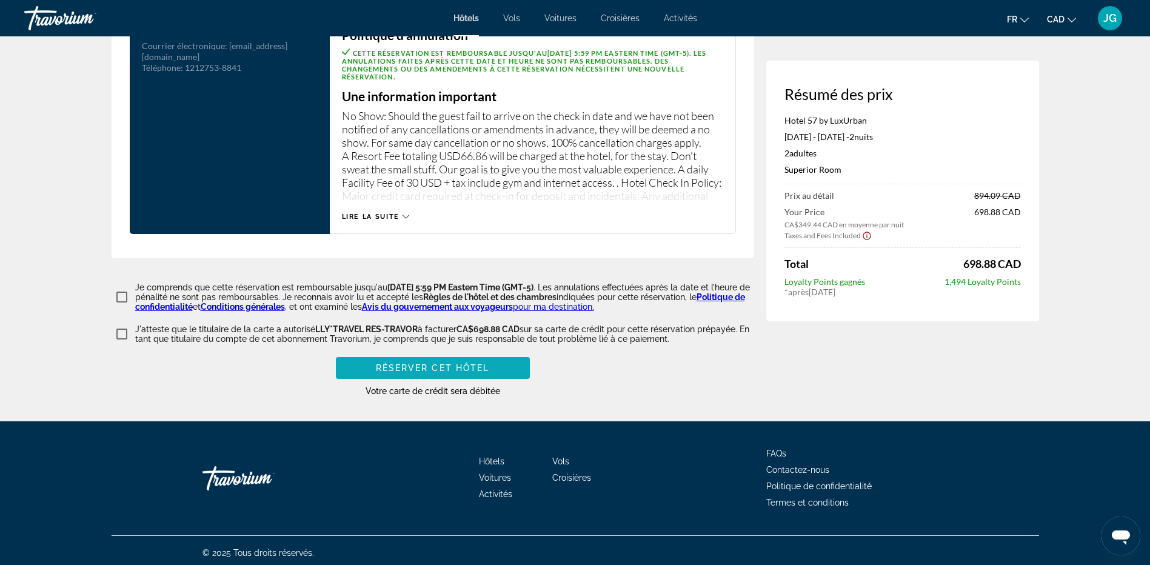
click at [451, 367] on span "Réserver cet hôtel" at bounding box center [433, 368] width 114 height 10
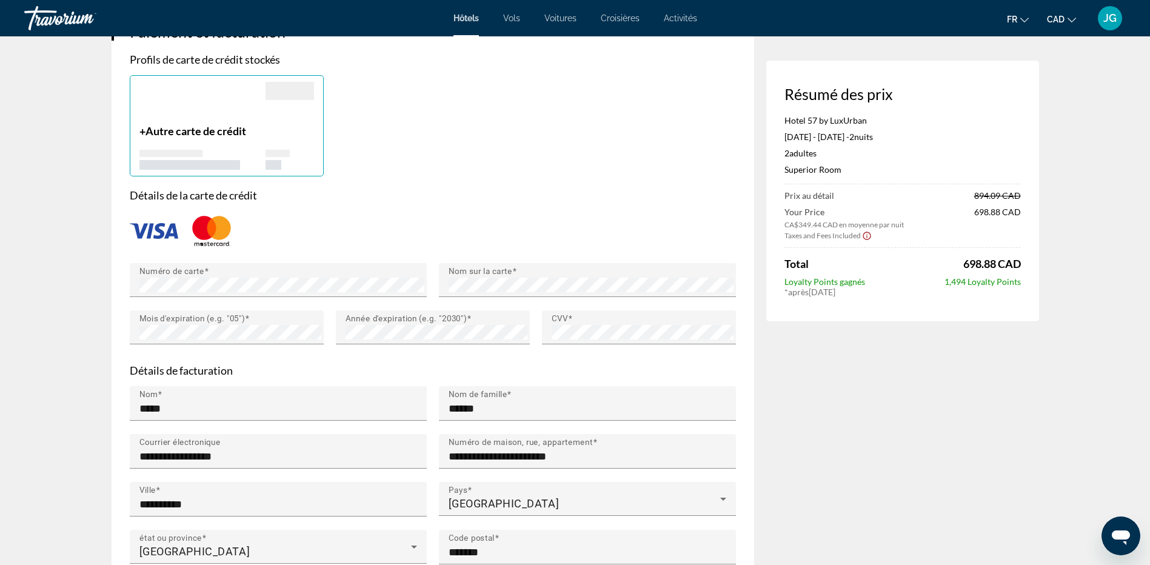
click at [560, 204] on div "Détails de la carte de crédit Numéro de carte Nom sur la carte Mois d'expiratio…" at bounding box center [433, 273] width 606 height 169
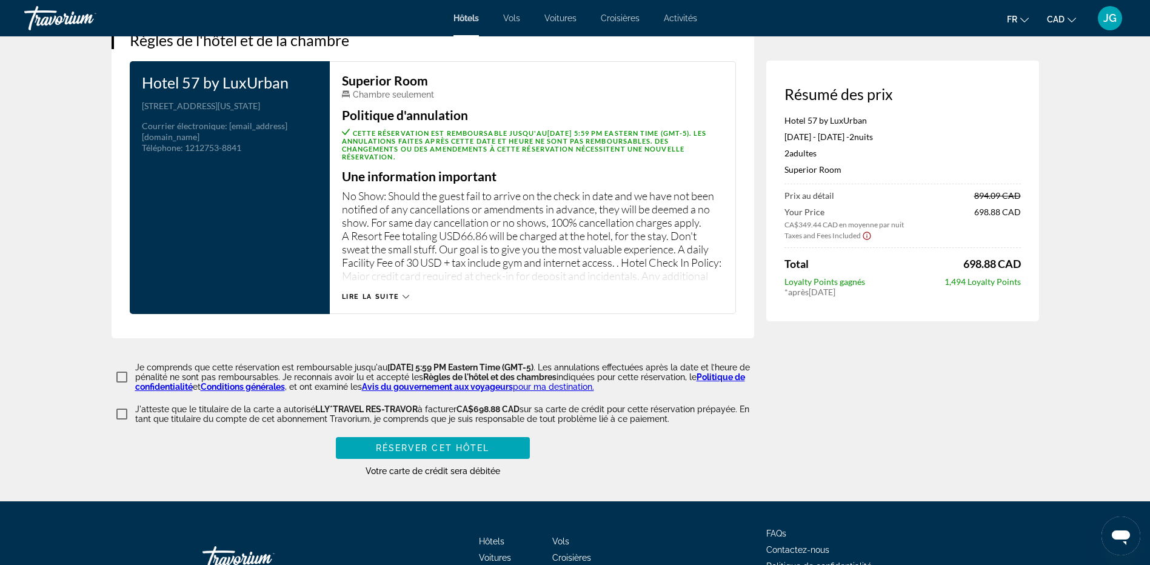
scroll to position [1597, 0]
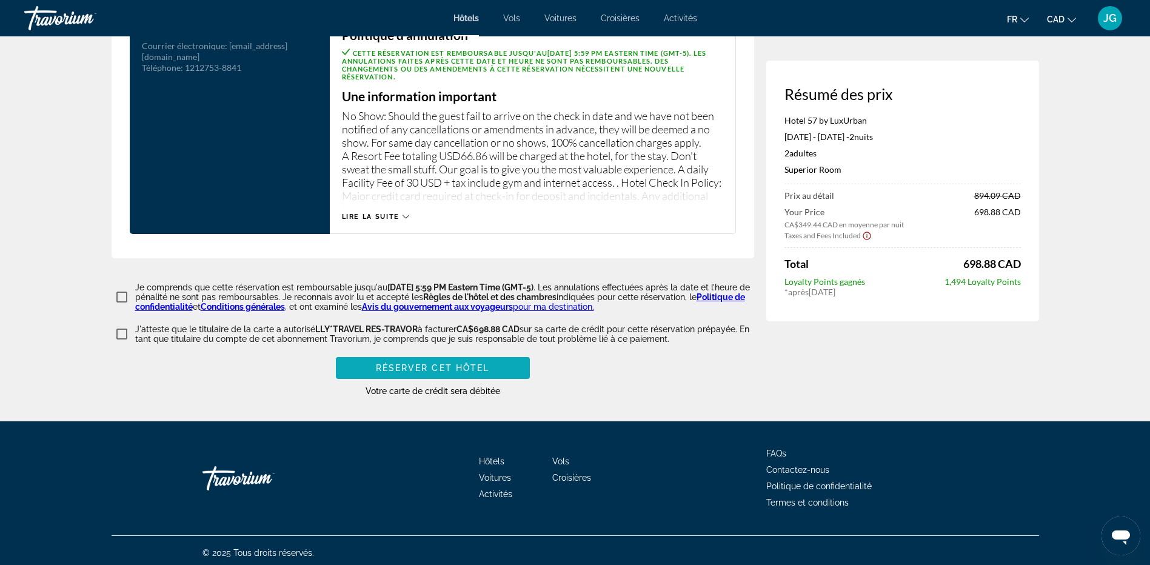
click at [443, 365] on span "Réserver cet hôtel" at bounding box center [433, 368] width 114 height 10
